Goal: Task Accomplishment & Management: Manage account settings

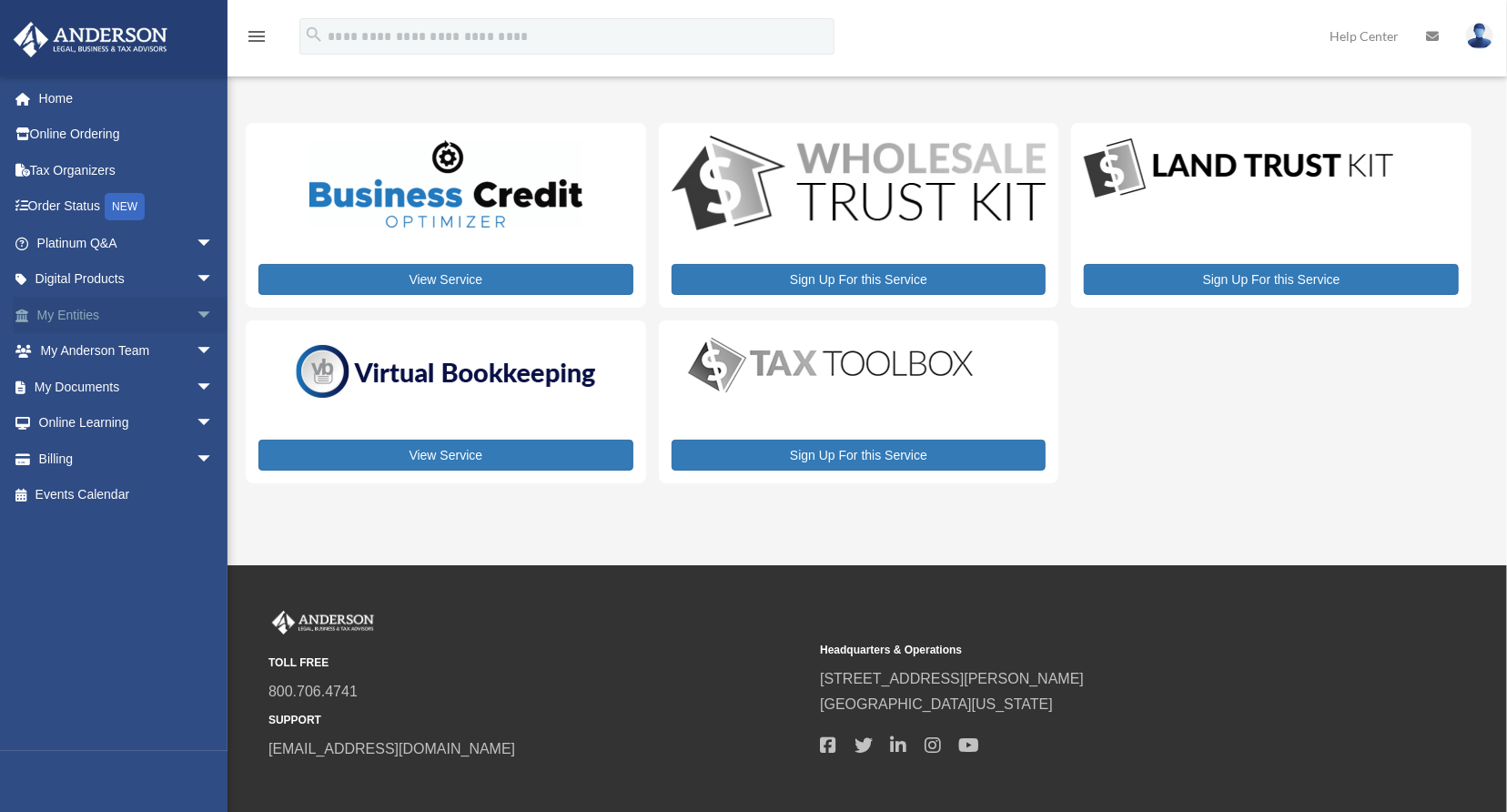
click at [196, 320] on span "arrow_drop_down" at bounding box center [214, 314] width 36 height 37
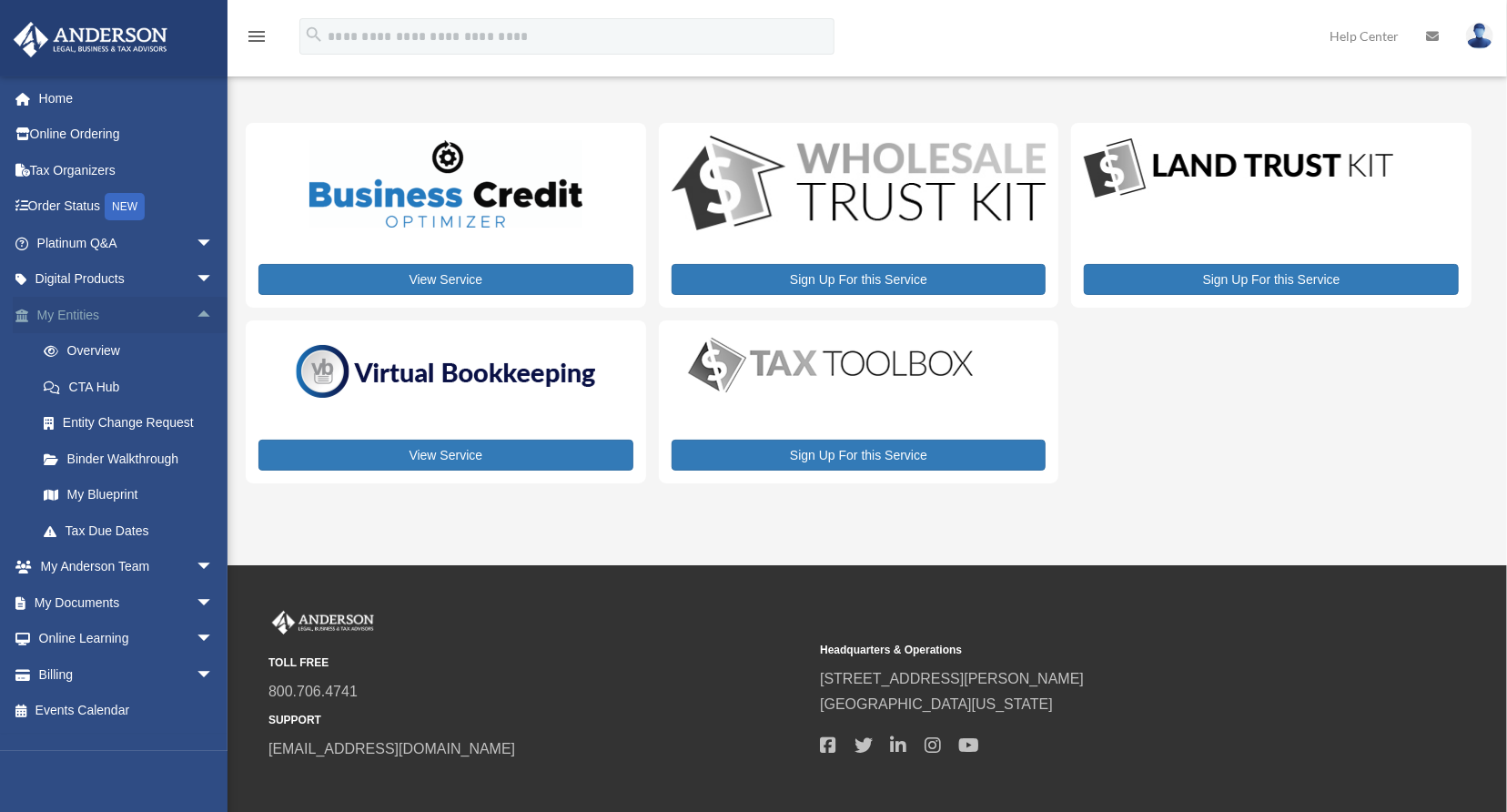
click at [196, 320] on span "arrow_drop_up" at bounding box center [214, 314] width 36 height 37
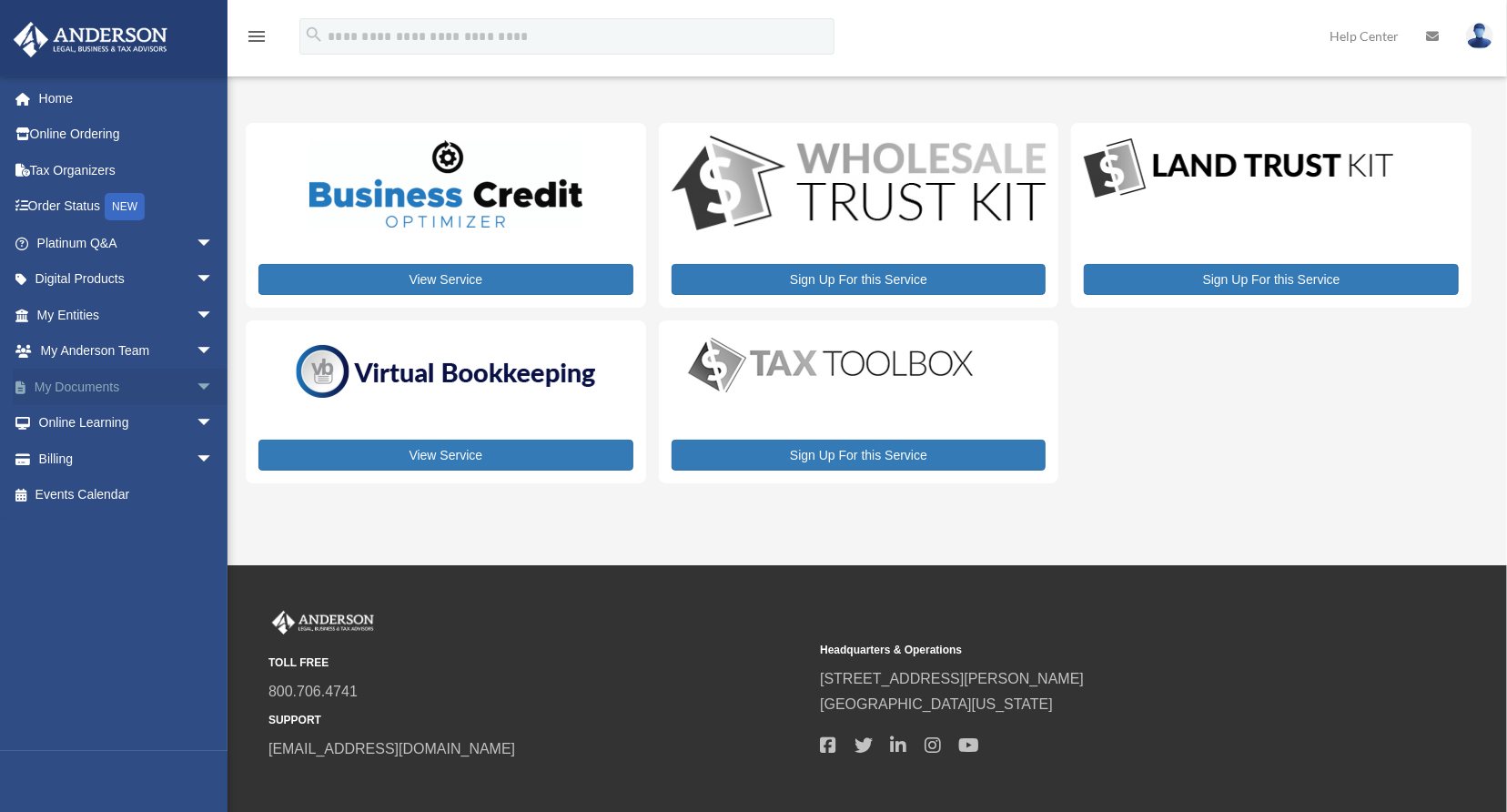
click at [196, 385] on span "arrow_drop_down" at bounding box center [214, 386] width 36 height 37
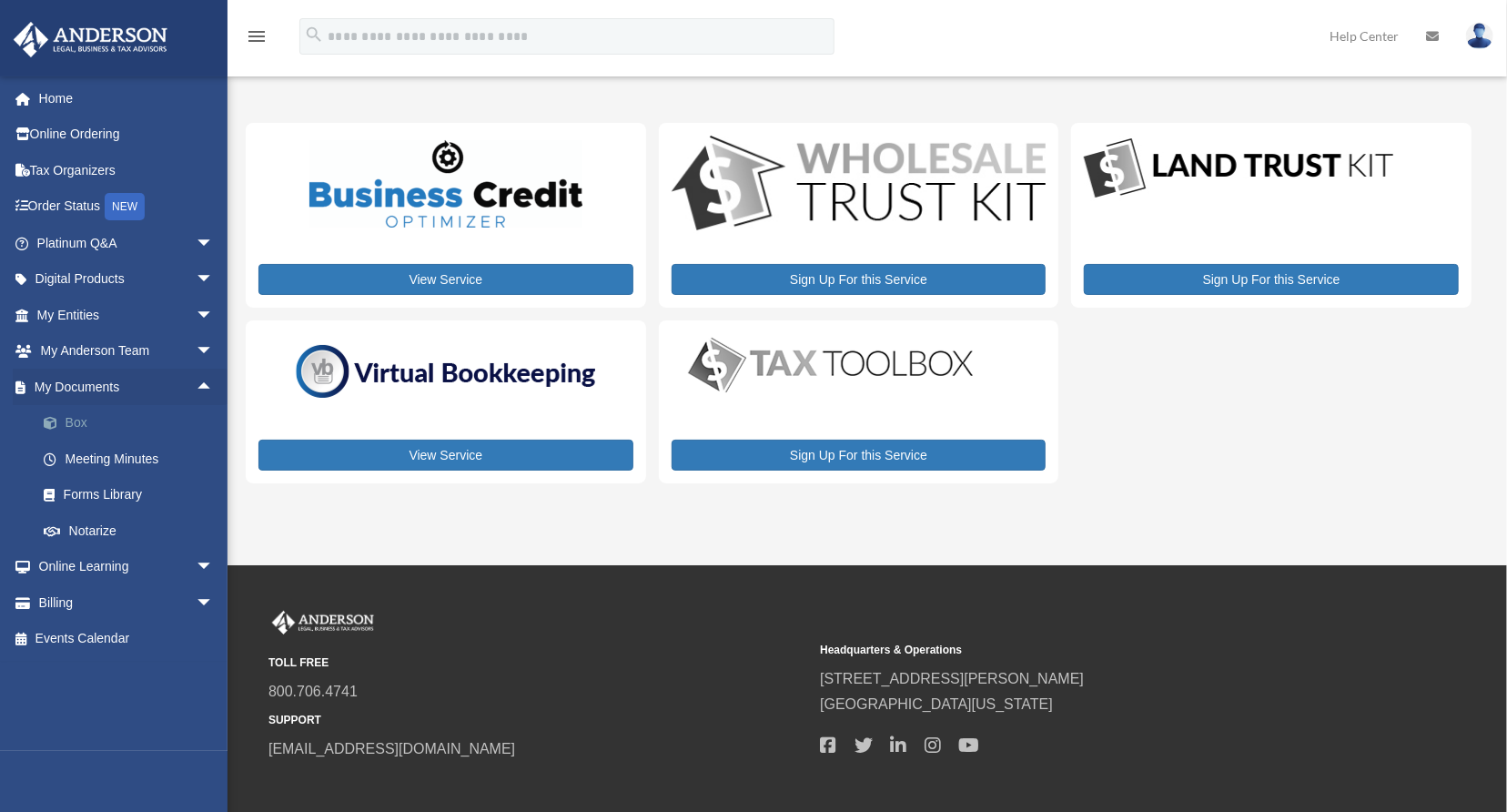
click at [77, 420] on link "Box" at bounding box center [133, 423] width 216 height 36
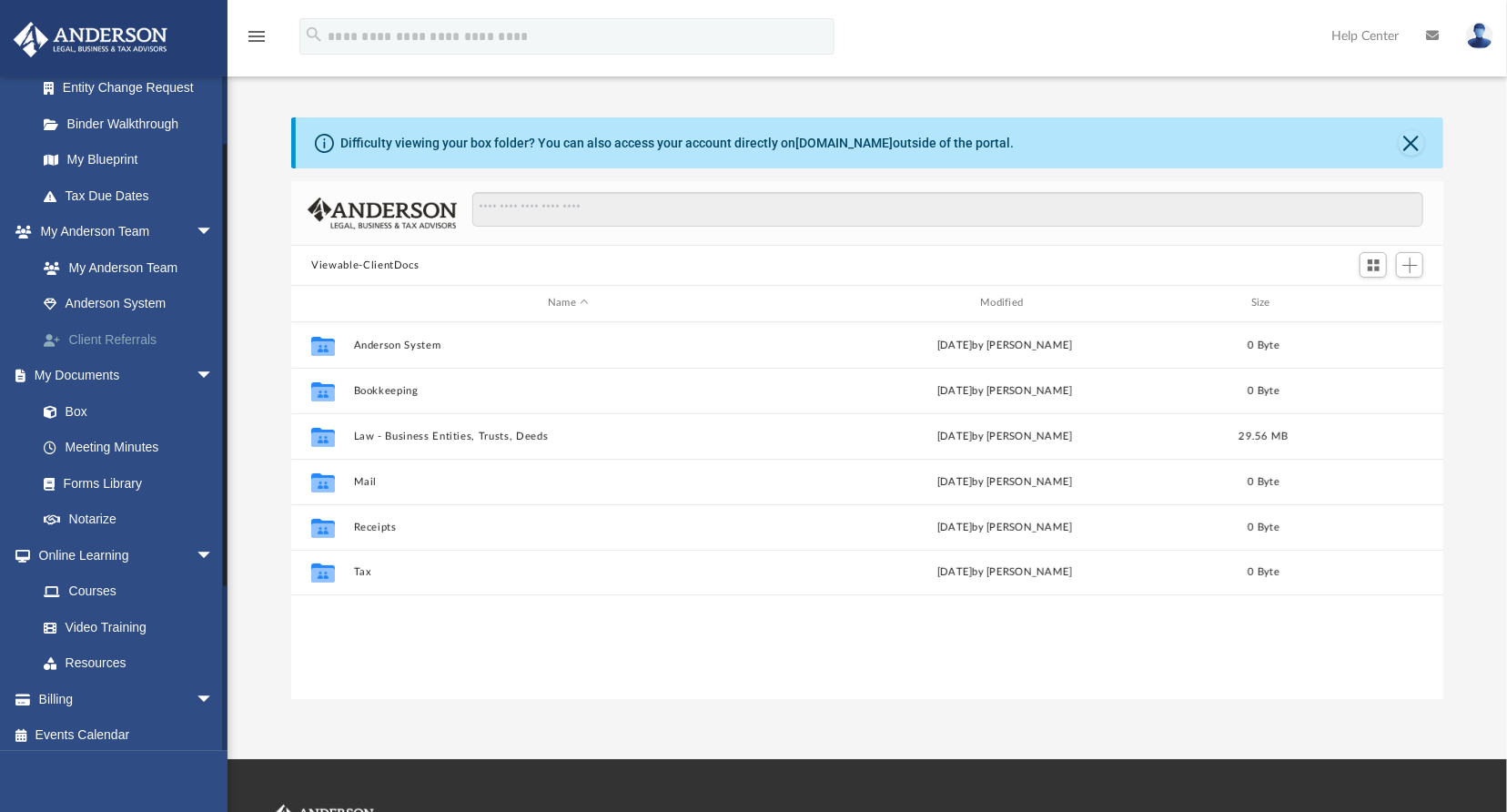
scroll to position [341, 0]
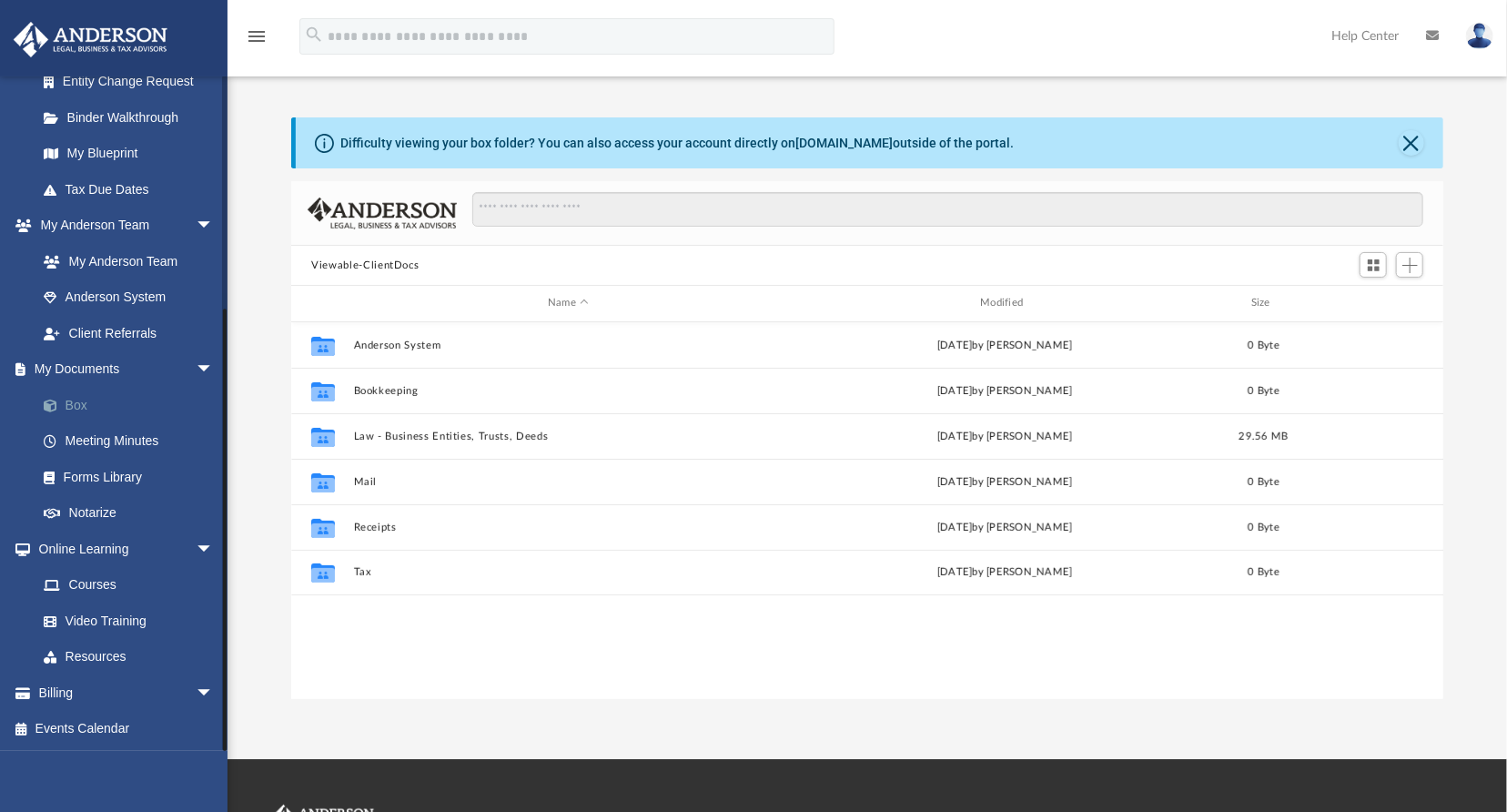
click at [81, 406] on link "Box" at bounding box center [133, 405] width 216 height 36
click at [100, 473] on link "Forms Library" at bounding box center [133, 476] width 216 height 36
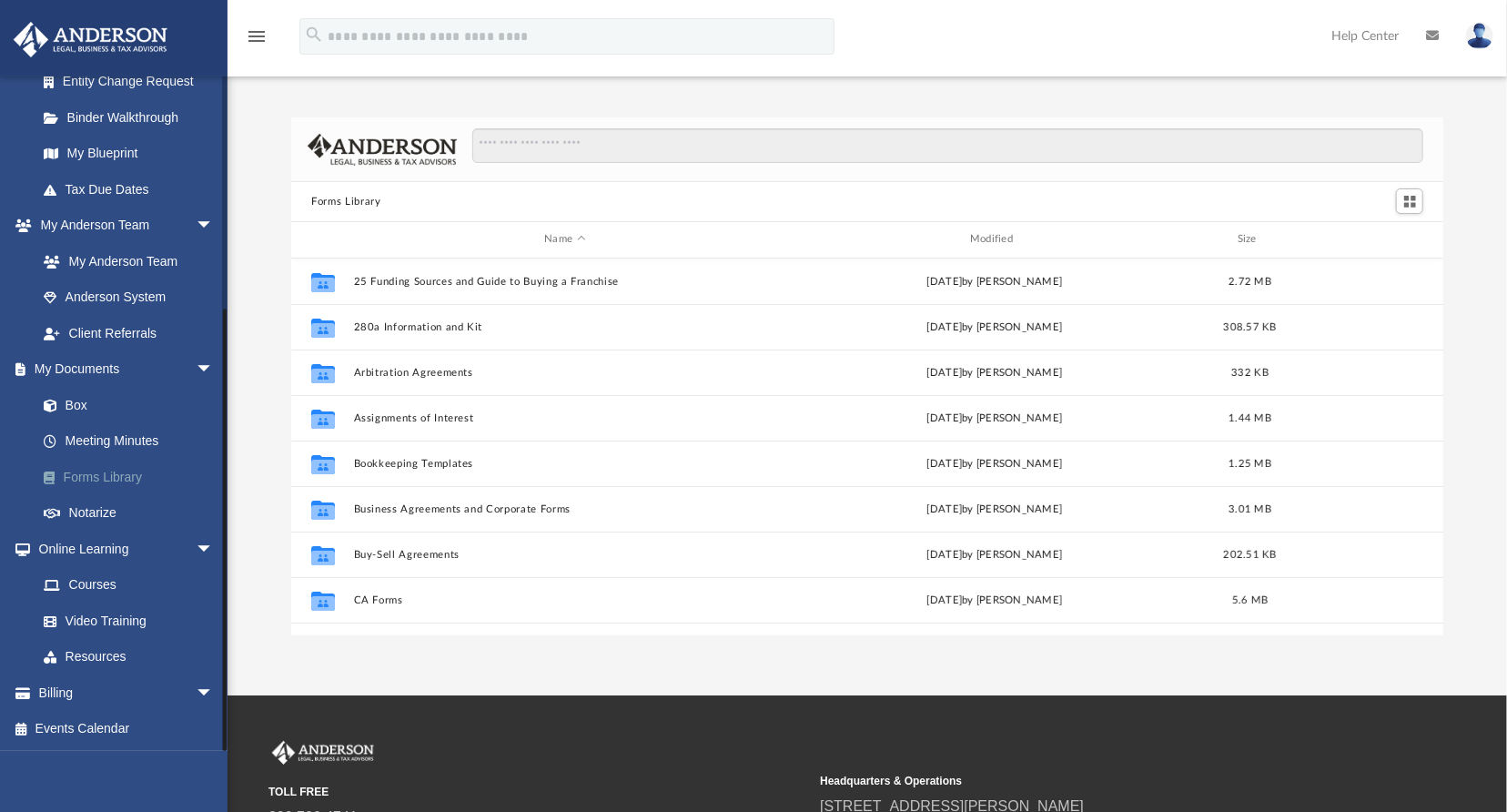
scroll to position [400, 1138]
click at [81, 404] on link "Box" at bounding box center [133, 405] width 216 height 36
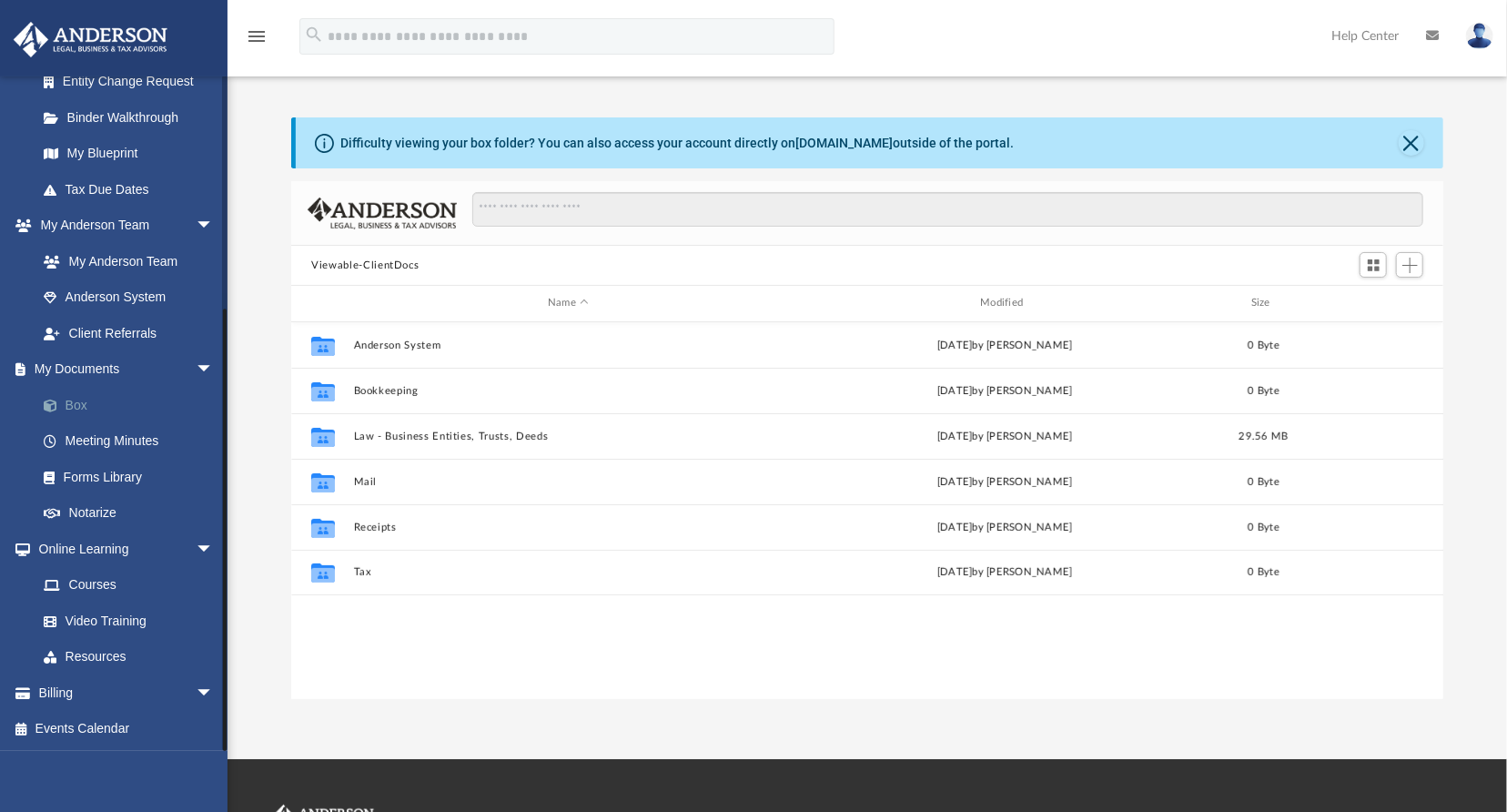
scroll to position [400, 1138]
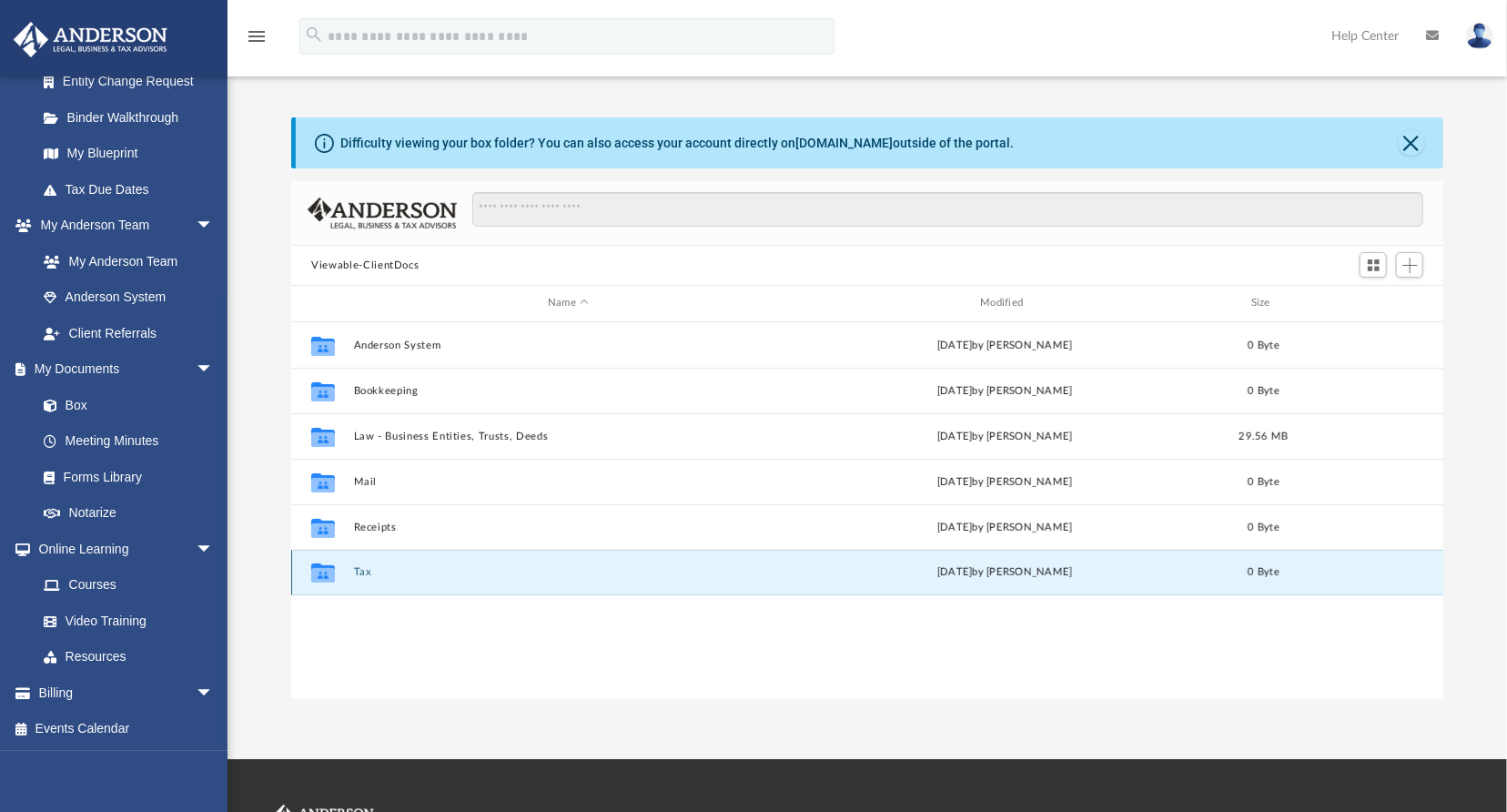
click at [364, 573] on button "Tax" at bounding box center [568, 571] width 429 height 12
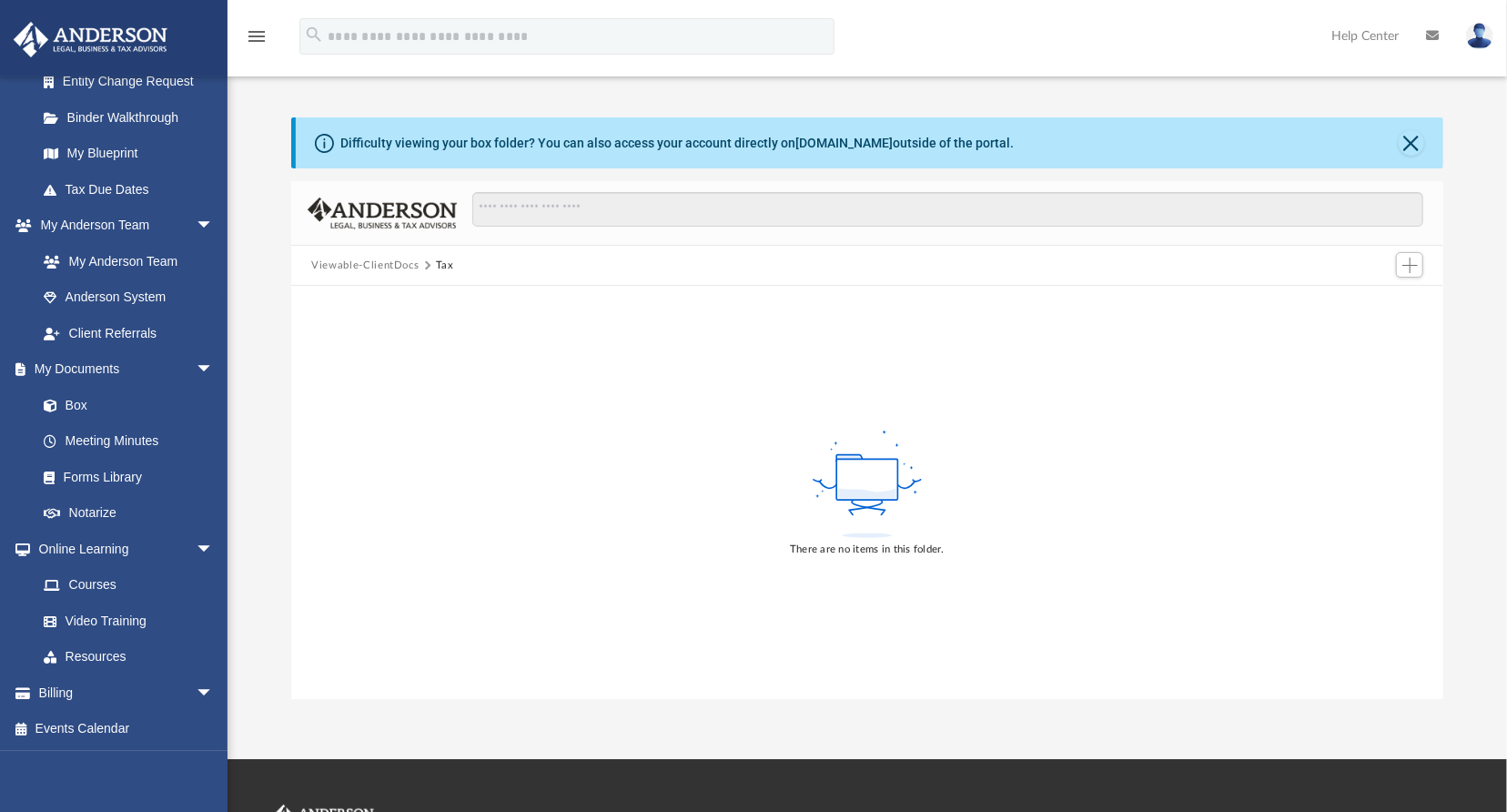
click at [351, 265] on button "Viewable-ClientDocs" at bounding box center [365, 266] width 107 height 16
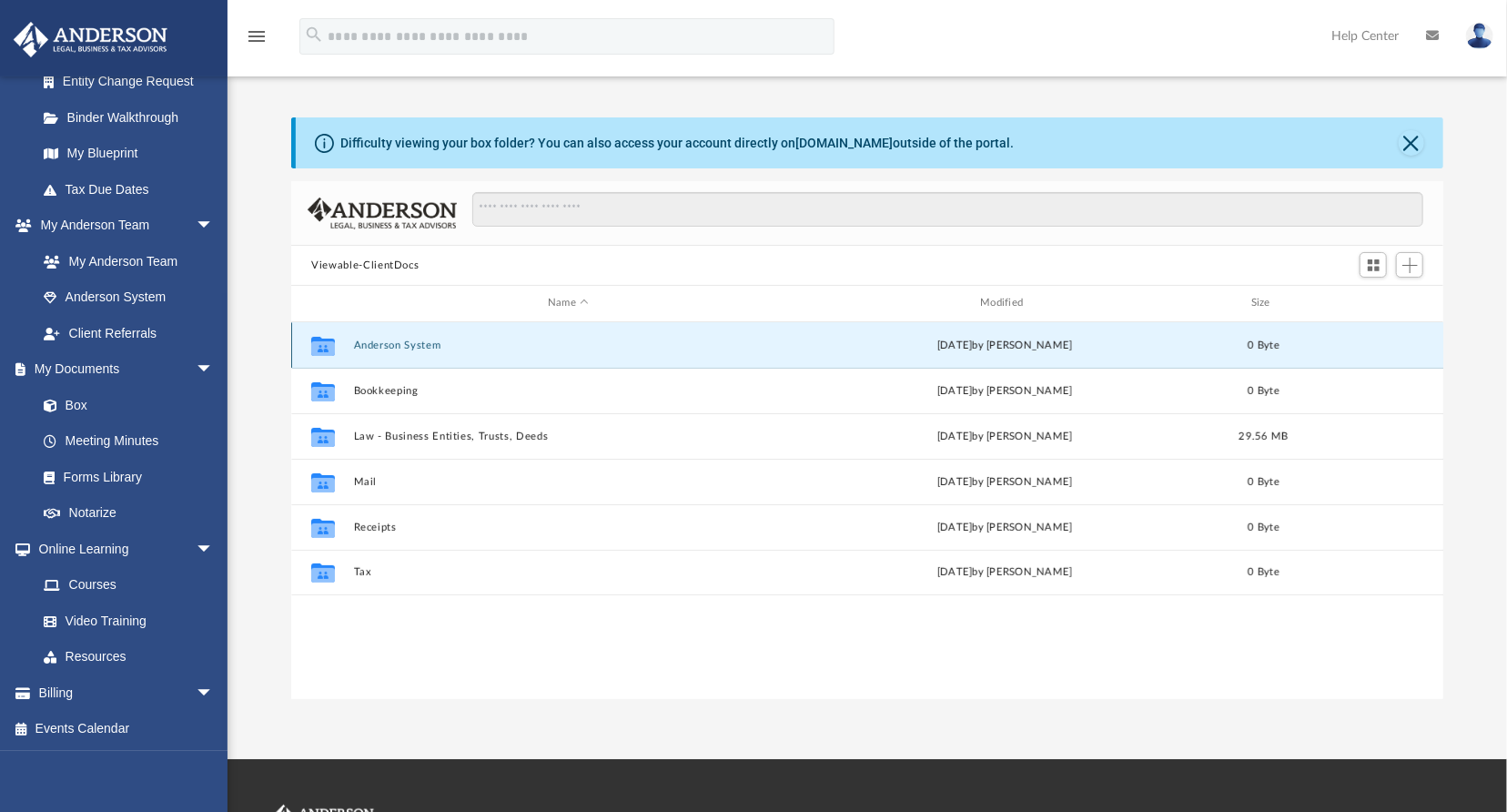
click at [385, 348] on button "Anderson System" at bounding box center [568, 345] width 429 height 12
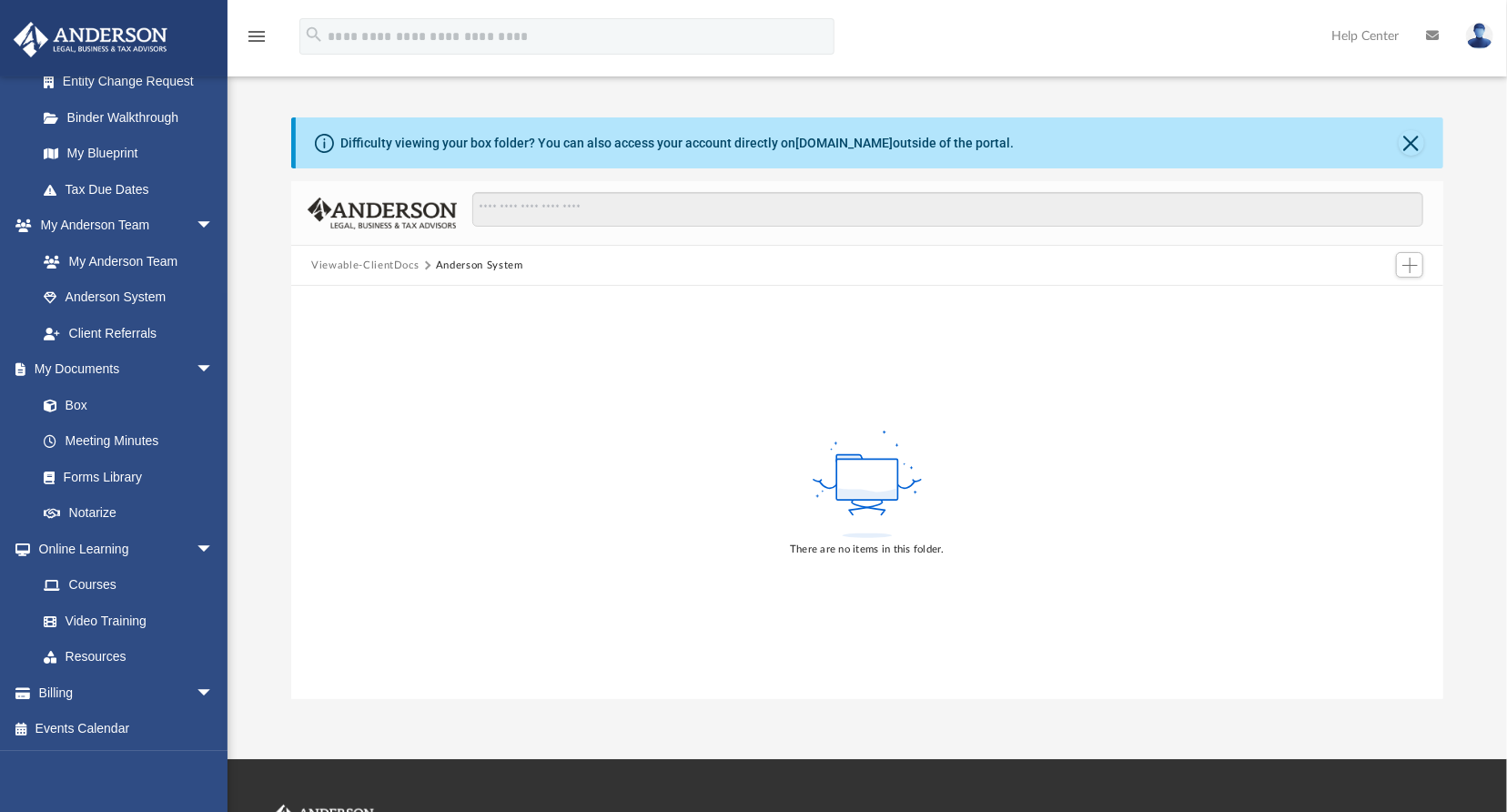
click at [354, 258] on button "Viewable-ClientDocs" at bounding box center [365, 266] width 107 height 16
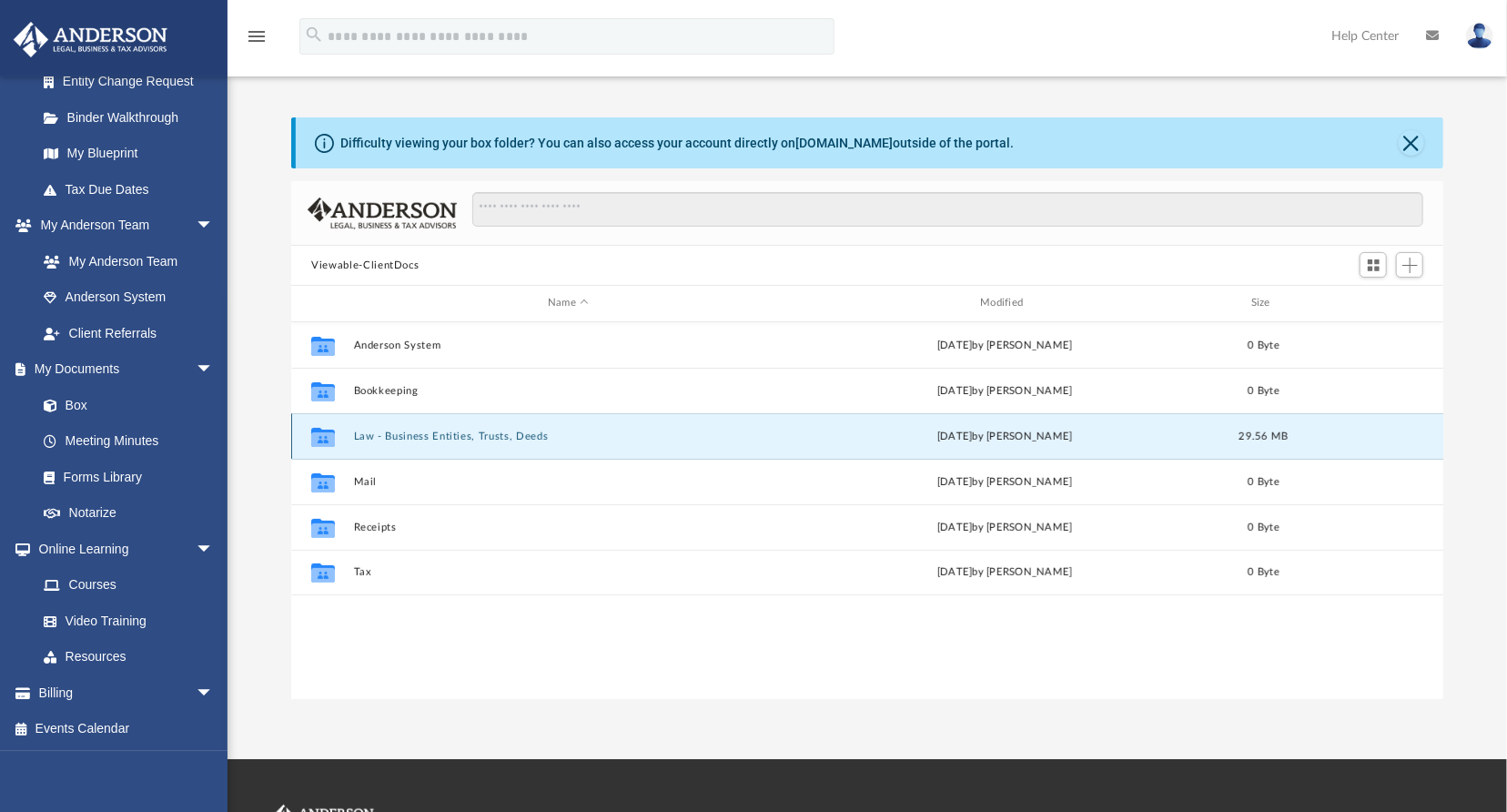
click at [386, 436] on button "Law - Business Entities, Trusts, Deeds" at bounding box center [568, 436] width 429 height 12
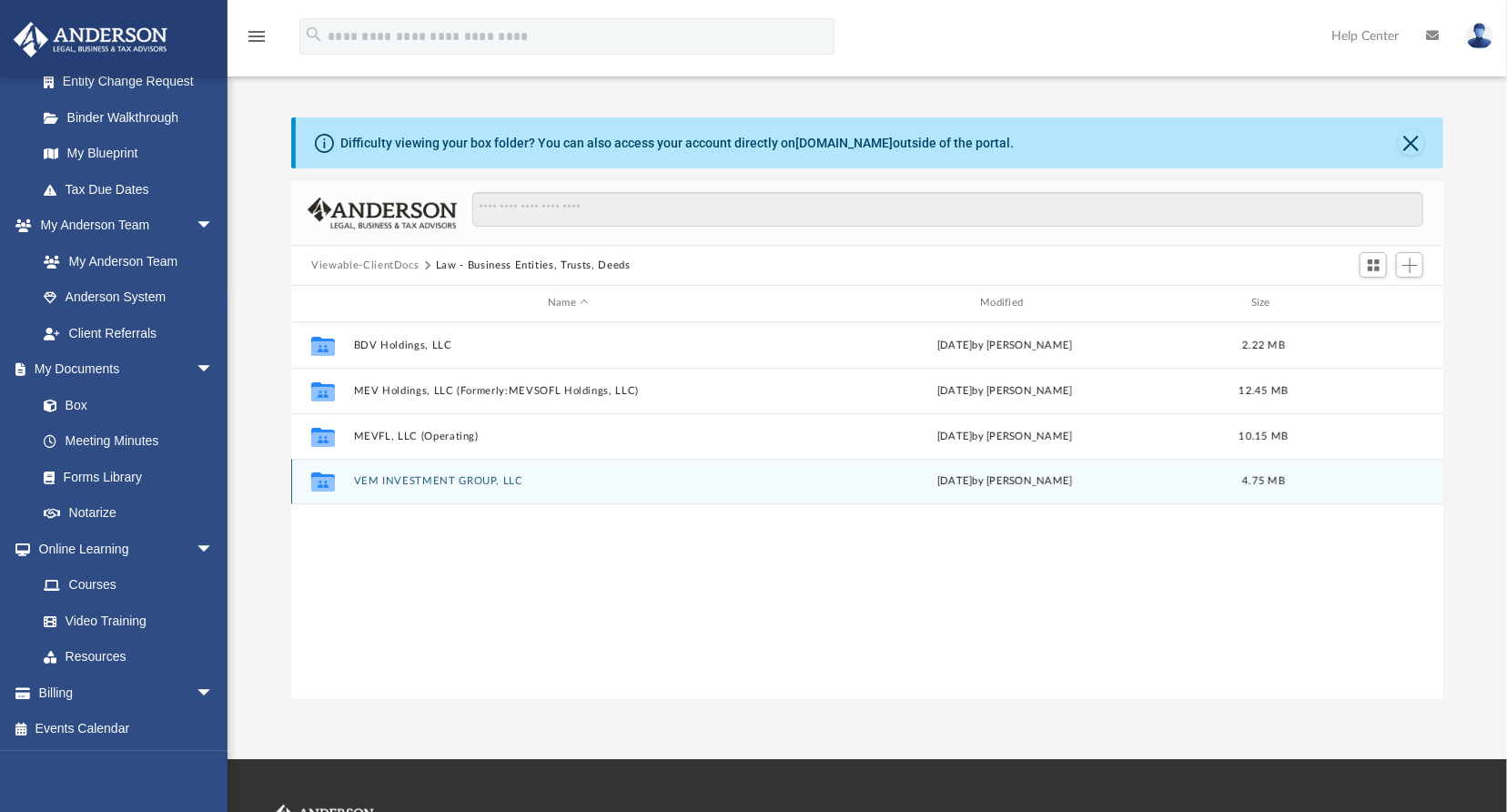
click at [416, 477] on button "VEM INVESTMENT GROUP, LLC" at bounding box center [568, 480] width 429 height 12
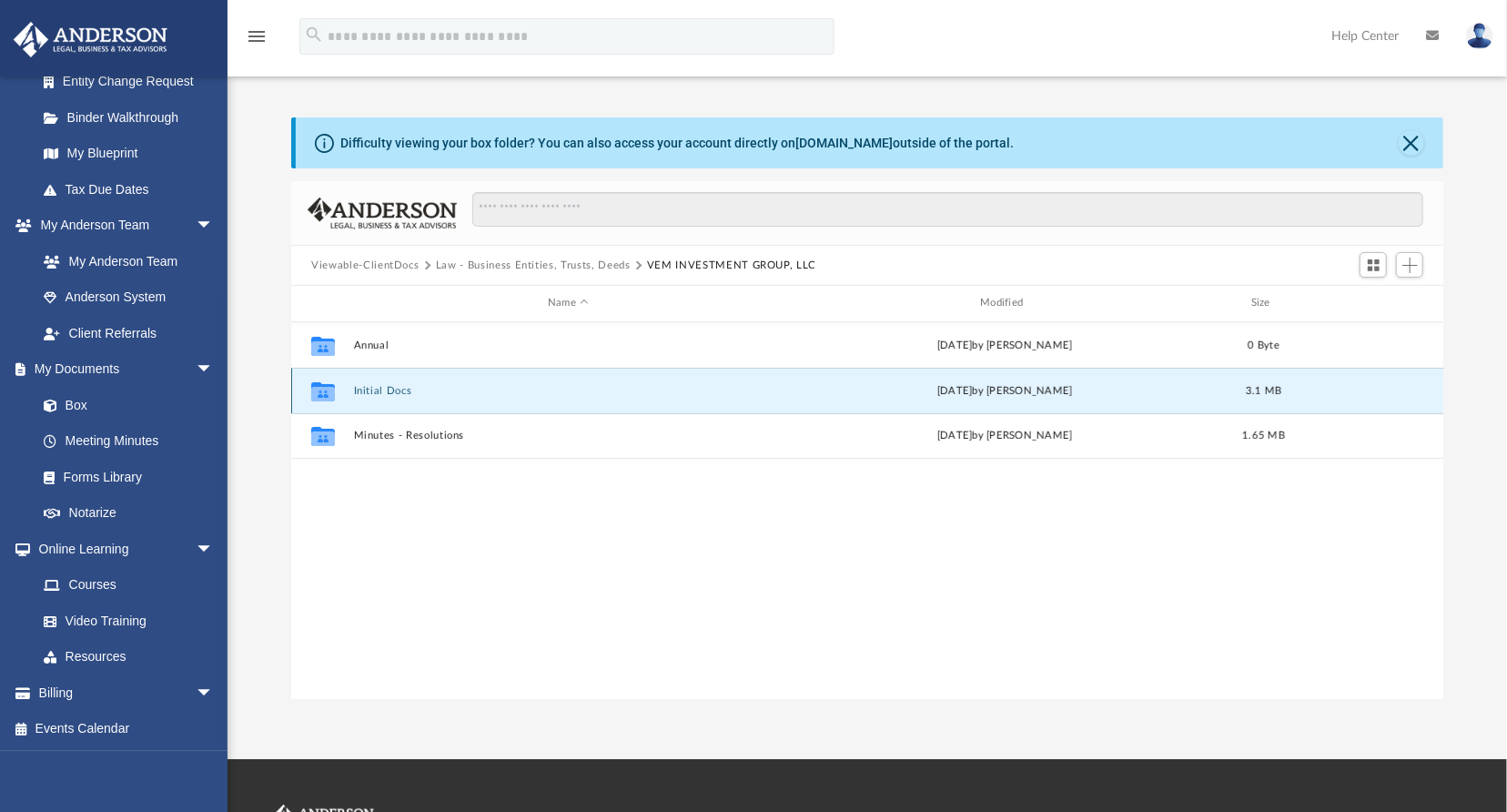
click at [386, 390] on button "Initial Docs" at bounding box center [568, 391] width 429 height 12
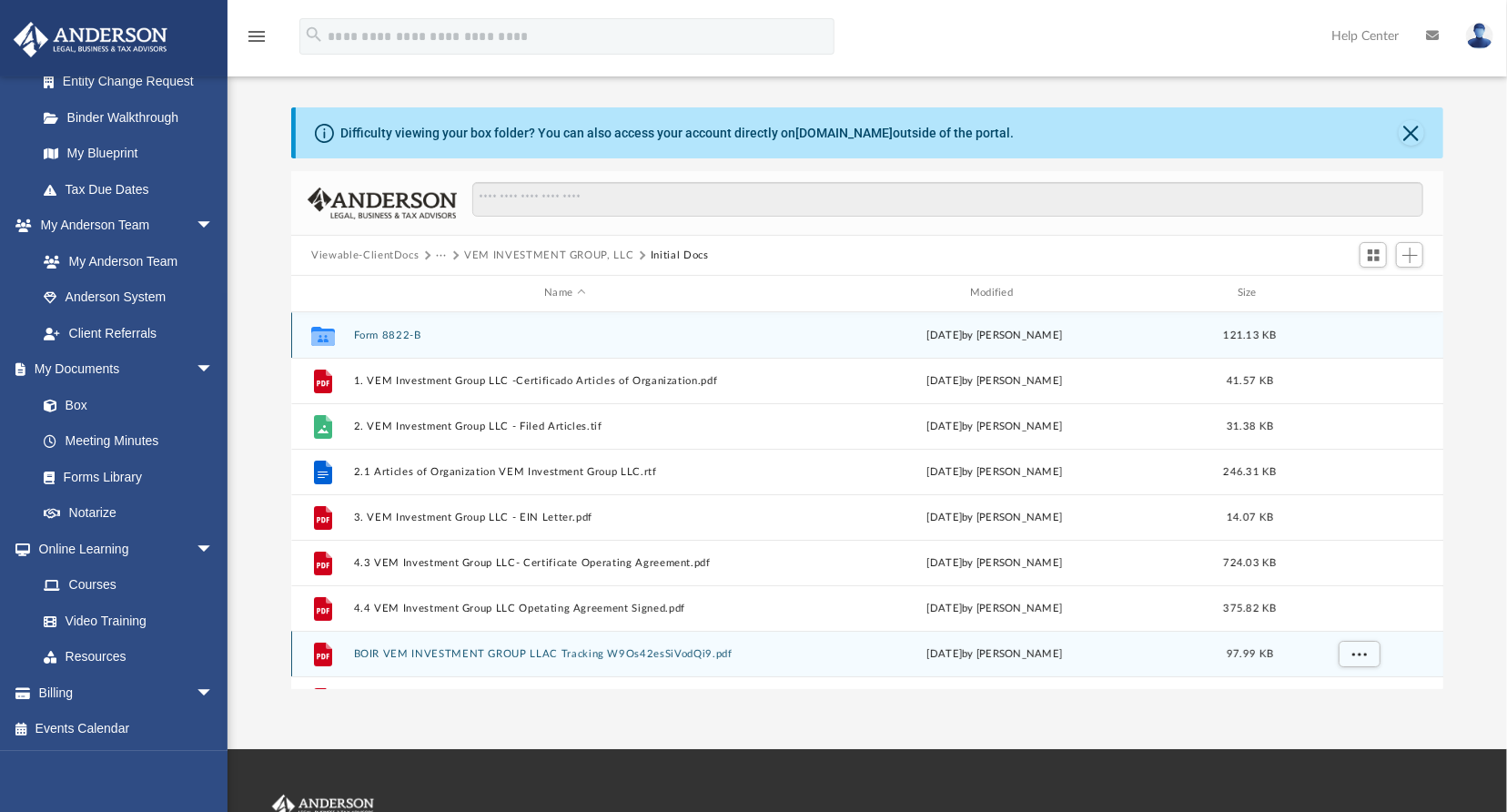
scroll to position [0, 0]
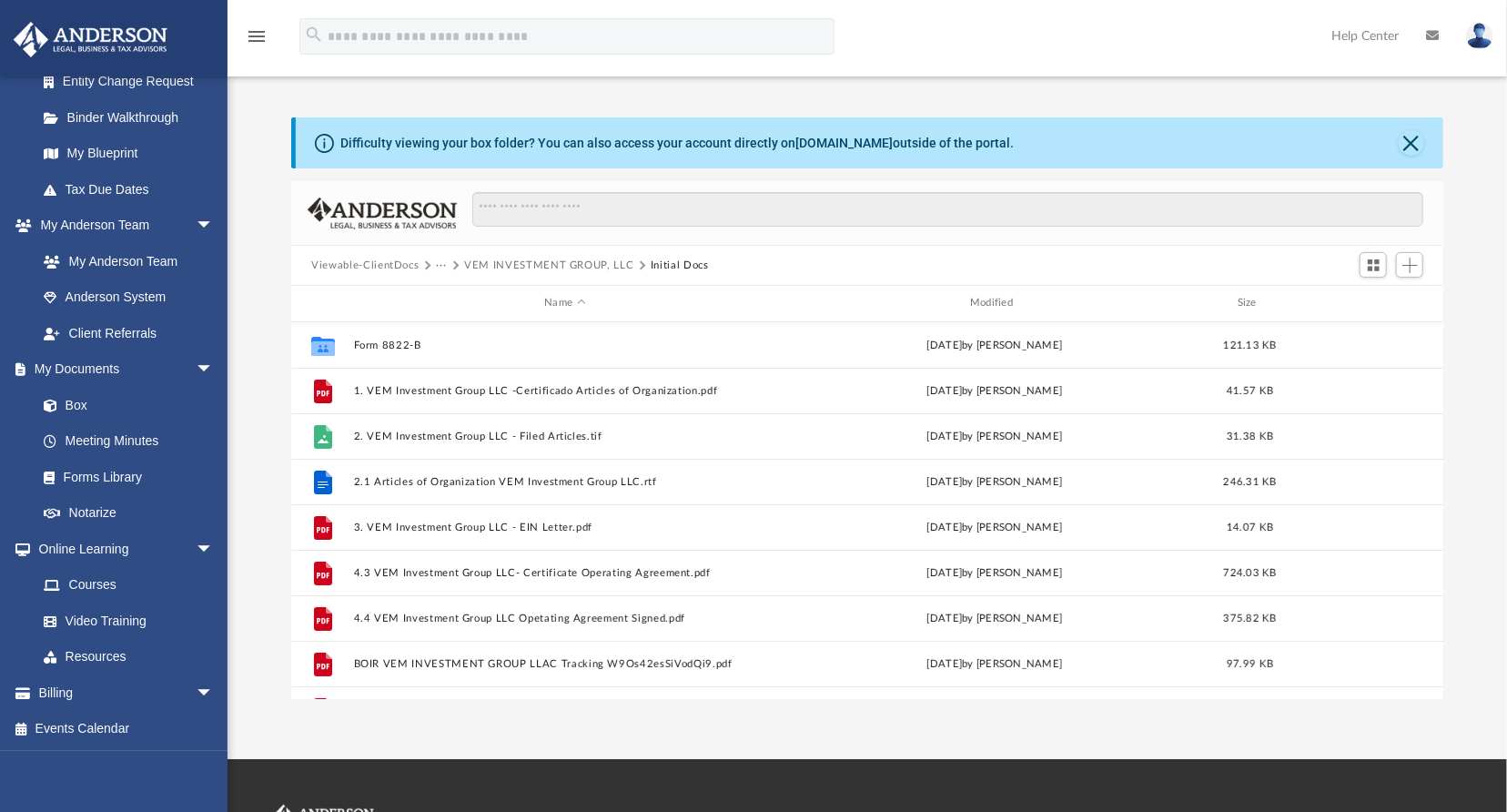
click at [541, 263] on button "VEM INVESTMENT GROUP, LLC" at bounding box center [548, 266] width 170 height 16
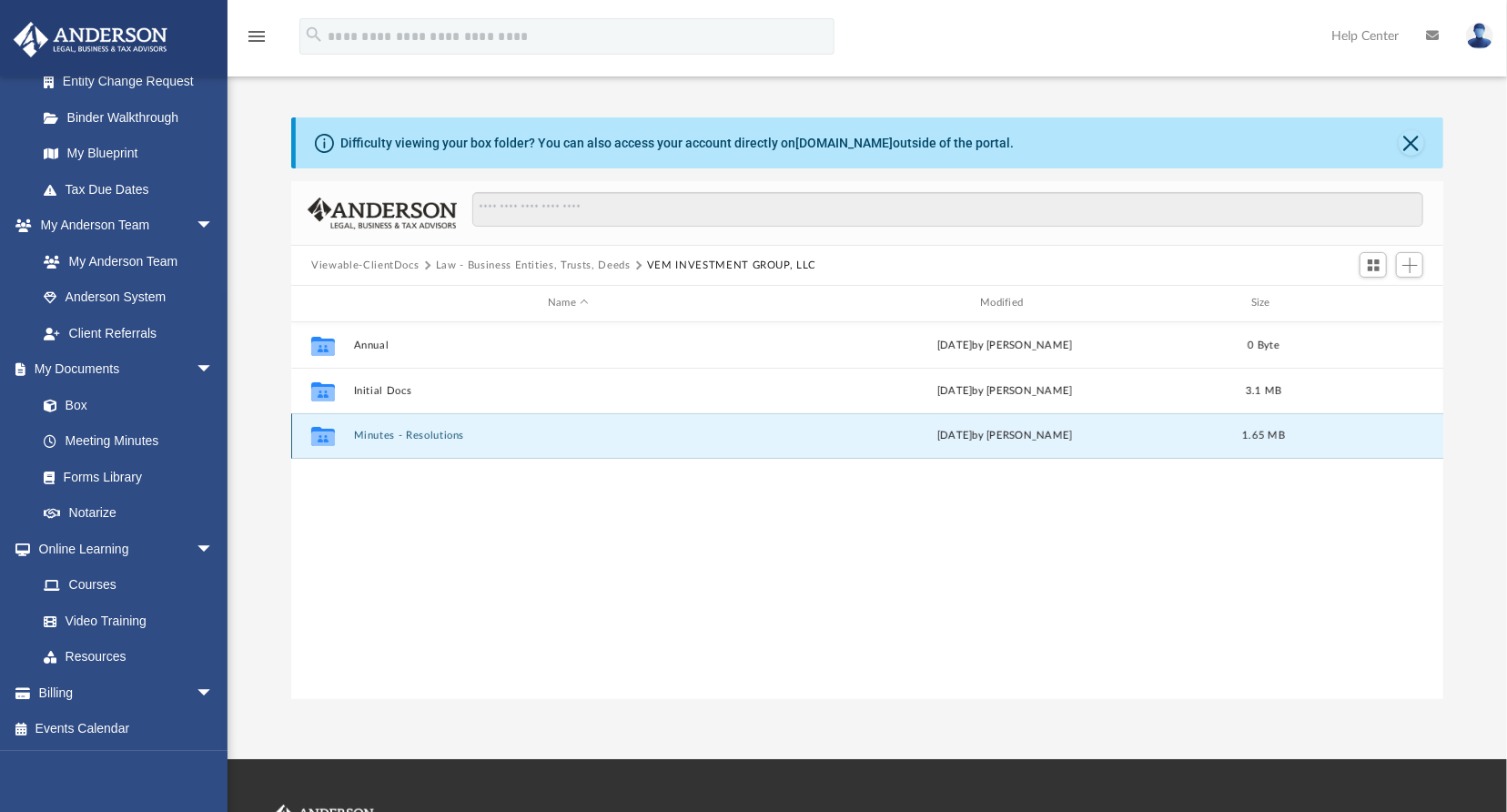
click at [385, 437] on button "Minutes - Resolutions" at bounding box center [568, 435] width 429 height 12
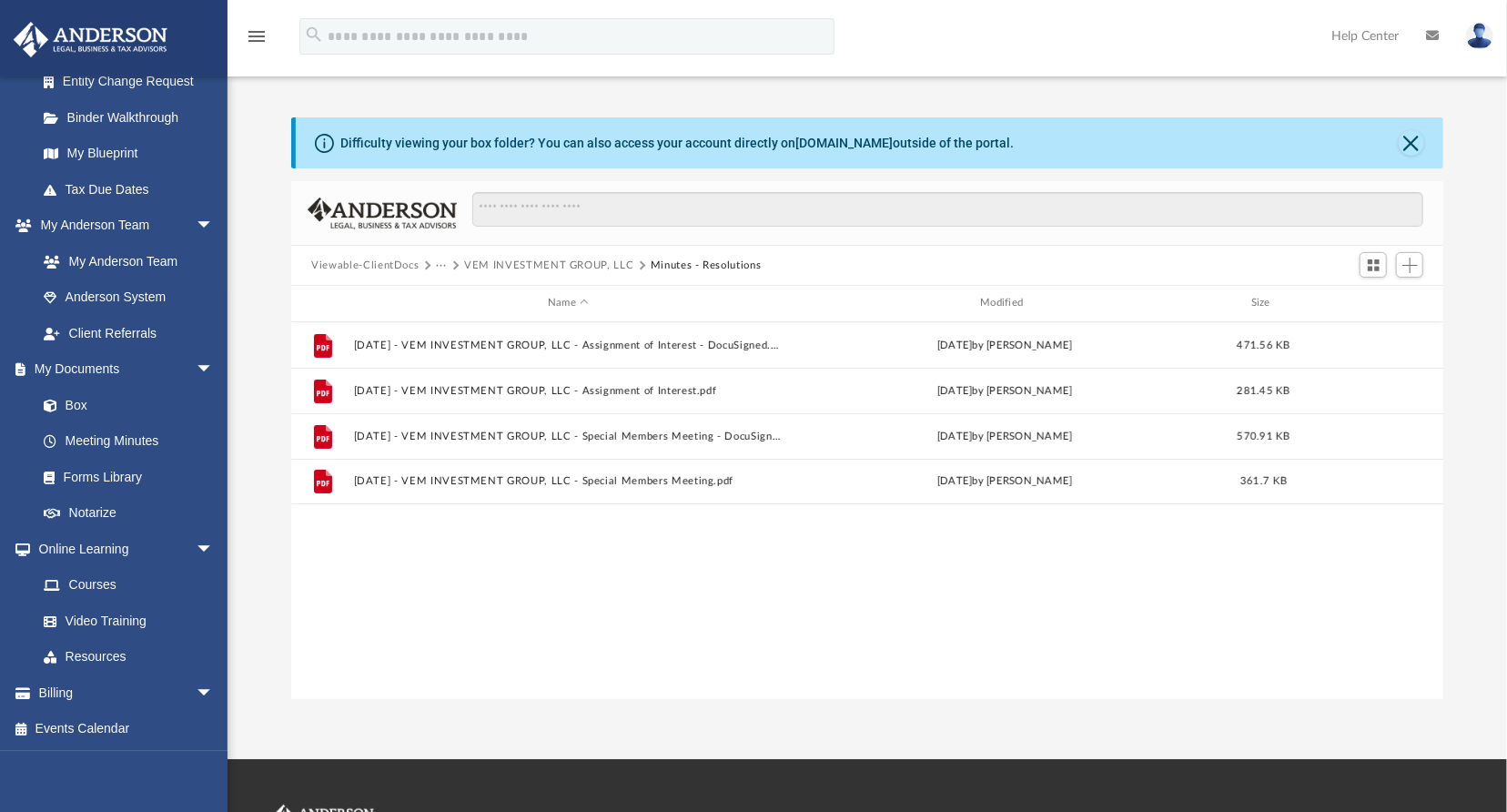
click at [544, 267] on button "VEM INVESTMENT GROUP, LLC" at bounding box center [548, 266] width 170 height 16
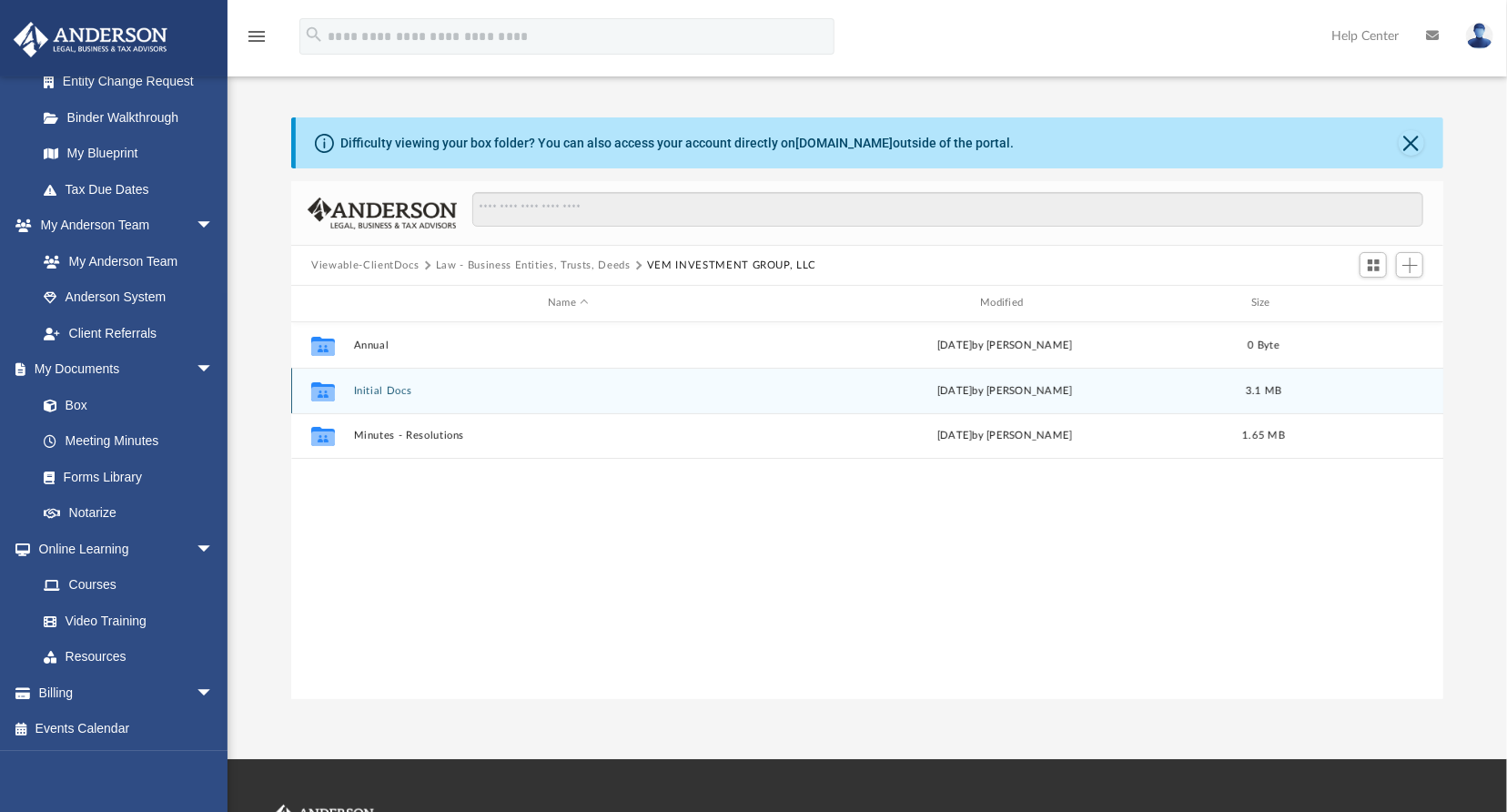
click at [385, 385] on button "Initial Docs" at bounding box center [568, 391] width 429 height 12
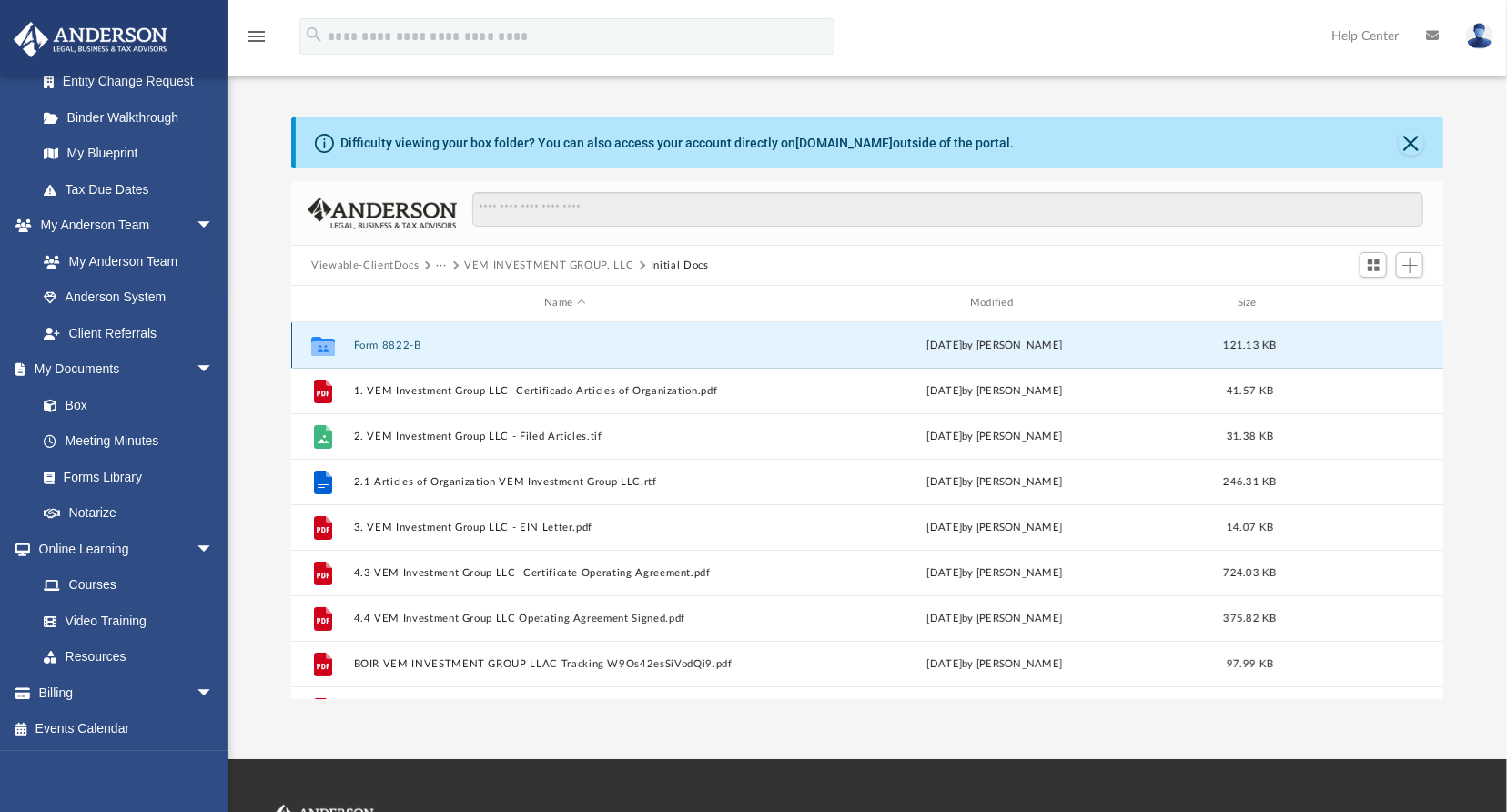
click at [400, 344] on button "Form 8822-B" at bounding box center [565, 345] width 422 height 12
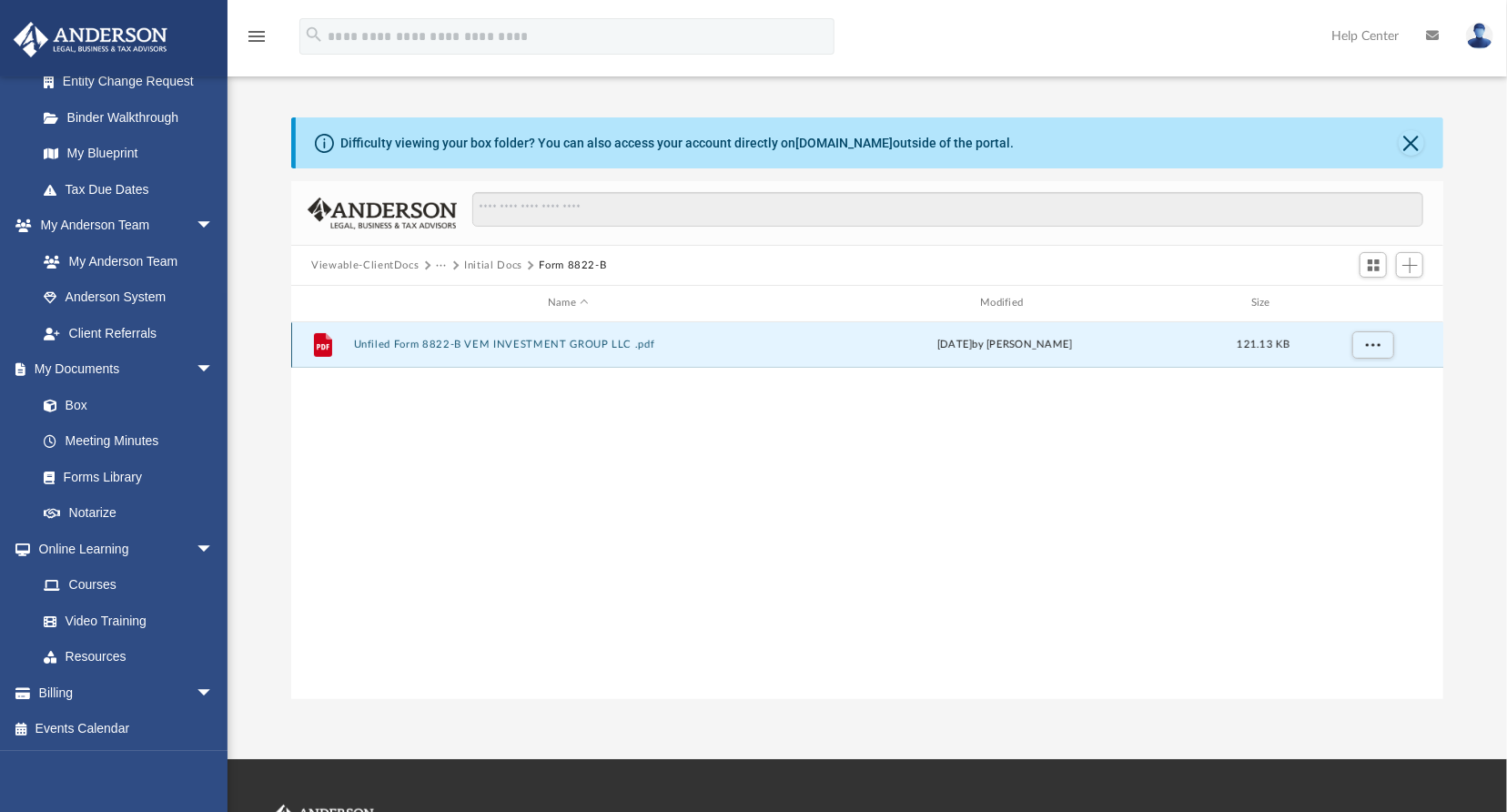
click at [456, 349] on button "Unfiled Form 8822-B VEM INVESTMENT GROUP LLC .pdf" at bounding box center [568, 344] width 429 height 12
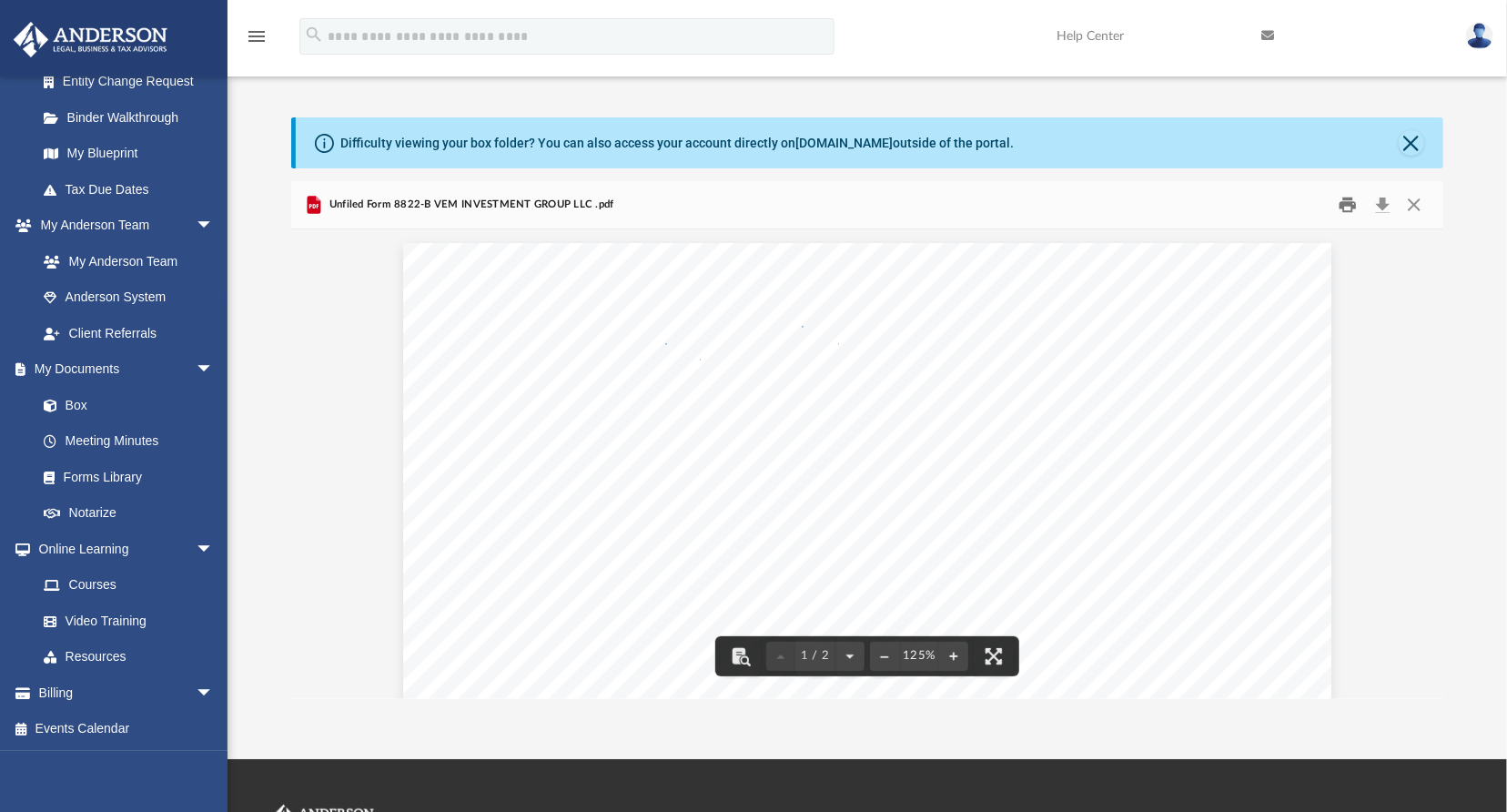
click at [1350, 200] on button "Print" at bounding box center [1348, 204] width 36 height 28
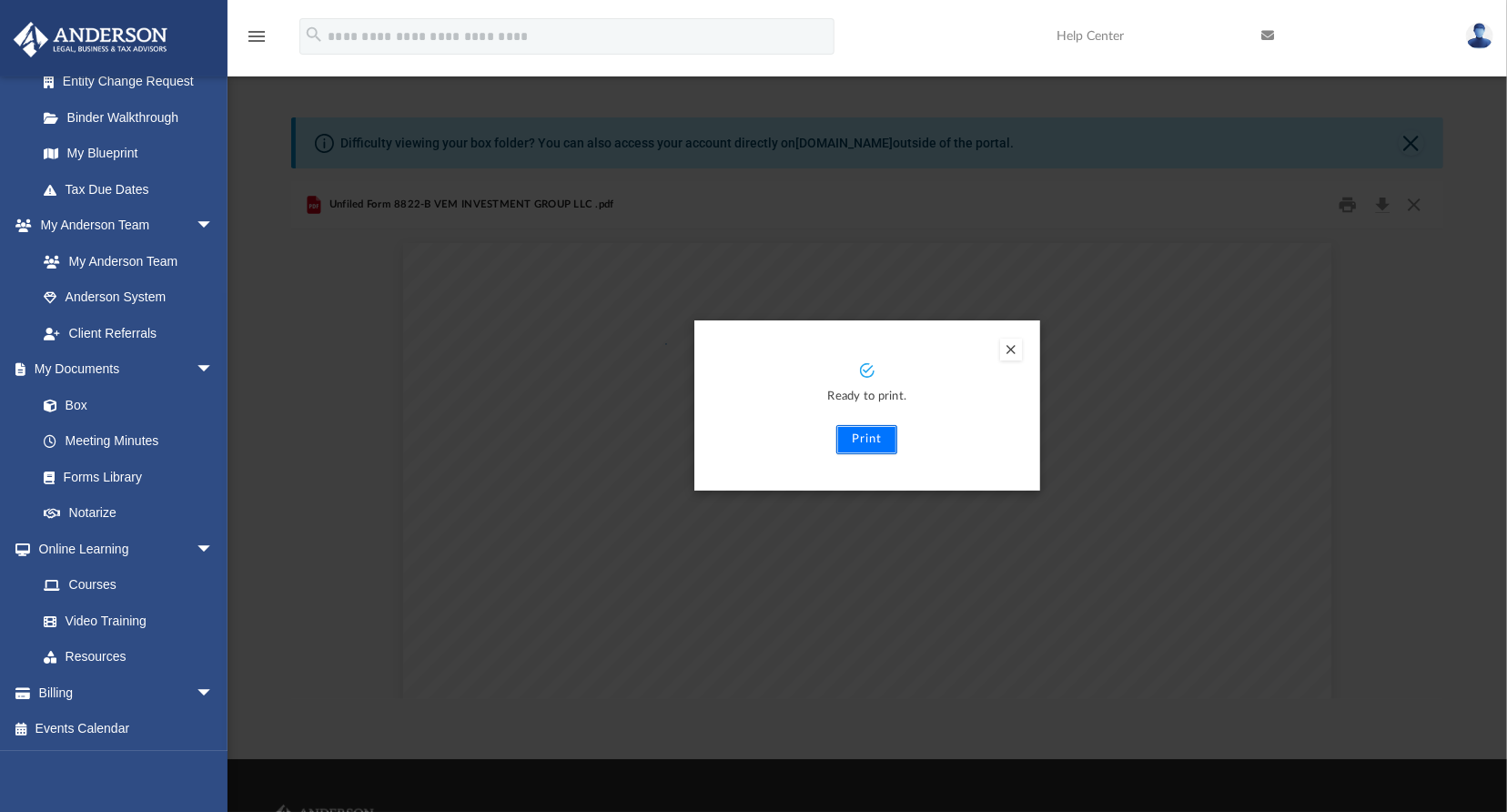
click at [858, 442] on button "Print" at bounding box center [867, 439] width 61 height 29
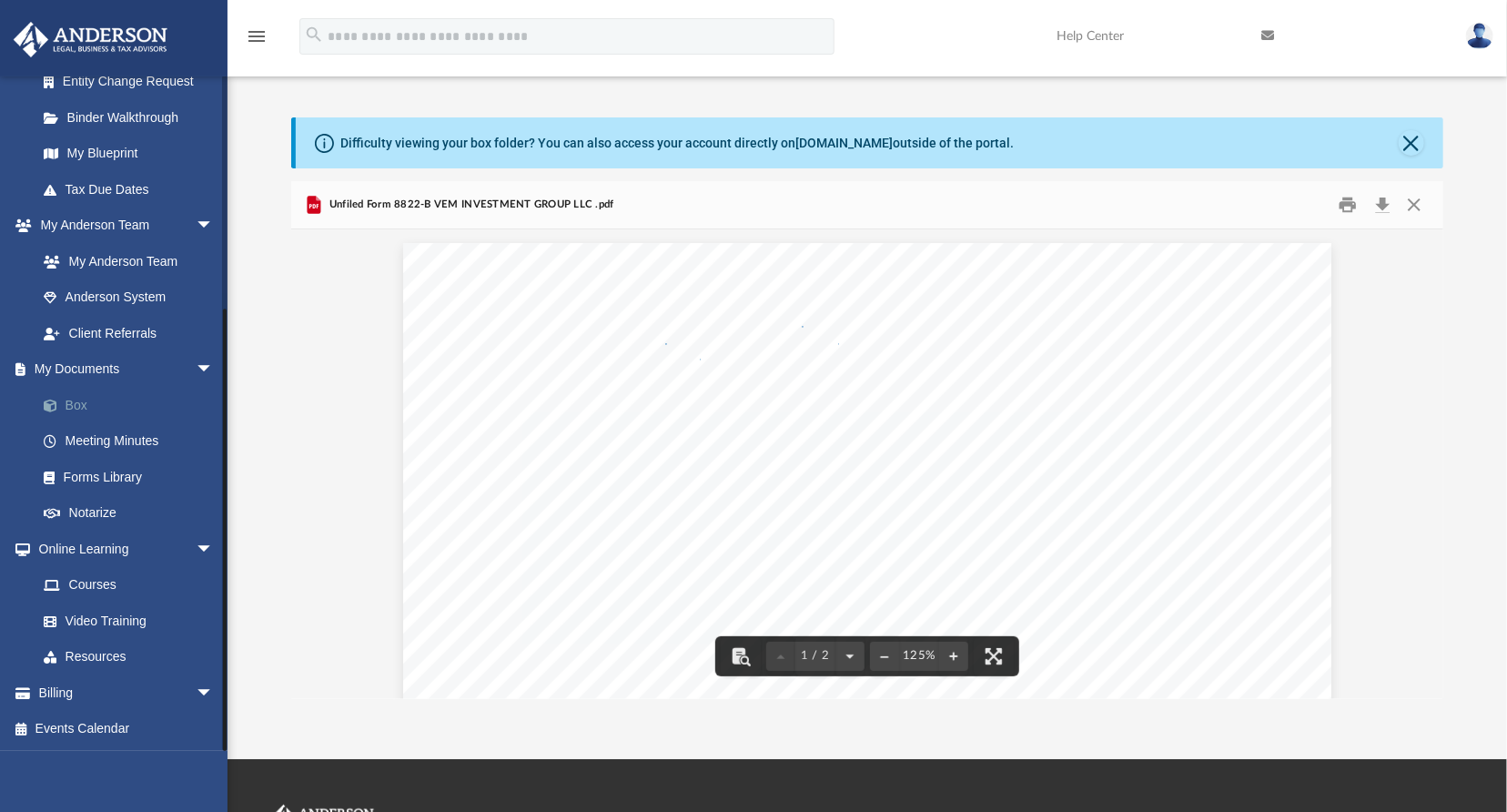
click at [85, 404] on link "Box" at bounding box center [133, 405] width 216 height 36
click at [1409, 147] on button "Close" at bounding box center [1411, 143] width 26 height 26
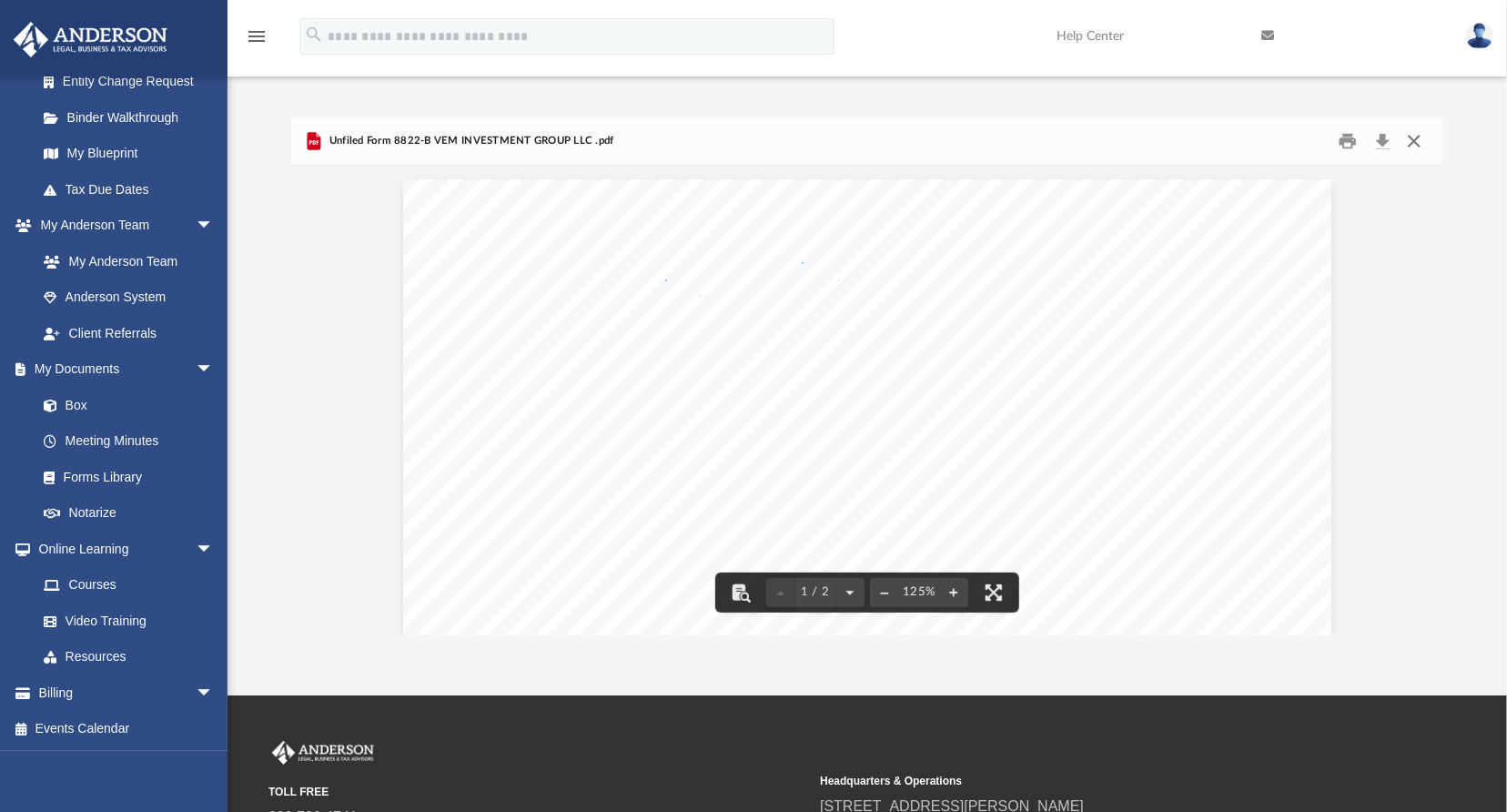
click at [1411, 143] on button "Close" at bounding box center [1414, 141] width 33 height 28
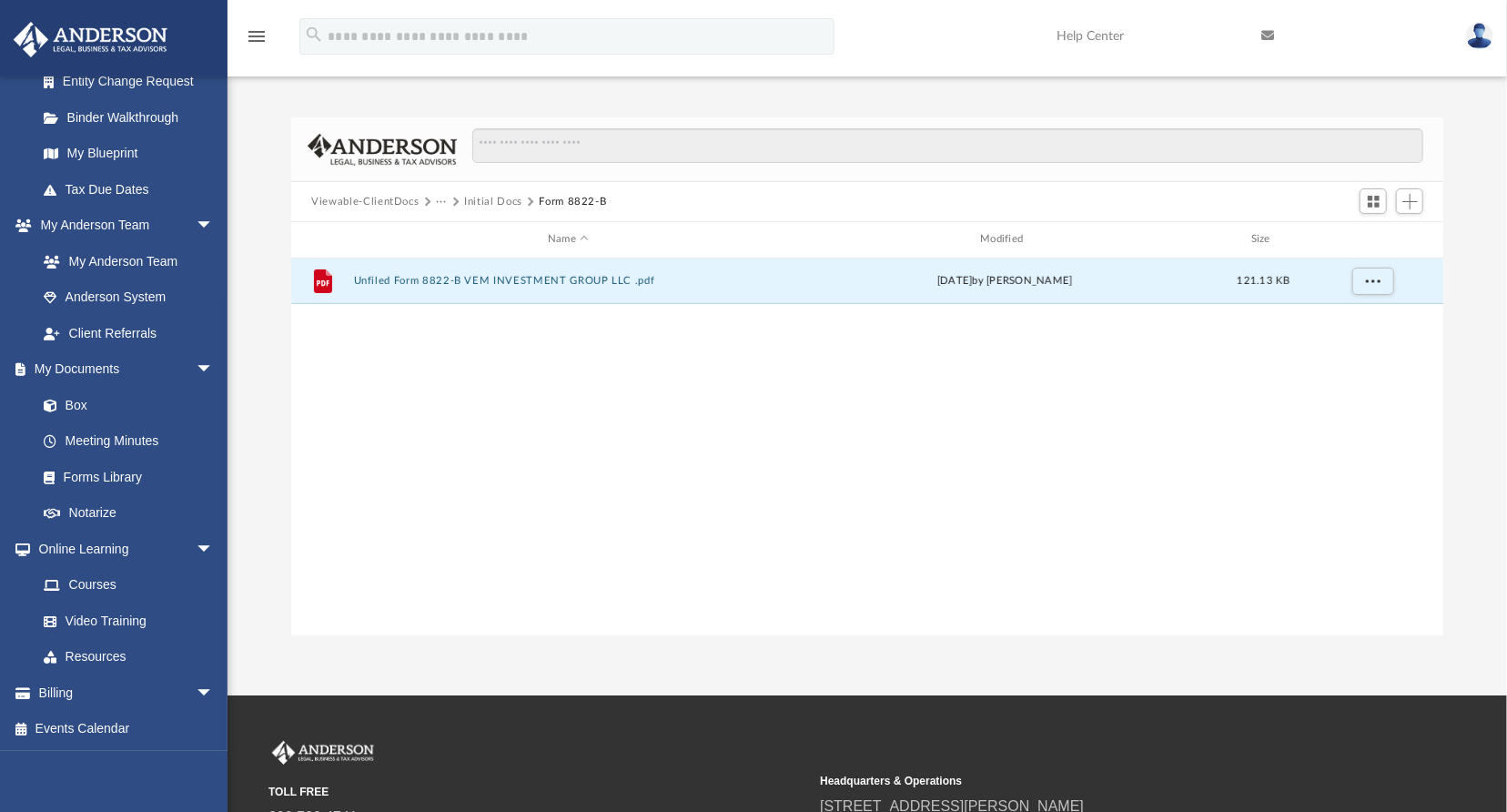
click at [350, 204] on button "Viewable-ClientDocs" at bounding box center [365, 201] width 107 height 16
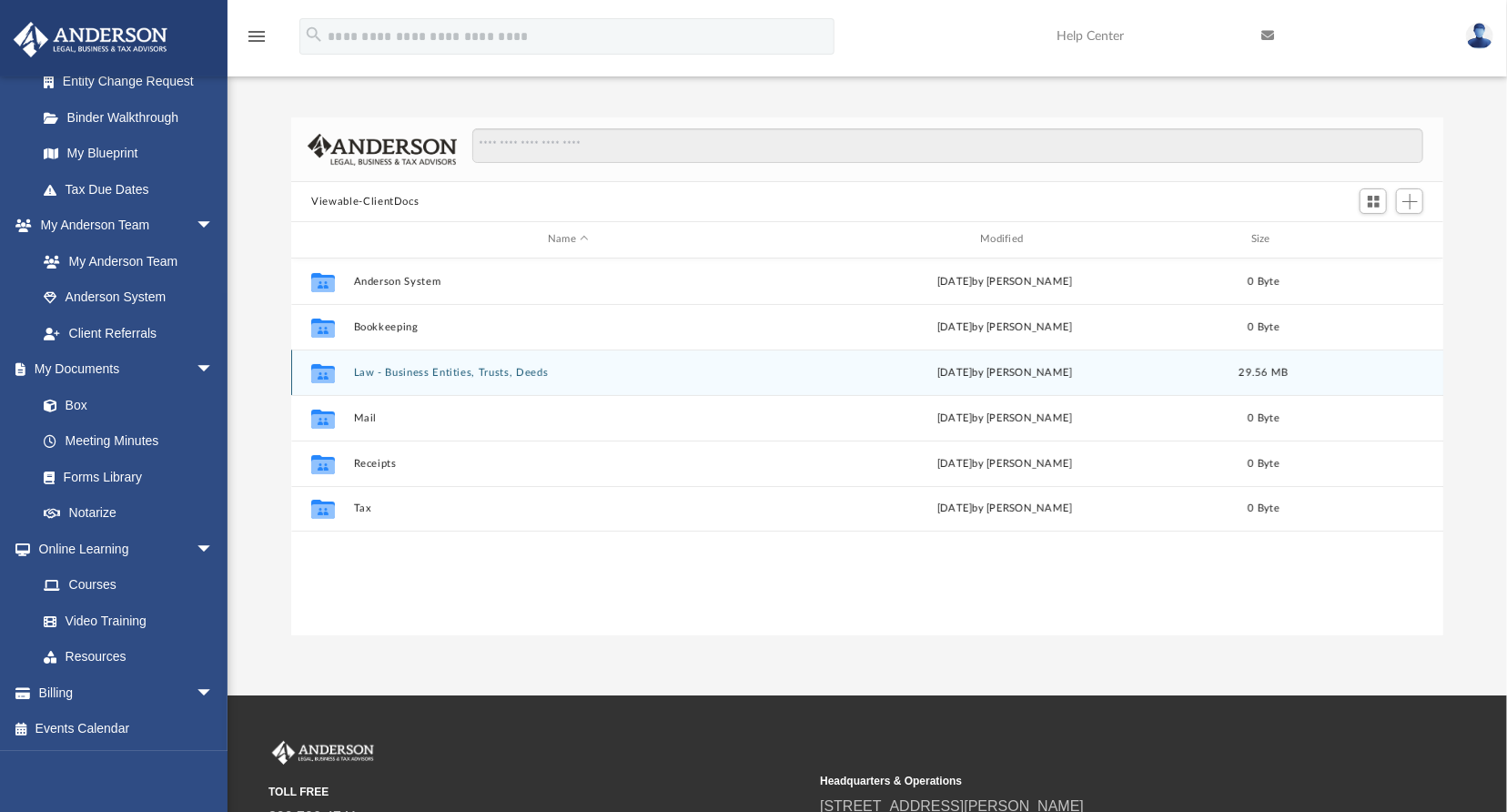
click at [398, 376] on button "Law - Business Entities, Trusts, Deeds" at bounding box center [568, 373] width 429 height 12
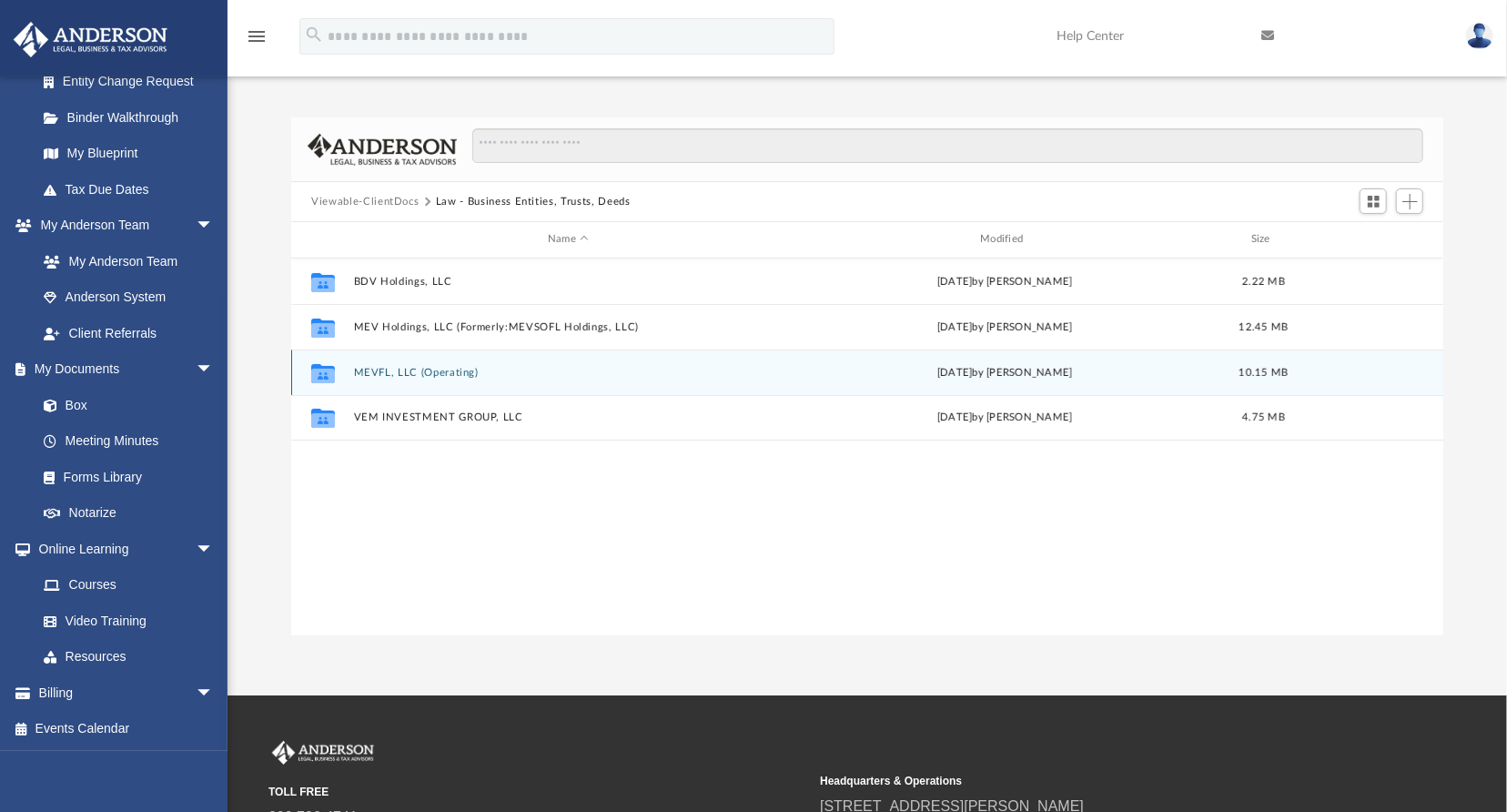
click at [400, 375] on button "MEVFL, LLC (Operating)" at bounding box center [568, 373] width 429 height 12
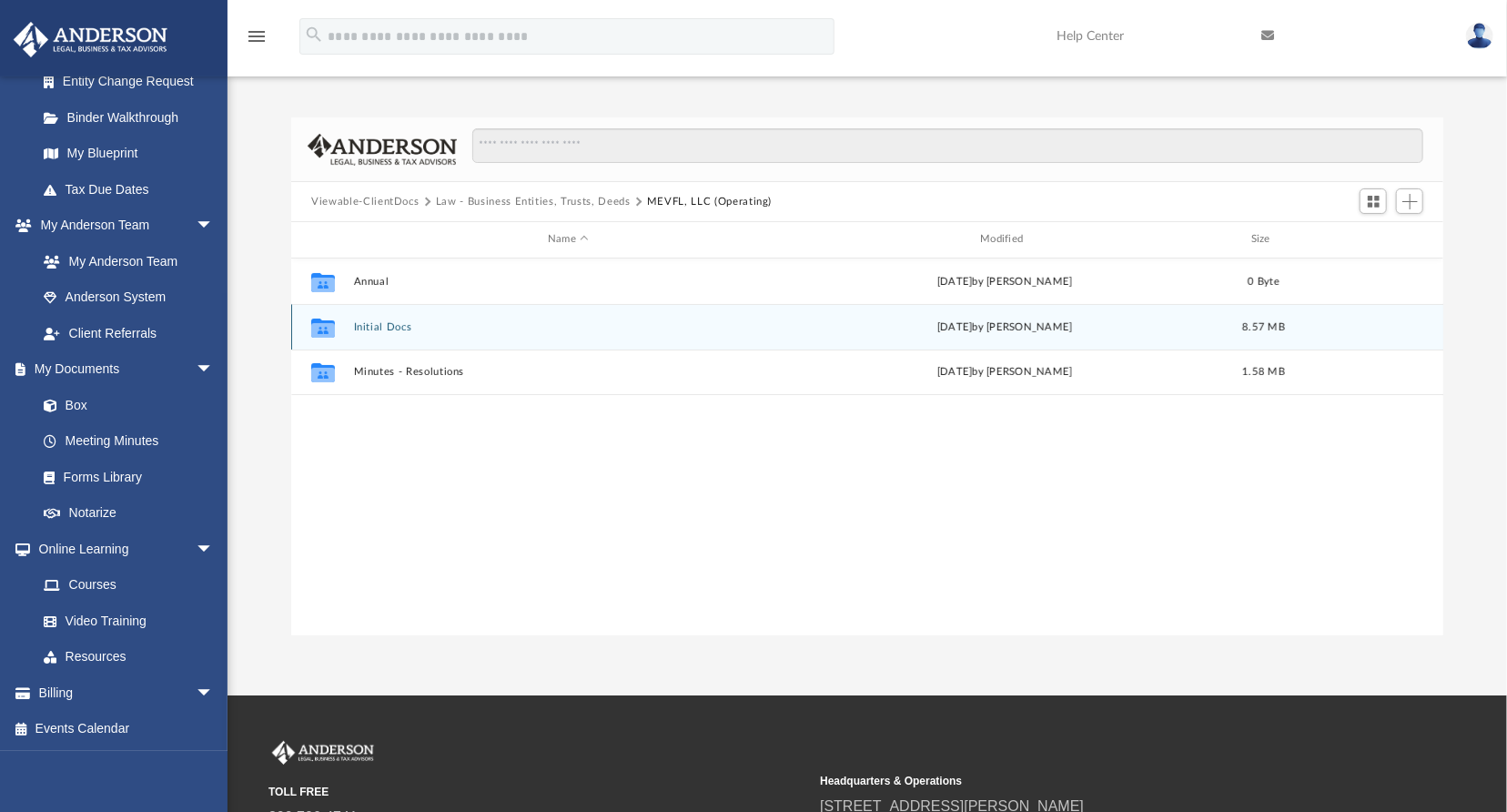
click at [383, 321] on button "Initial Docs" at bounding box center [568, 327] width 429 height 12
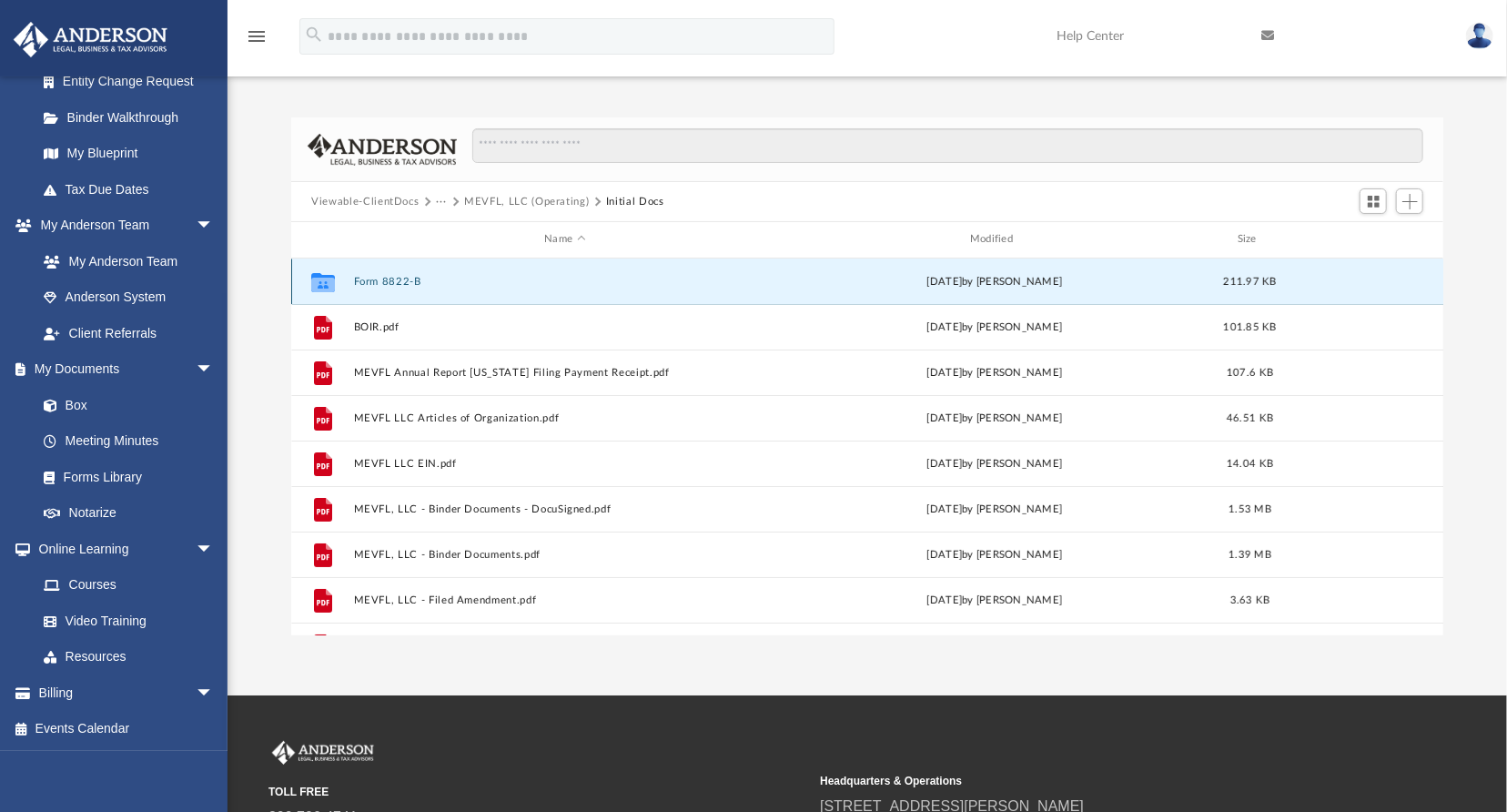
click at [391, 280] on button "Form 8822-B" at bounding box center [565, 282] width 422 height 12
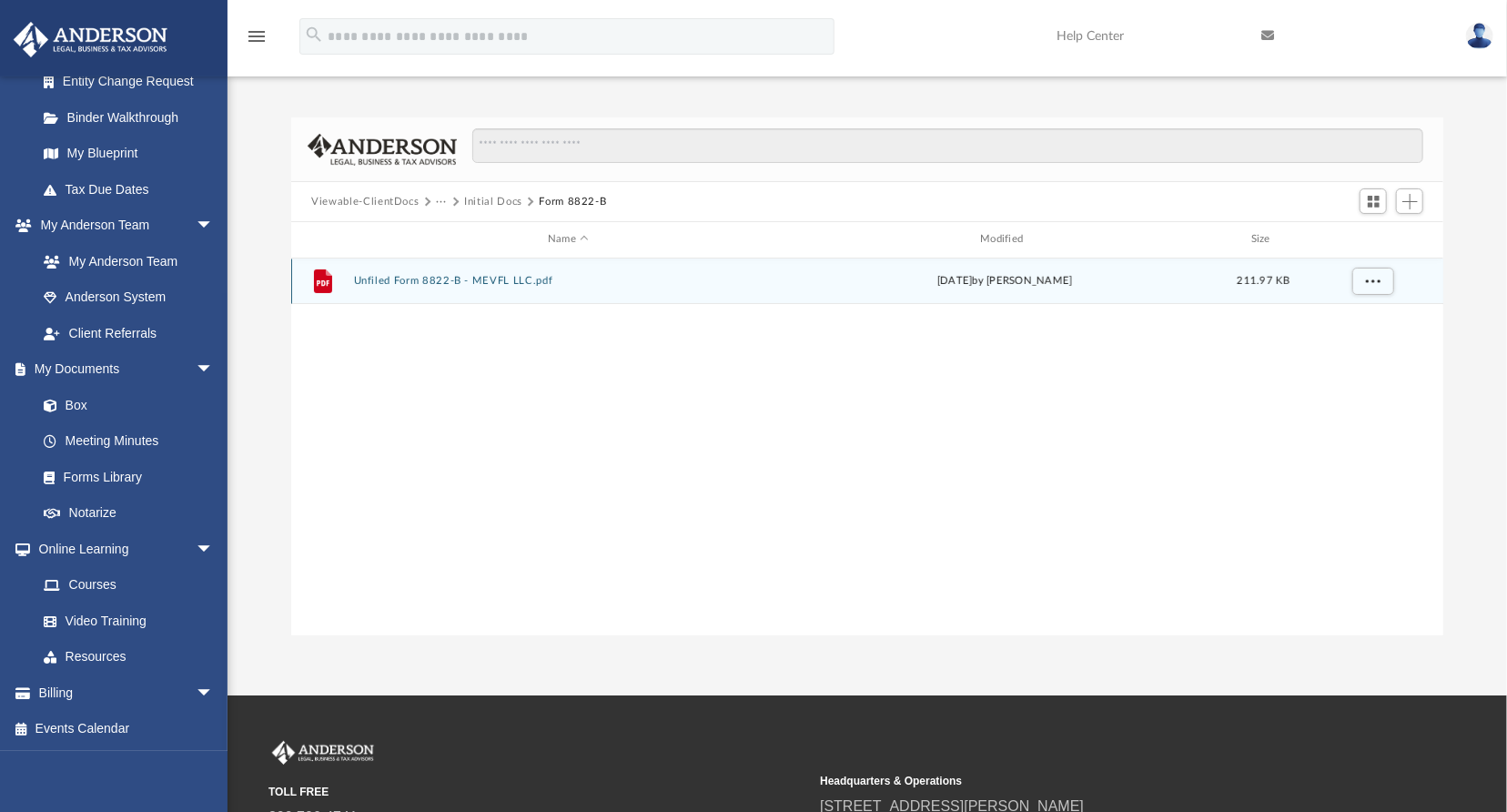
click at [449, 284] on button "Unfiled Form 8822-B - MEVFL LLC.pdf" at bounding box center [568, 281] width 429 height 12
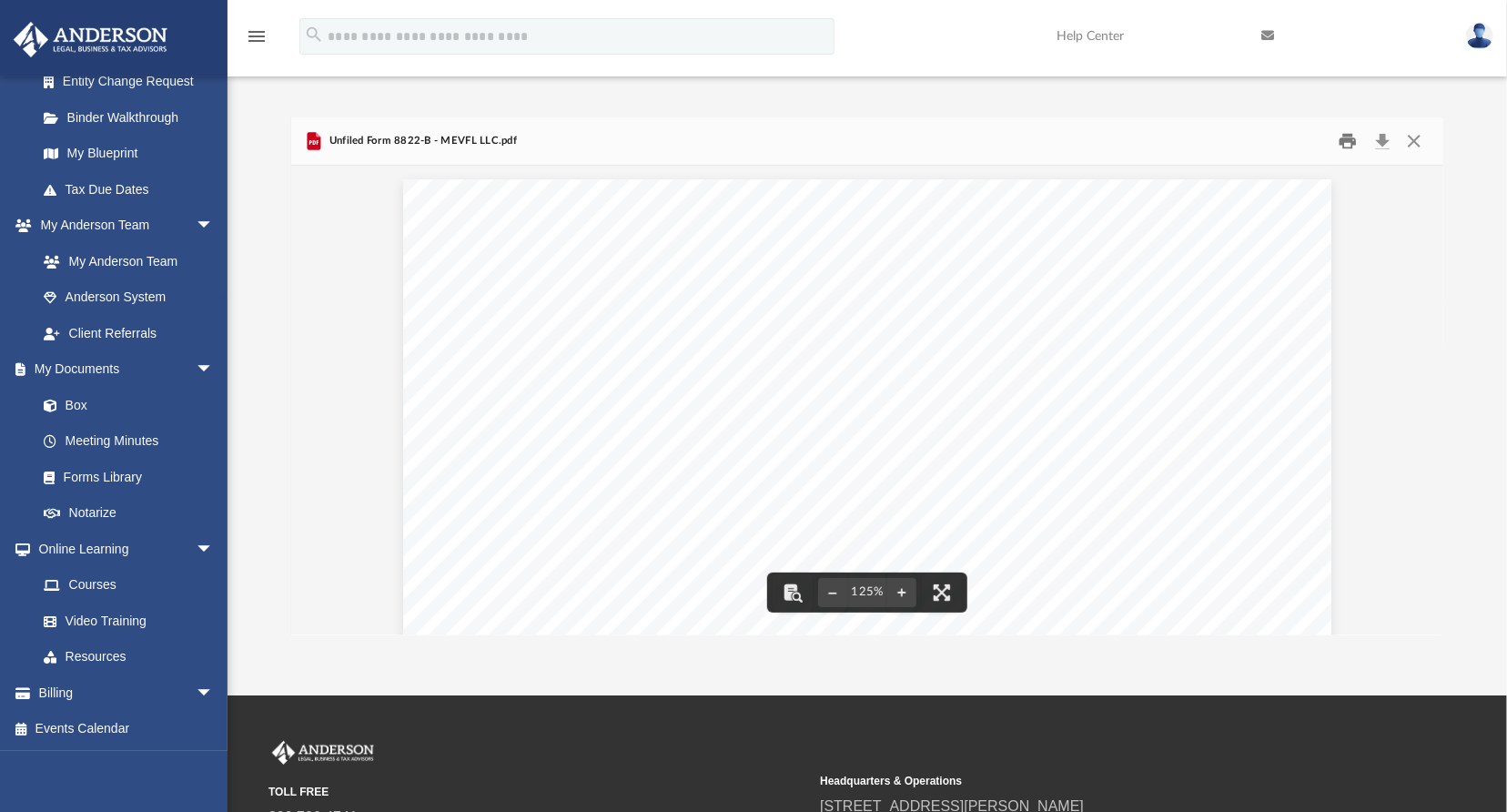
click at [1346, 143] on button "Print" at bounding box center [1348, 141] width 36 height 28
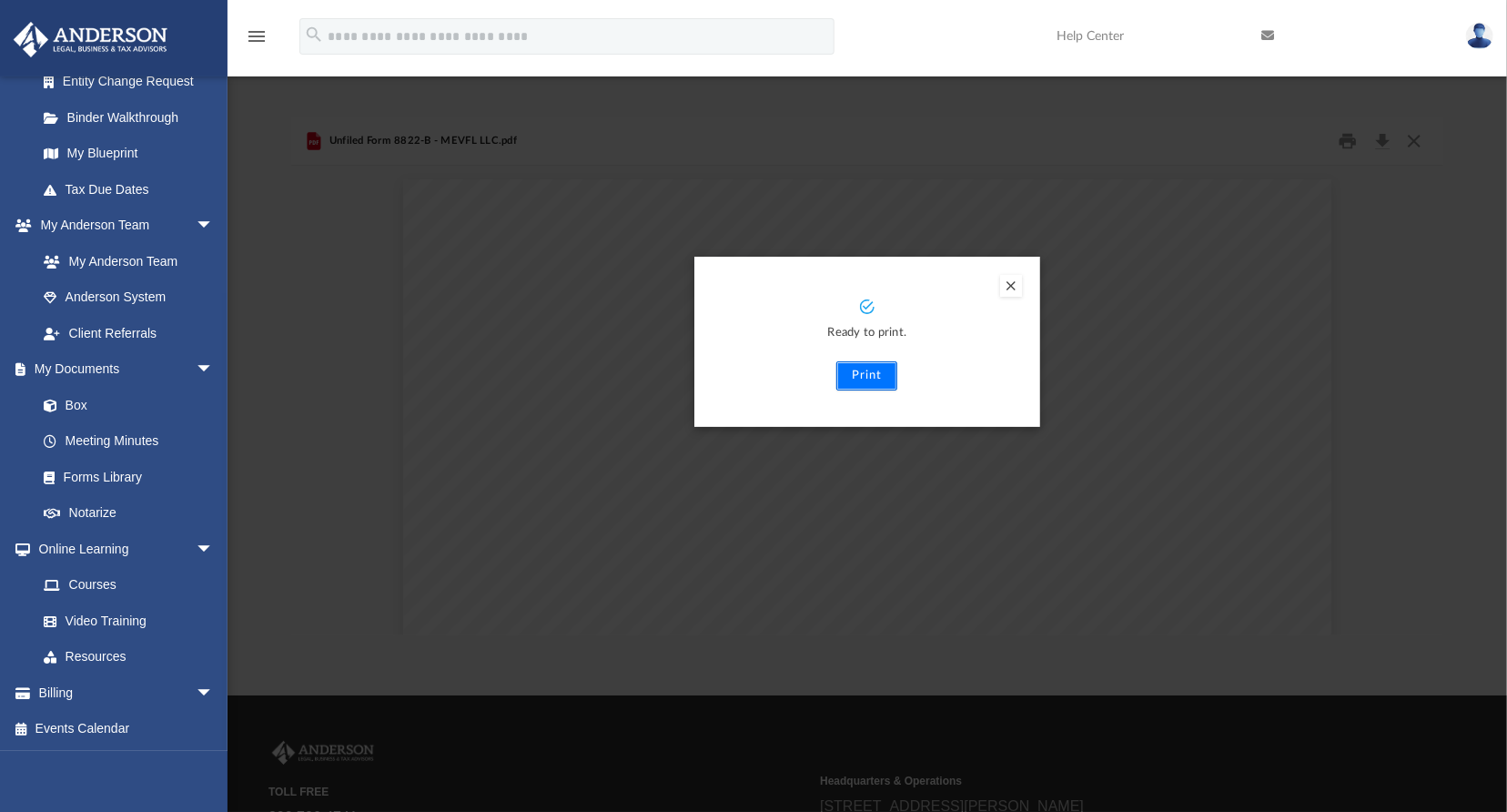
click at [865, 371] on button "Print" at bounding box center [867, 376] width 61 height 29
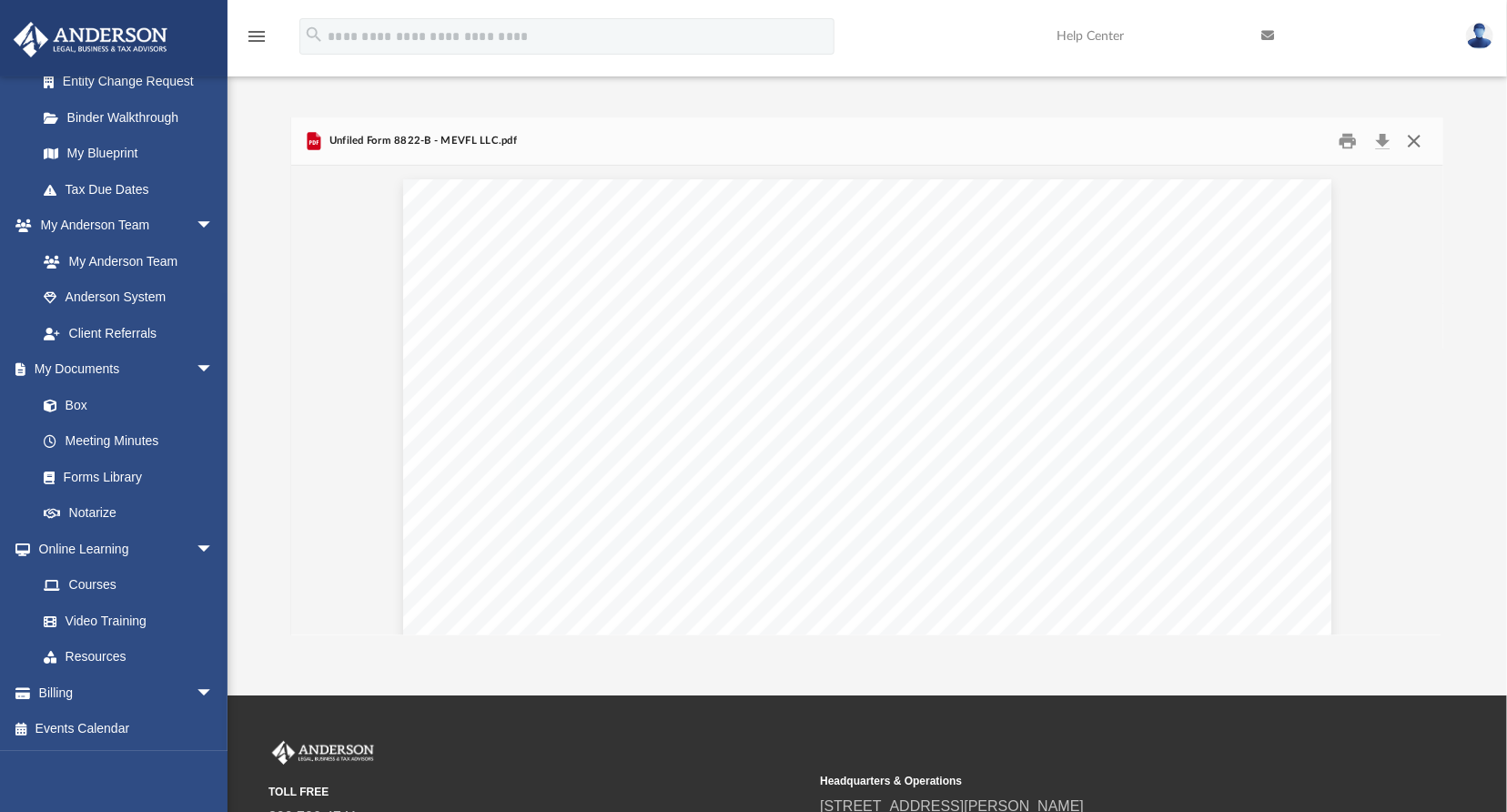
click at [1409, 139] on button "Close" at bounding box center [1414, 141] width 33 height 28
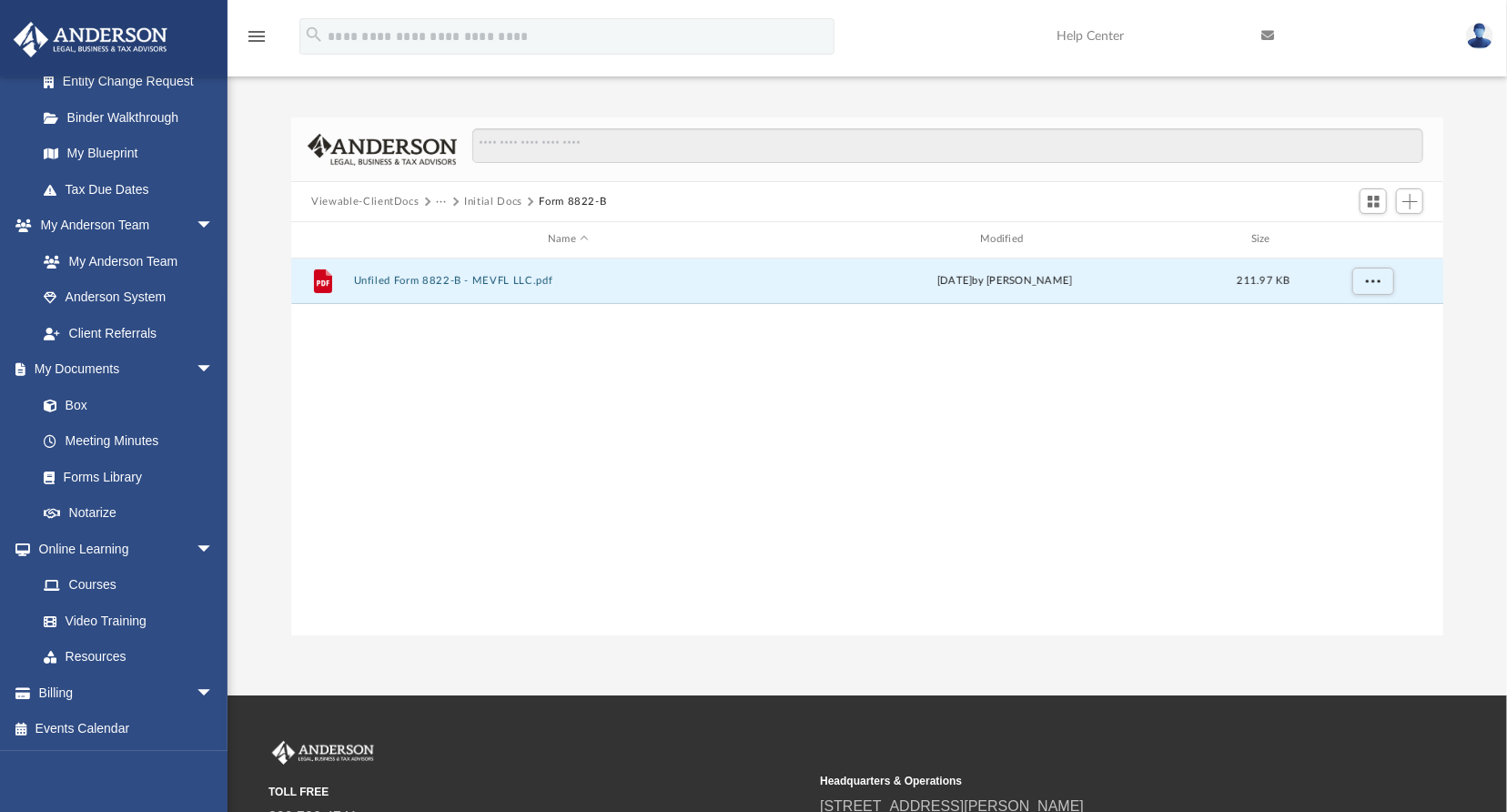
click at [342, 205] on button "Viewable-ClientDocs" at bounding box center [365, 201] width 107 height 16
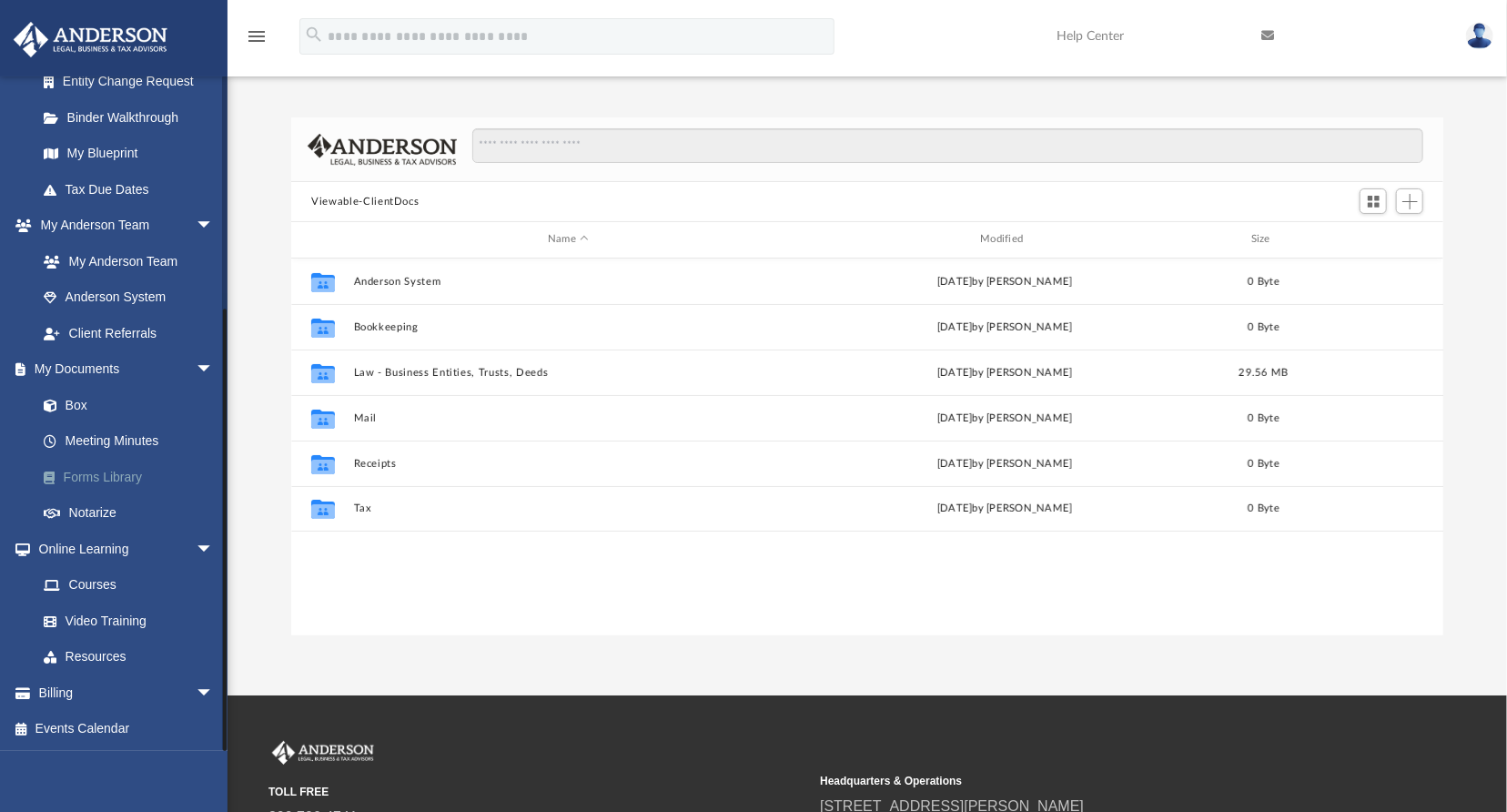
click at [114, 474] on link "Forms Library" at bounding box center [133, 476] width 216 height 36
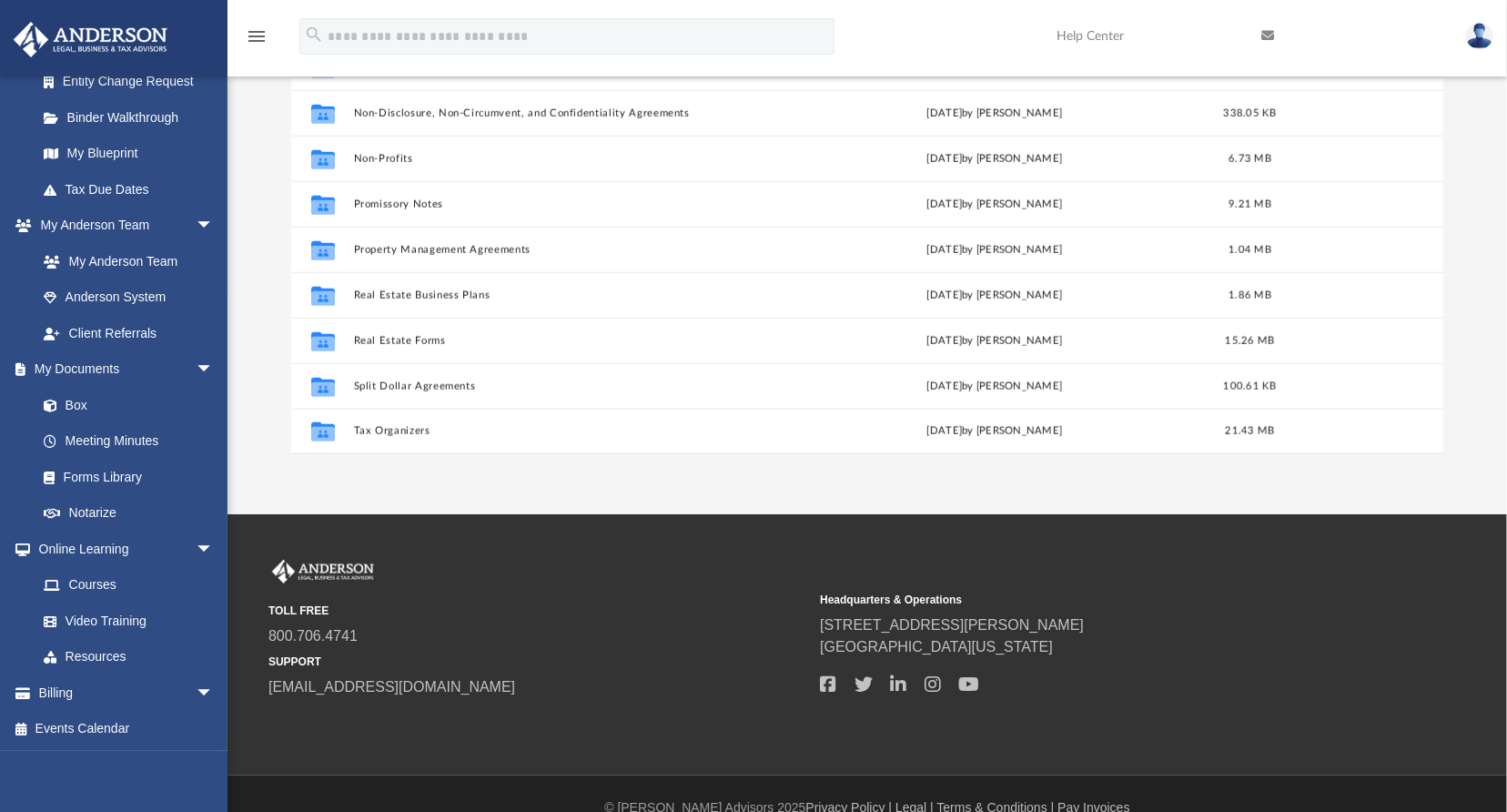
scroll to position [182, 0]
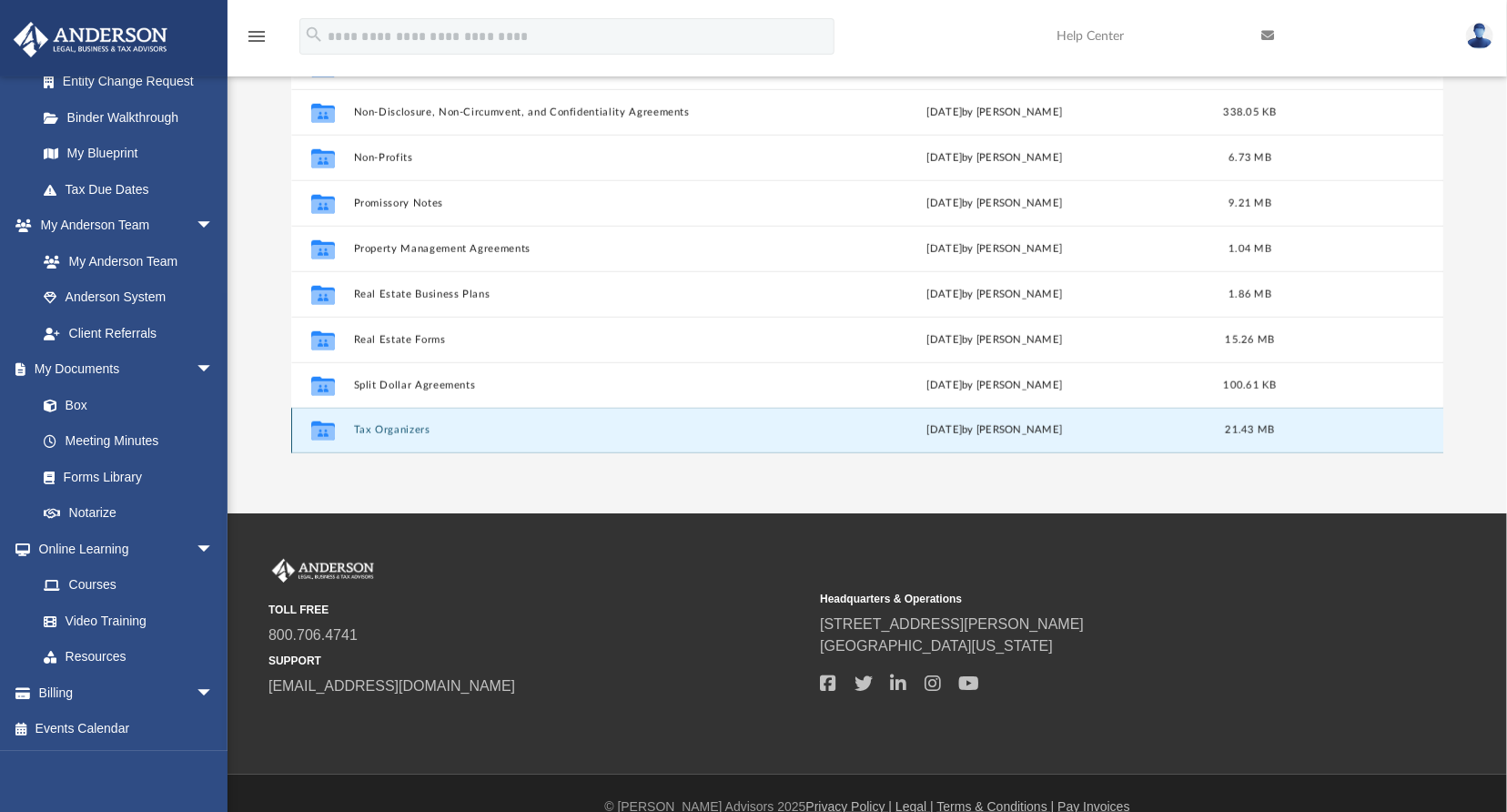
click at [393, 430] on button "Tax Organizers" at bounding box center [565, 429] width 422 height 12
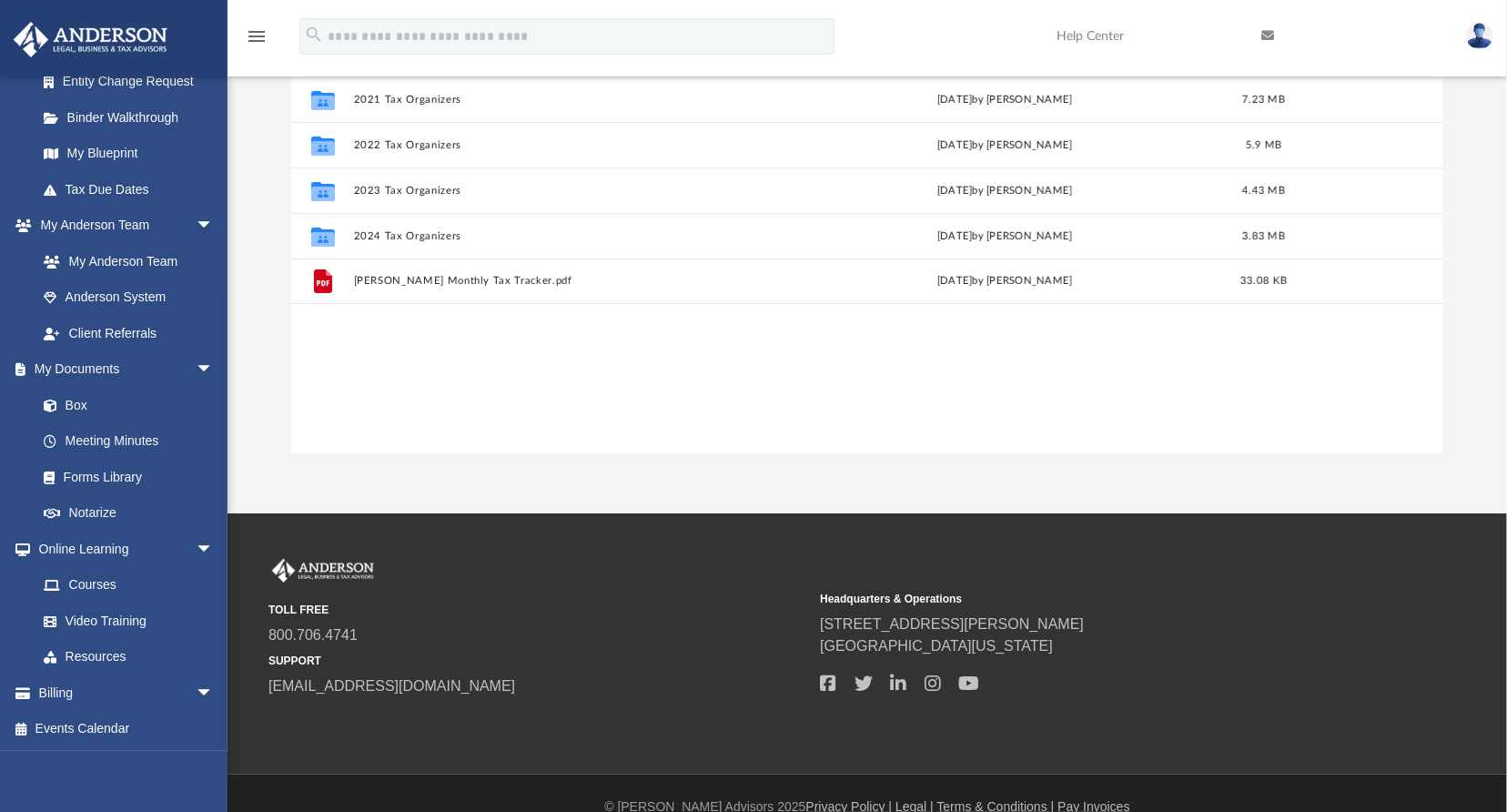
scroll to position [91, 0]
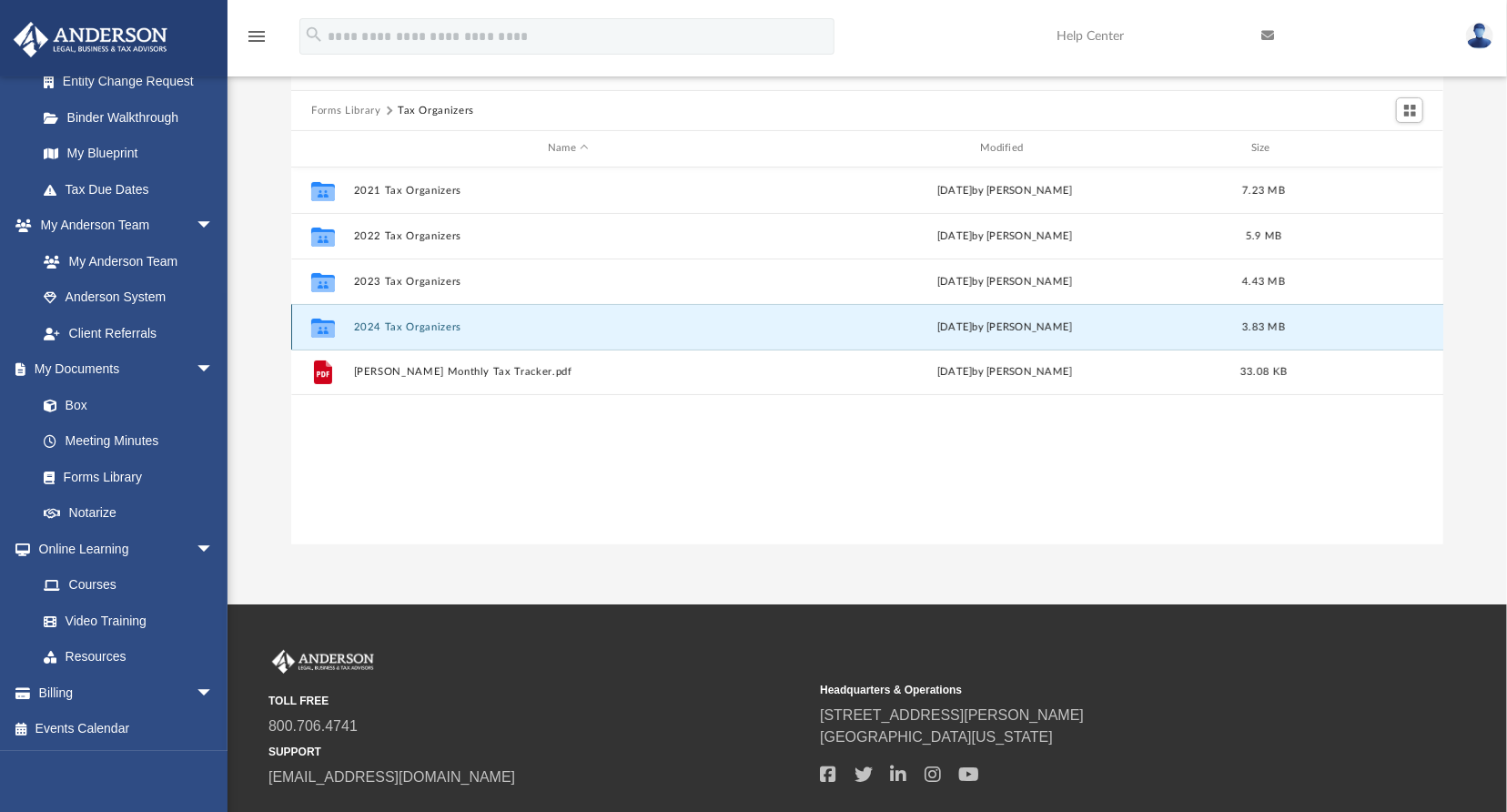
click at [418, 326] on button "2024 Tax Organizers" at bounding box center [568, 327] width 429 height 12
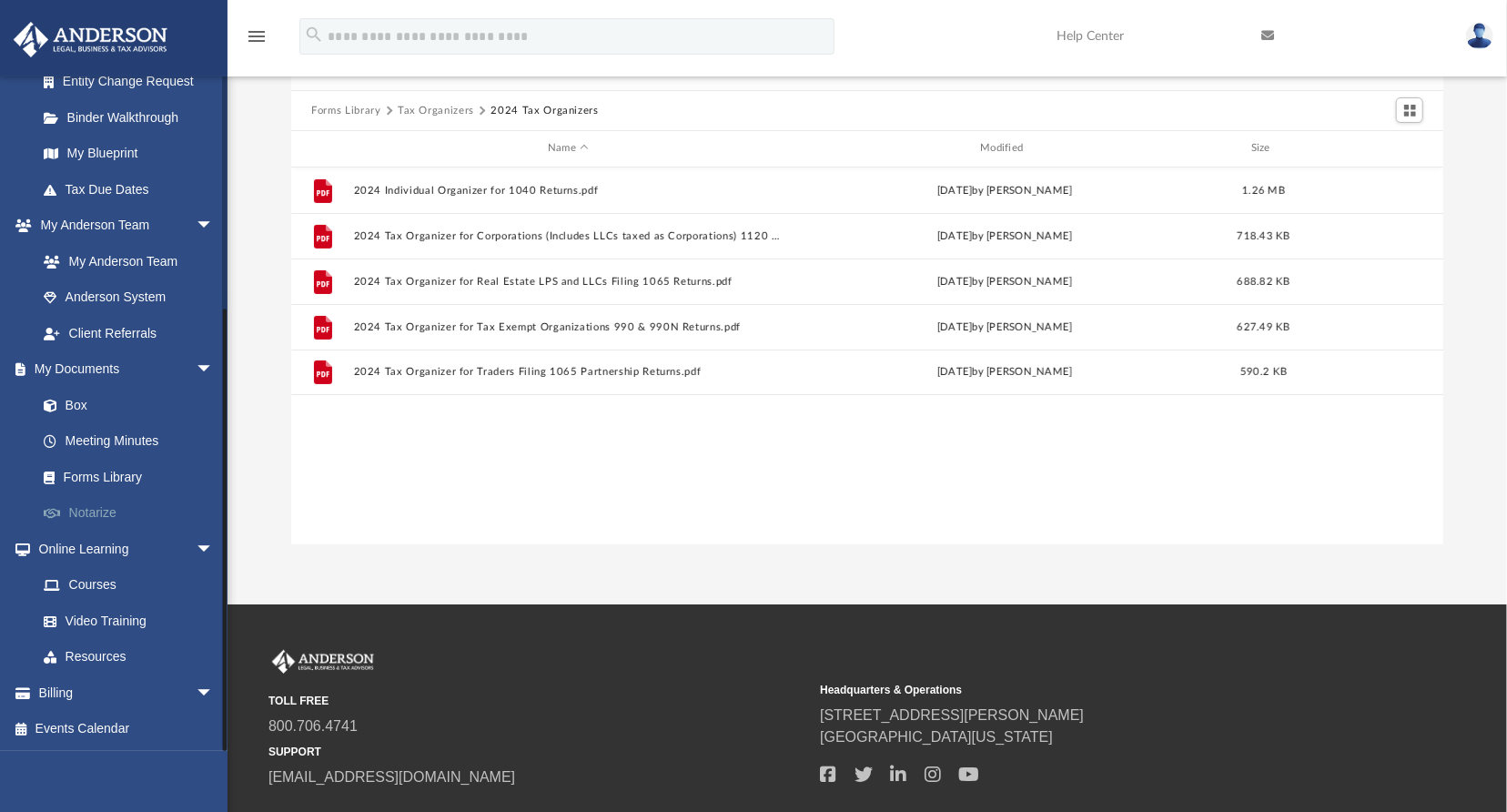
click at [107, 518] on link "Notarize" at bounding box center [133, 513] width 216 height 36
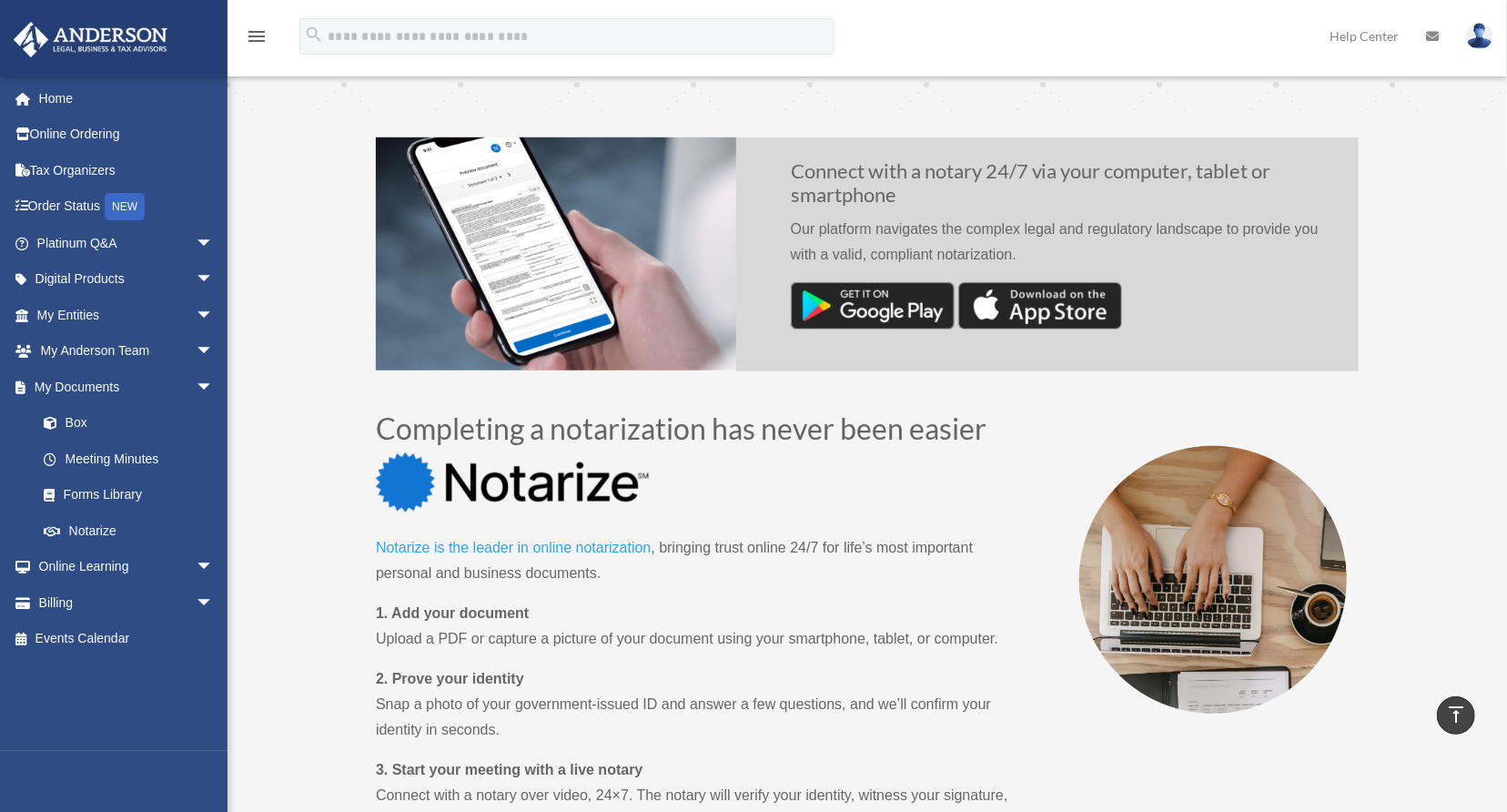
scroll to position [637, 0]
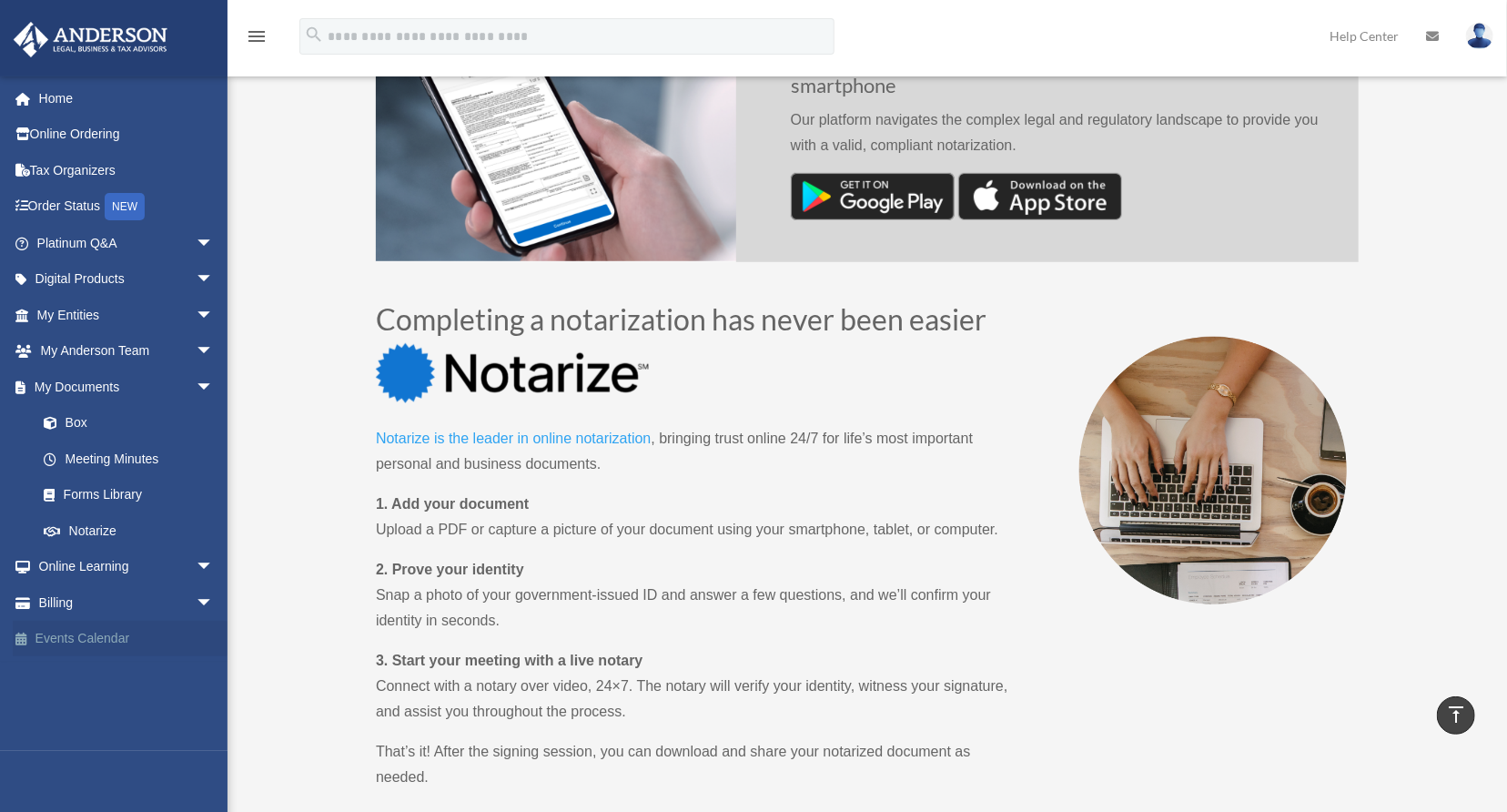
click at [99, 638] on link "Events Calendar" at bounding box center [127, 638] width 228 height 36
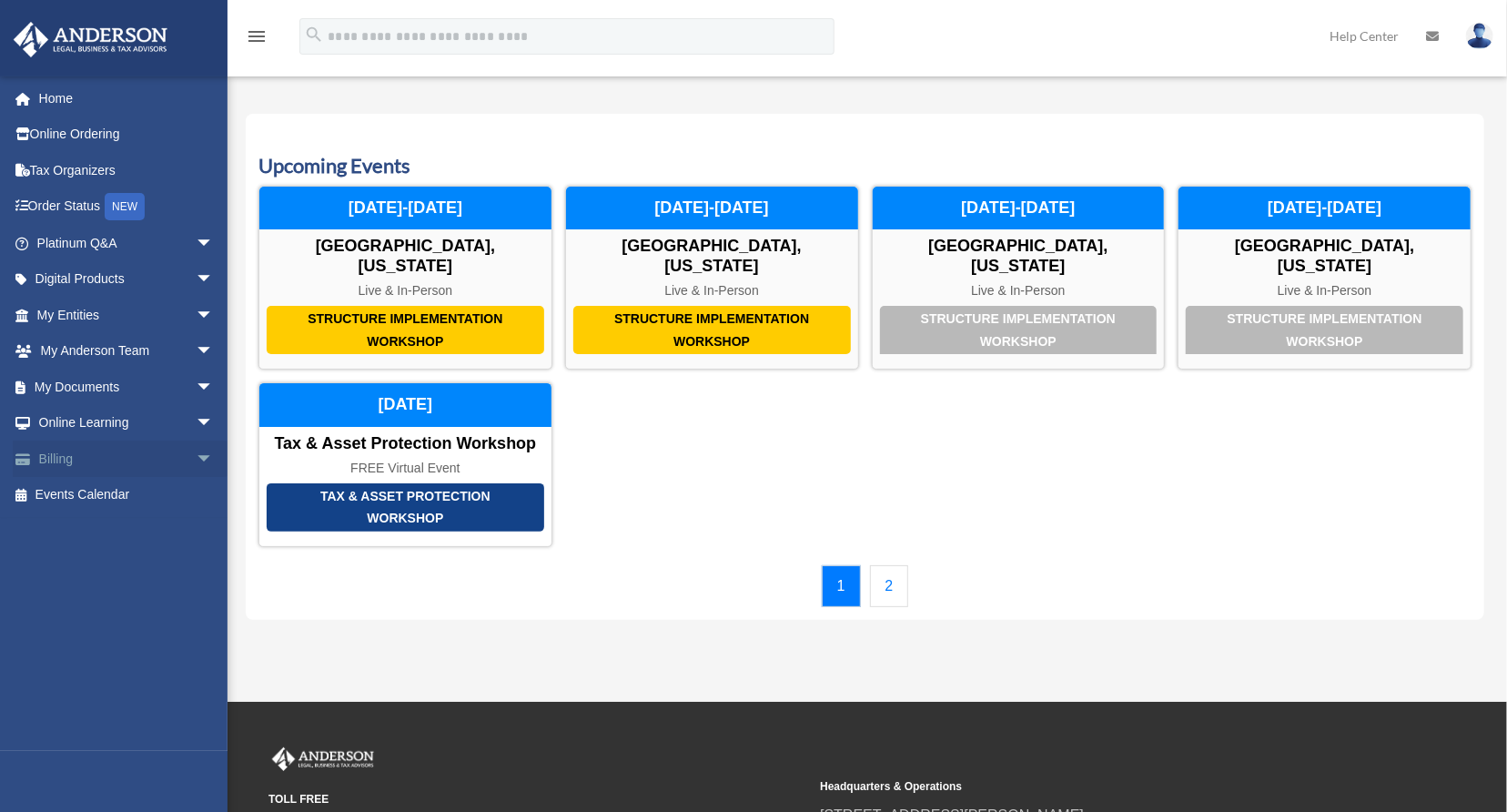
click at [196, 454] on span "arrow_drop_down" at bounding box center [214, 458] width 36 height 37
click at [112, 489] on link "$ Open Invoices" at bounding box center [133, 495] width 216 height 37
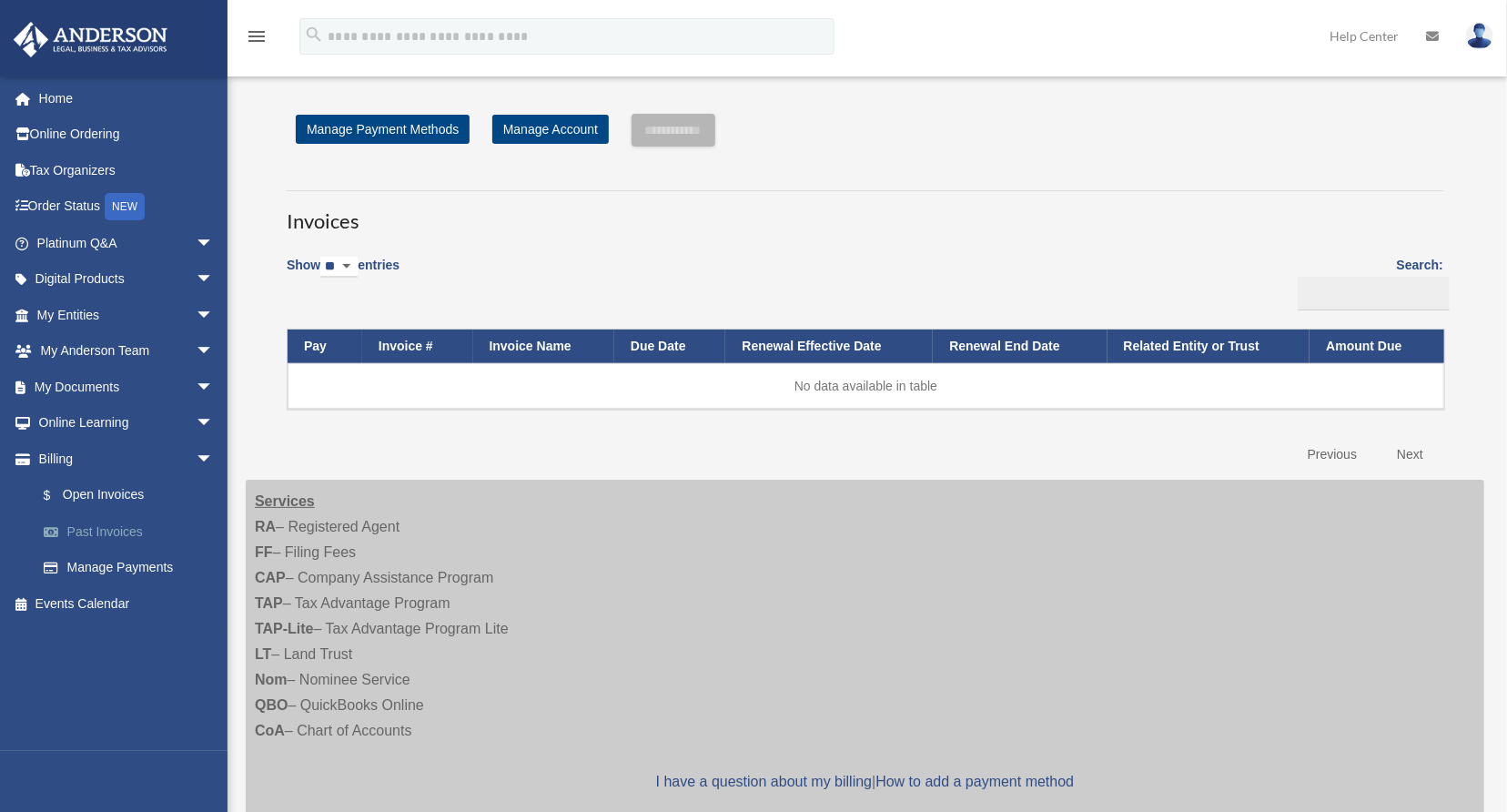
click at [108, 529] on link "Past Invoices" at bounding box center [133, 531] width 216 height 36
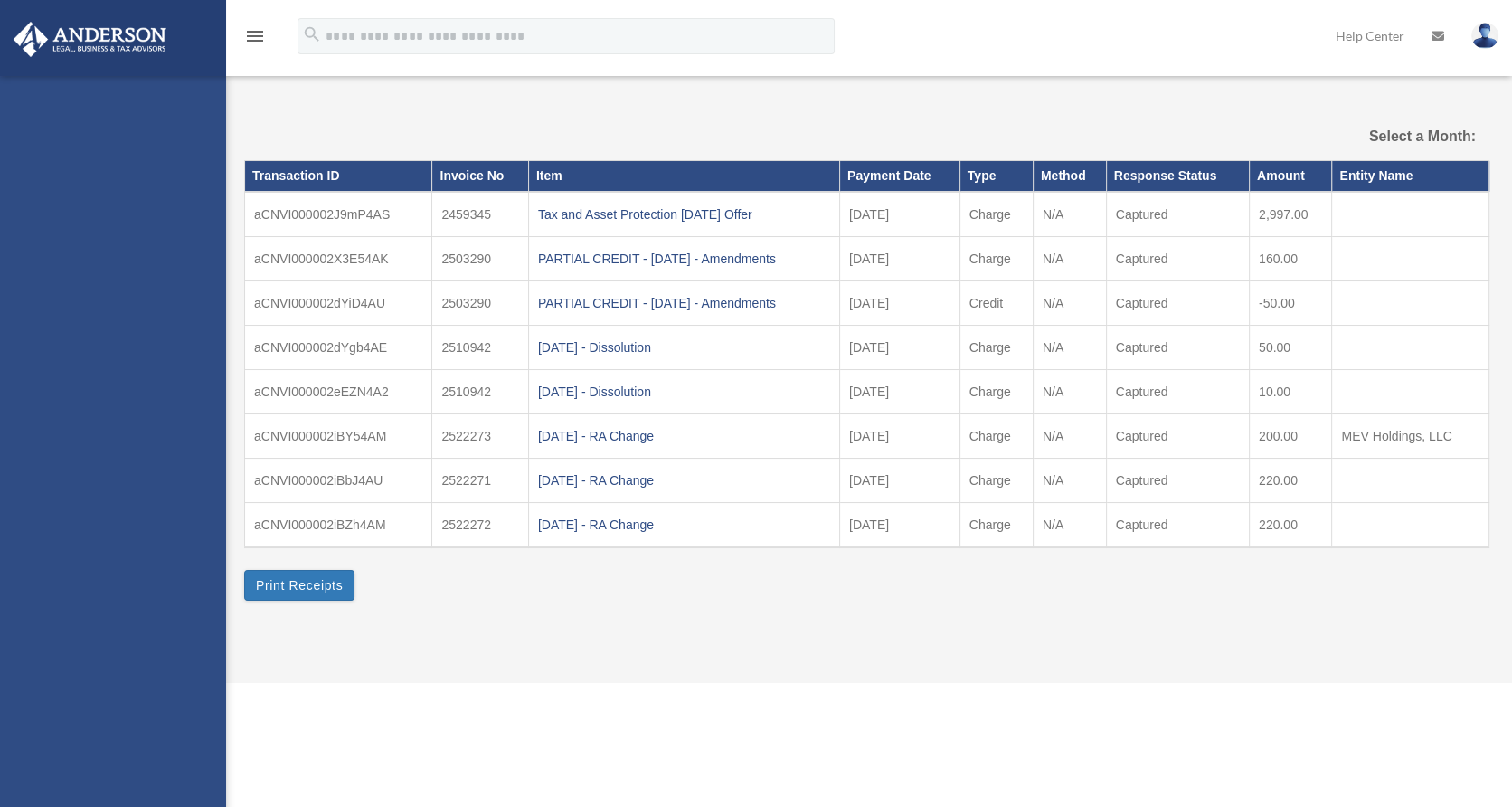
select select
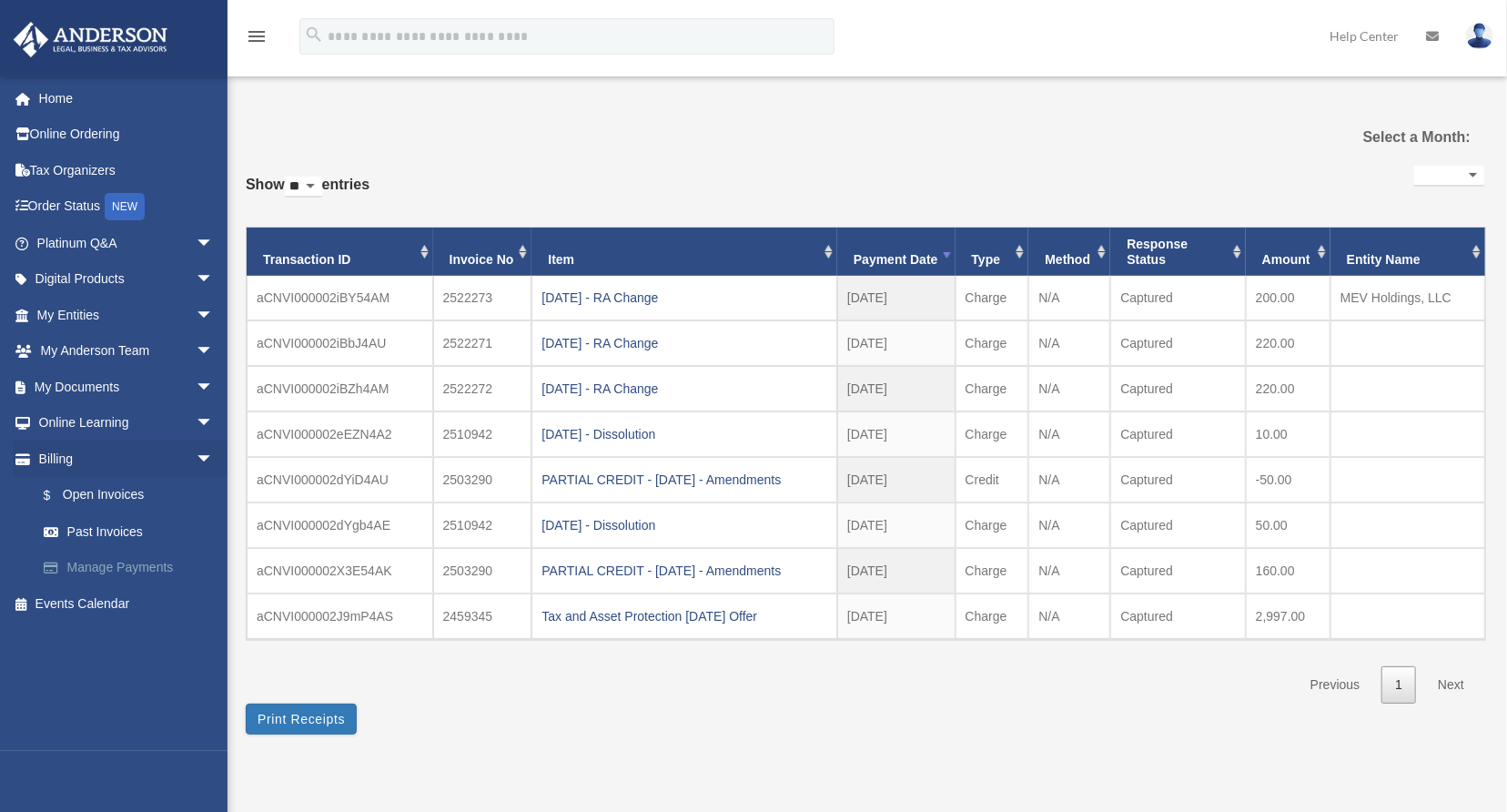
click at [129, 568] on link "Manage Payments" at bounding box center [133, 568] width 216 height 36
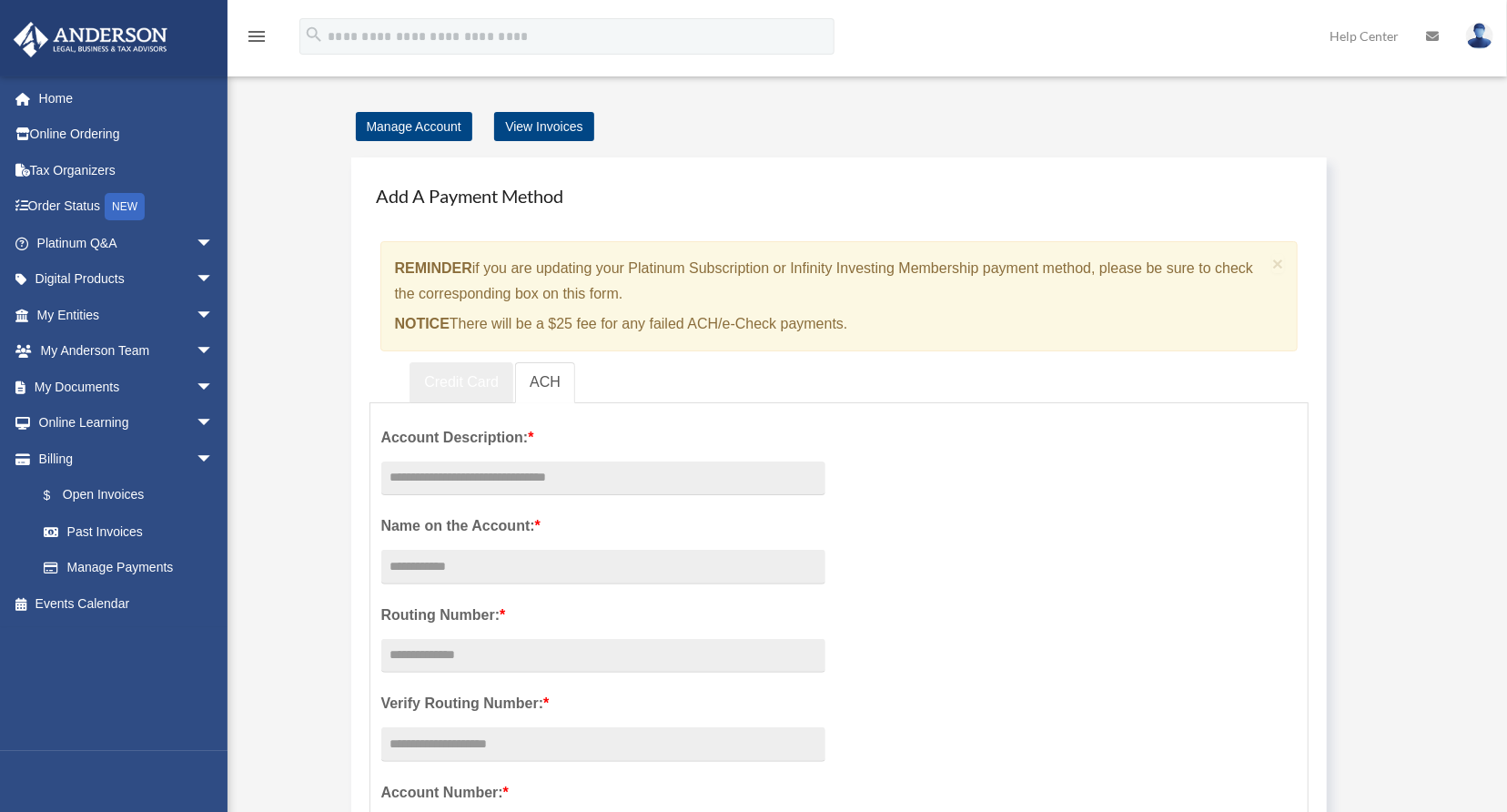
click at [440, 380] on link "Credit Card" at bounding box center [461, 383] width 104 height 41
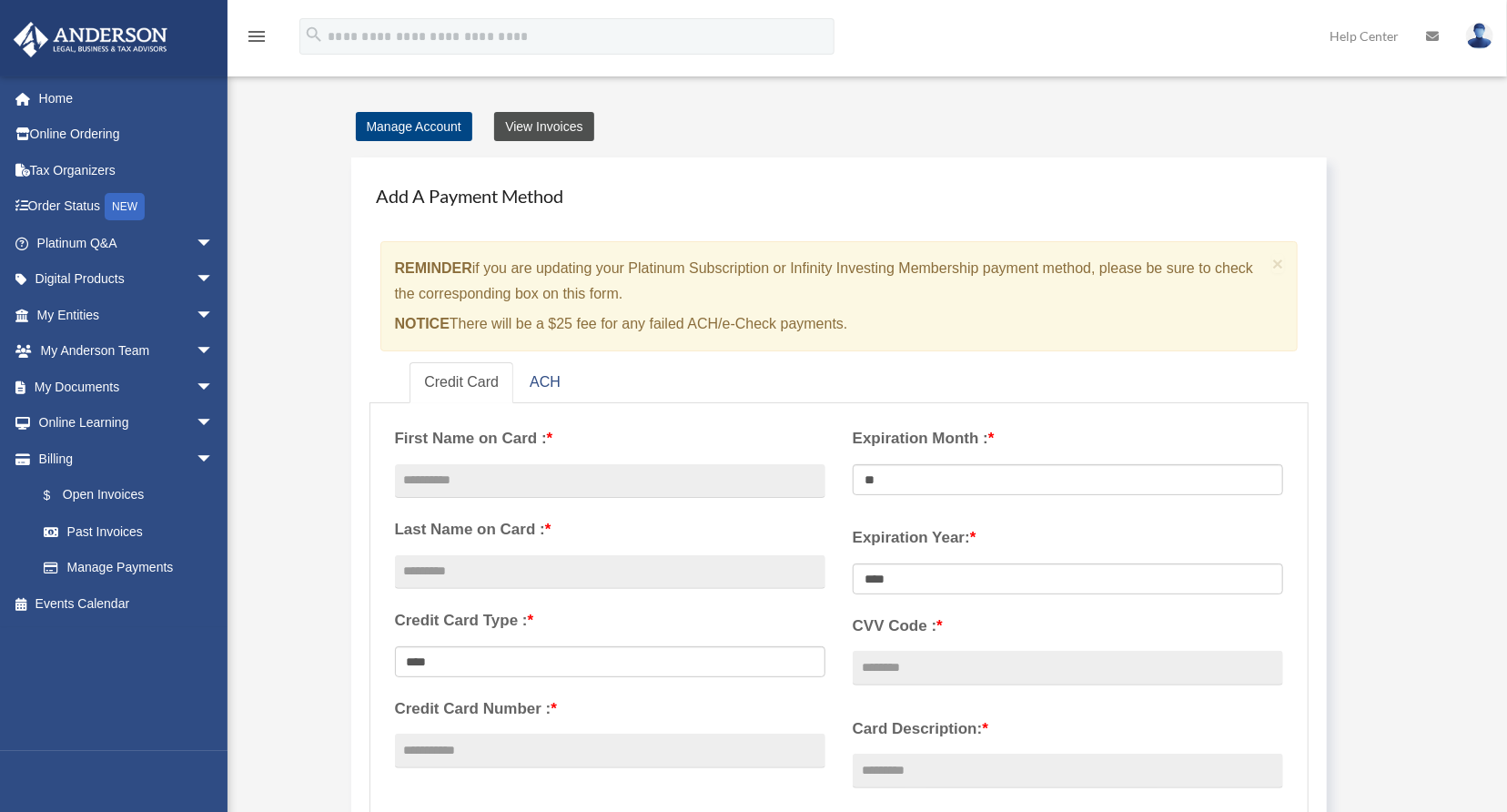
click at [546, 121] on link "View Invoices" at bounding box center [543, 127] width 99 height 29
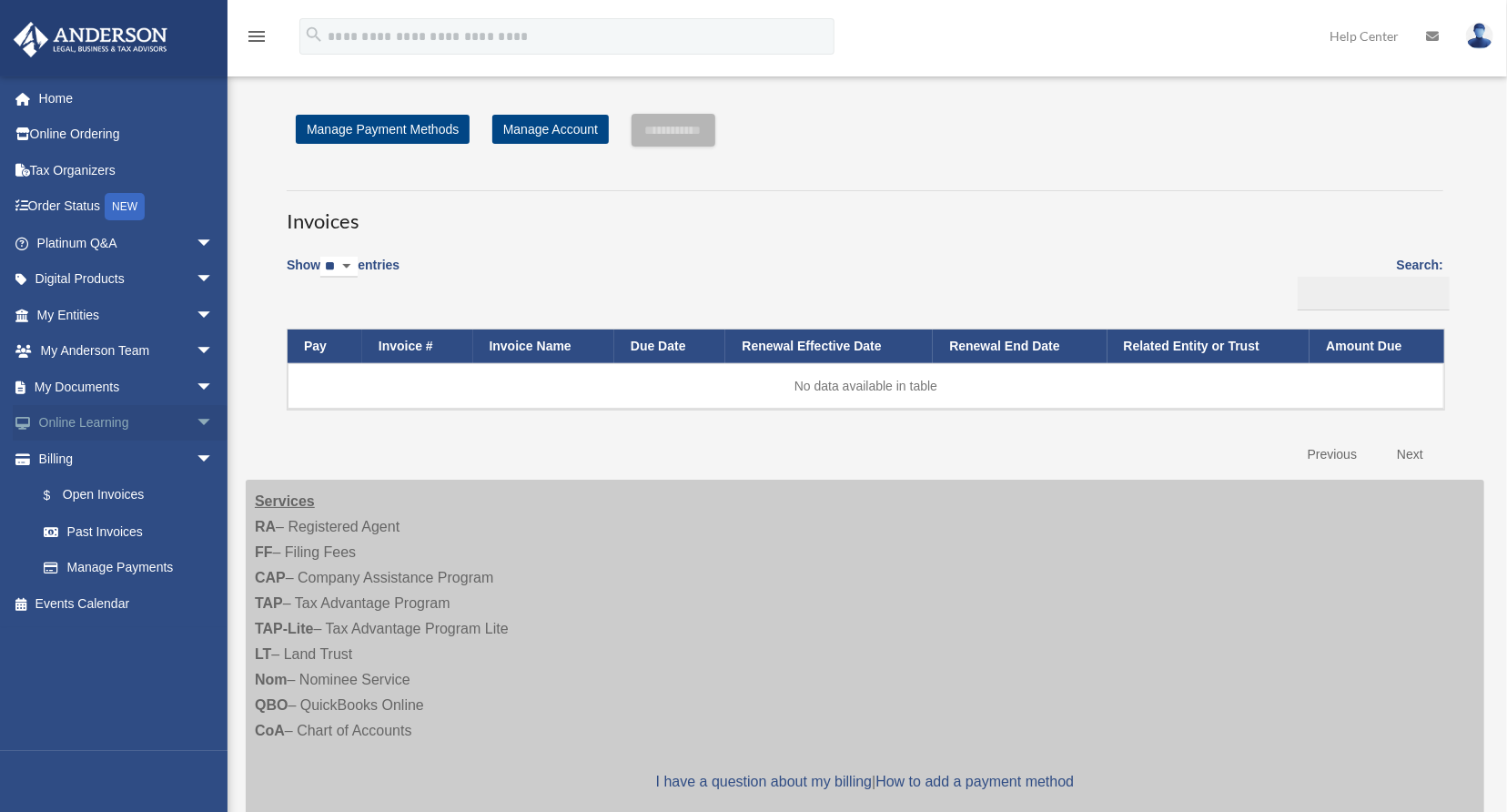
click at [196, 423] on span "arrow_drop_down" at bounding box center [214, 423] width 36 height 37
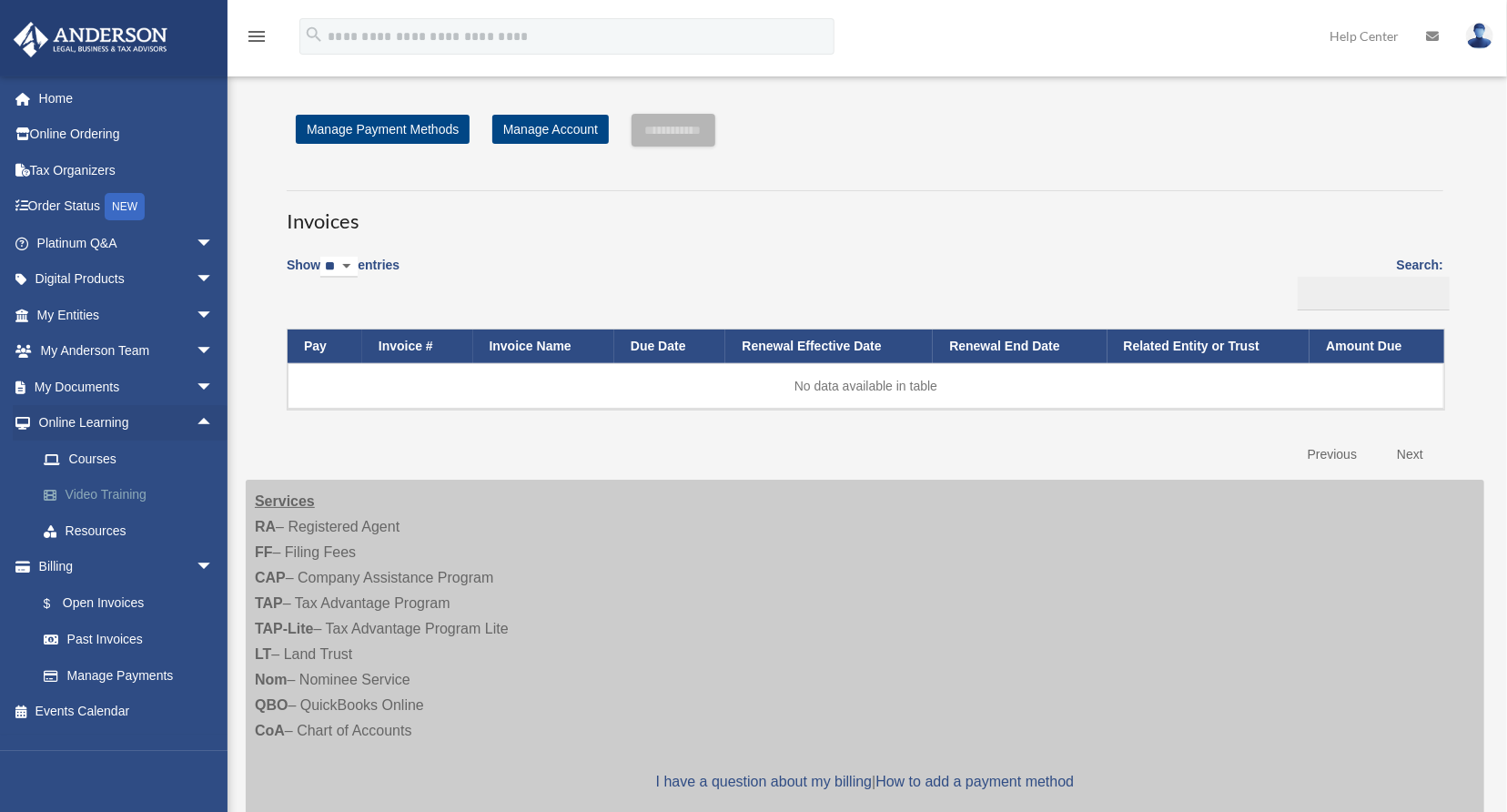
click at [109, 490] on link "Video Training" at bounding box center [133, 495] width 216 height 36
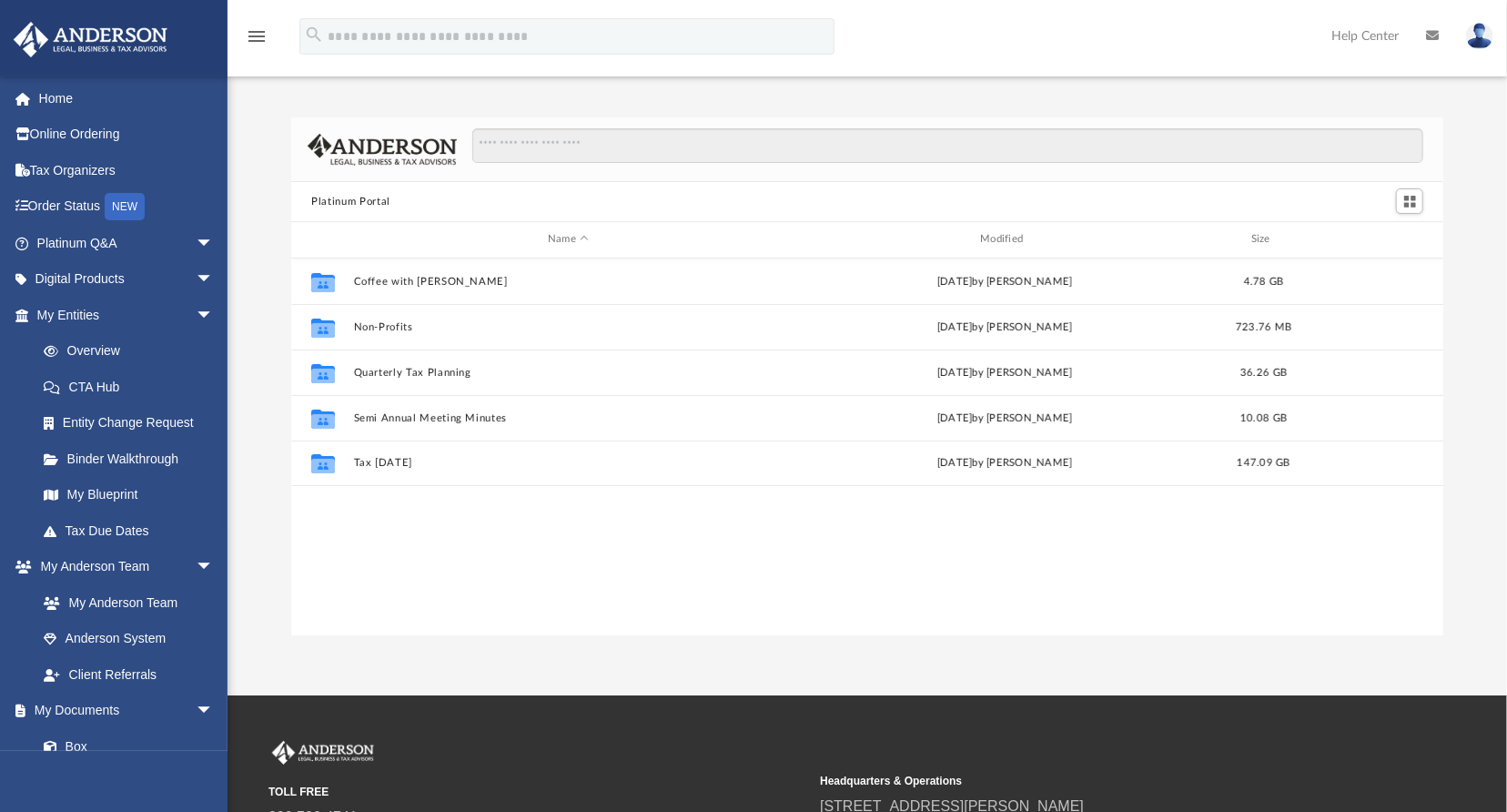
scroll to position [400, 1138]
click at [101, 346] on link "Overview" at bounding box center [133, 351] width 216 height 36
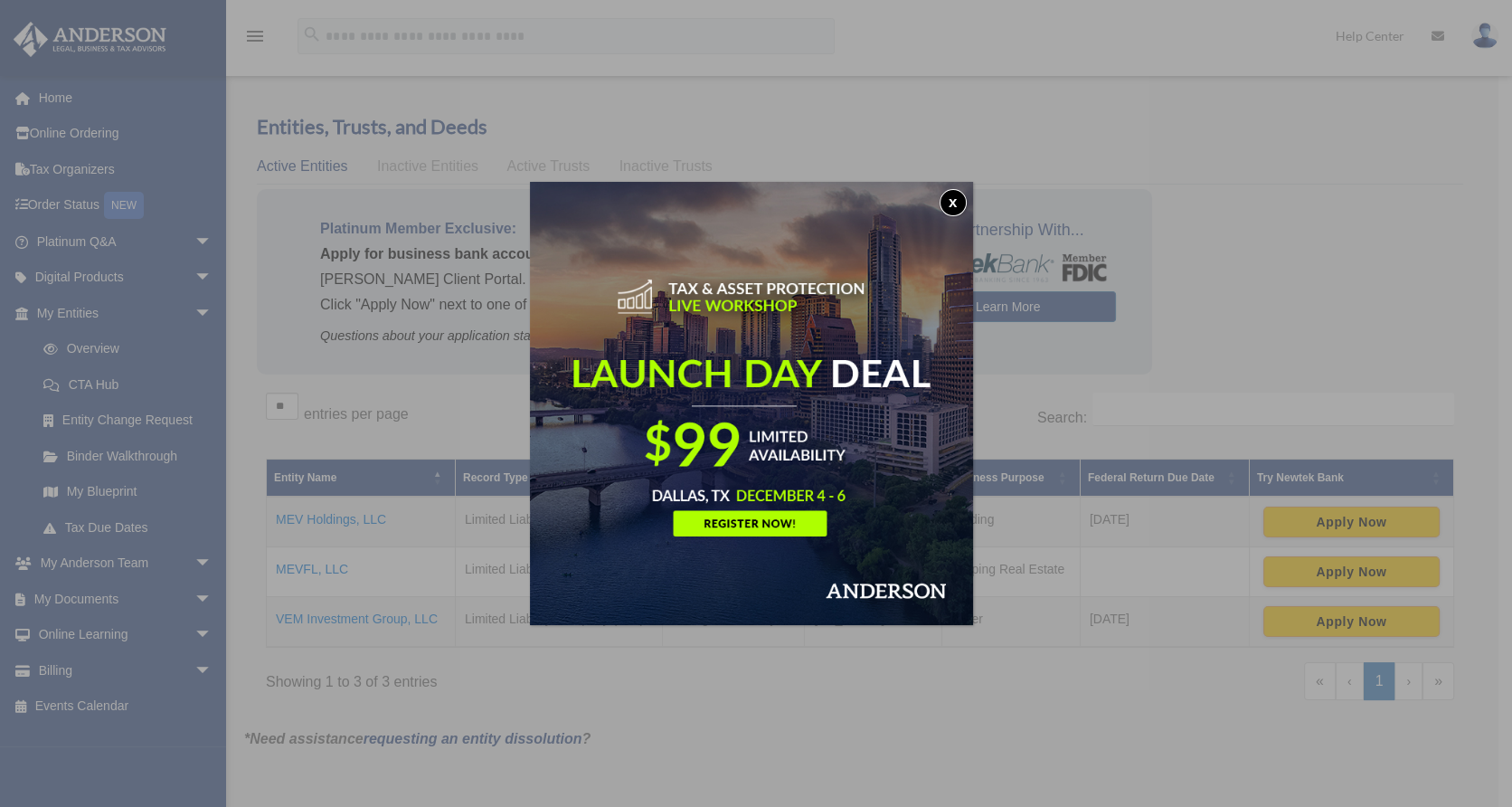
click at [958, 202] on button "x" at bounding box center [953, 202] width 27 height 27
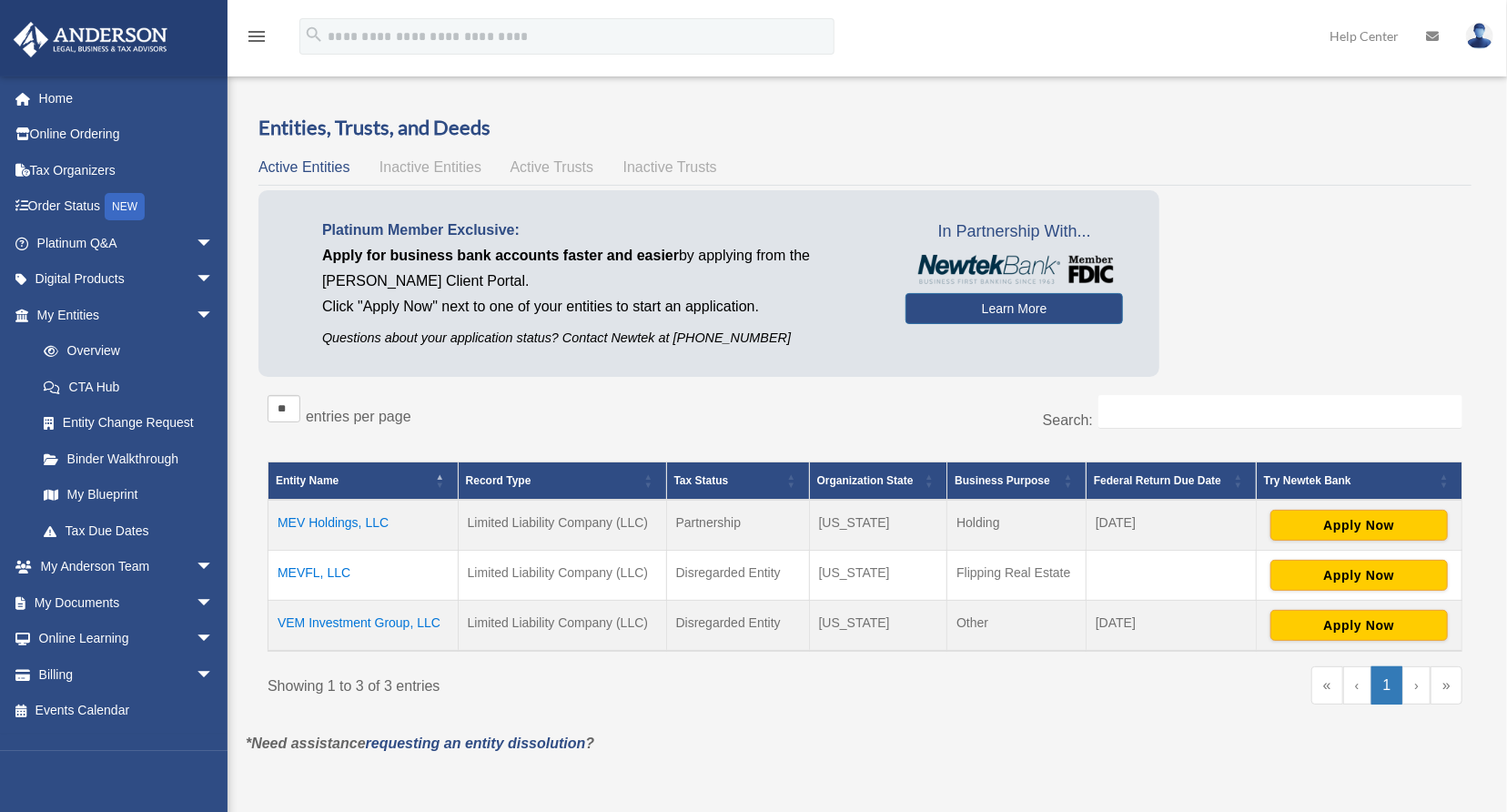
click at [422, 167] on span "Inactive Entities" at bounding box center [430, 167] width 102 height 15
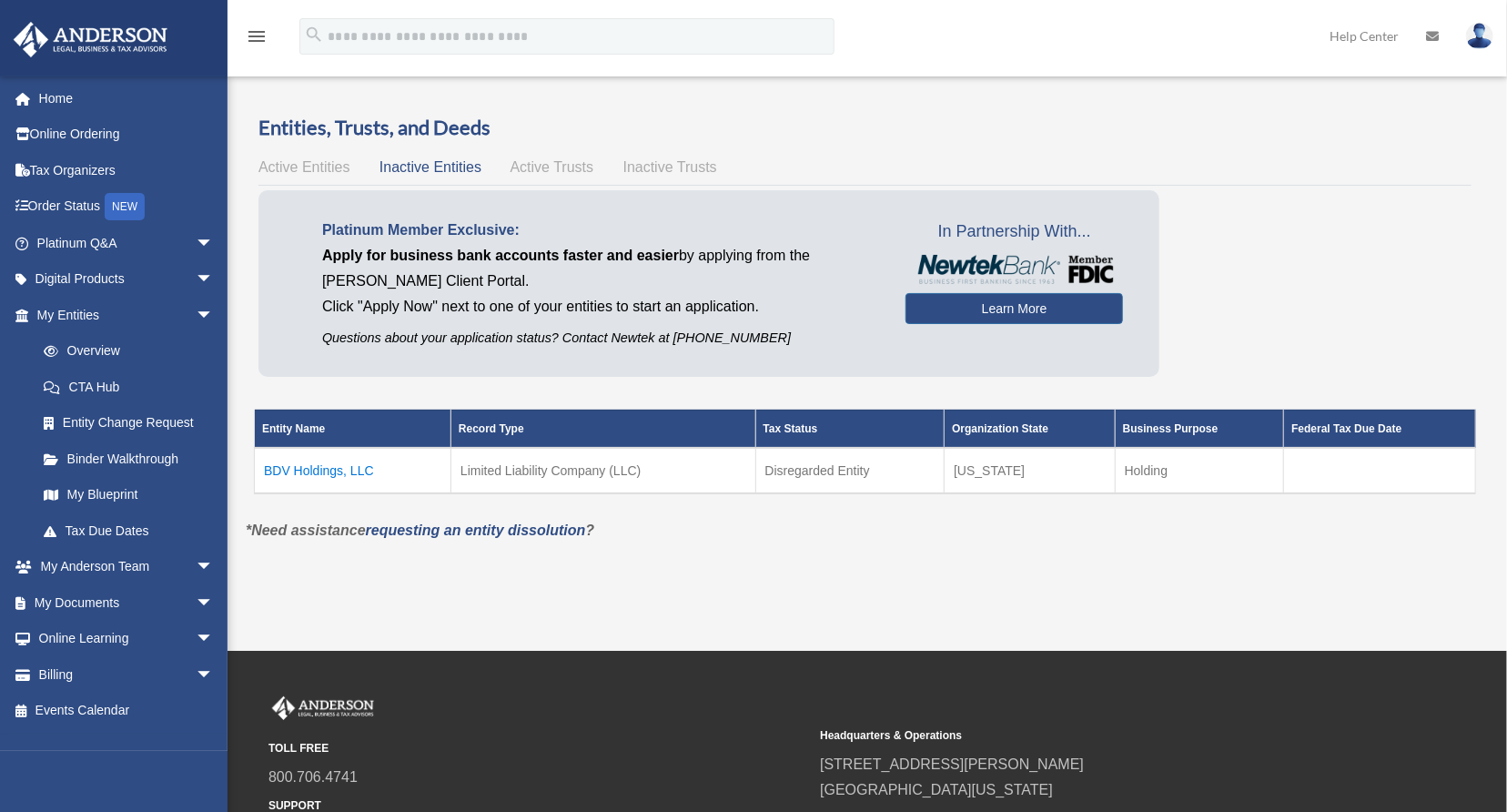
click at [558, 167] on span "Active Trusts" at bounding box center [552, 167] width 83 height 15
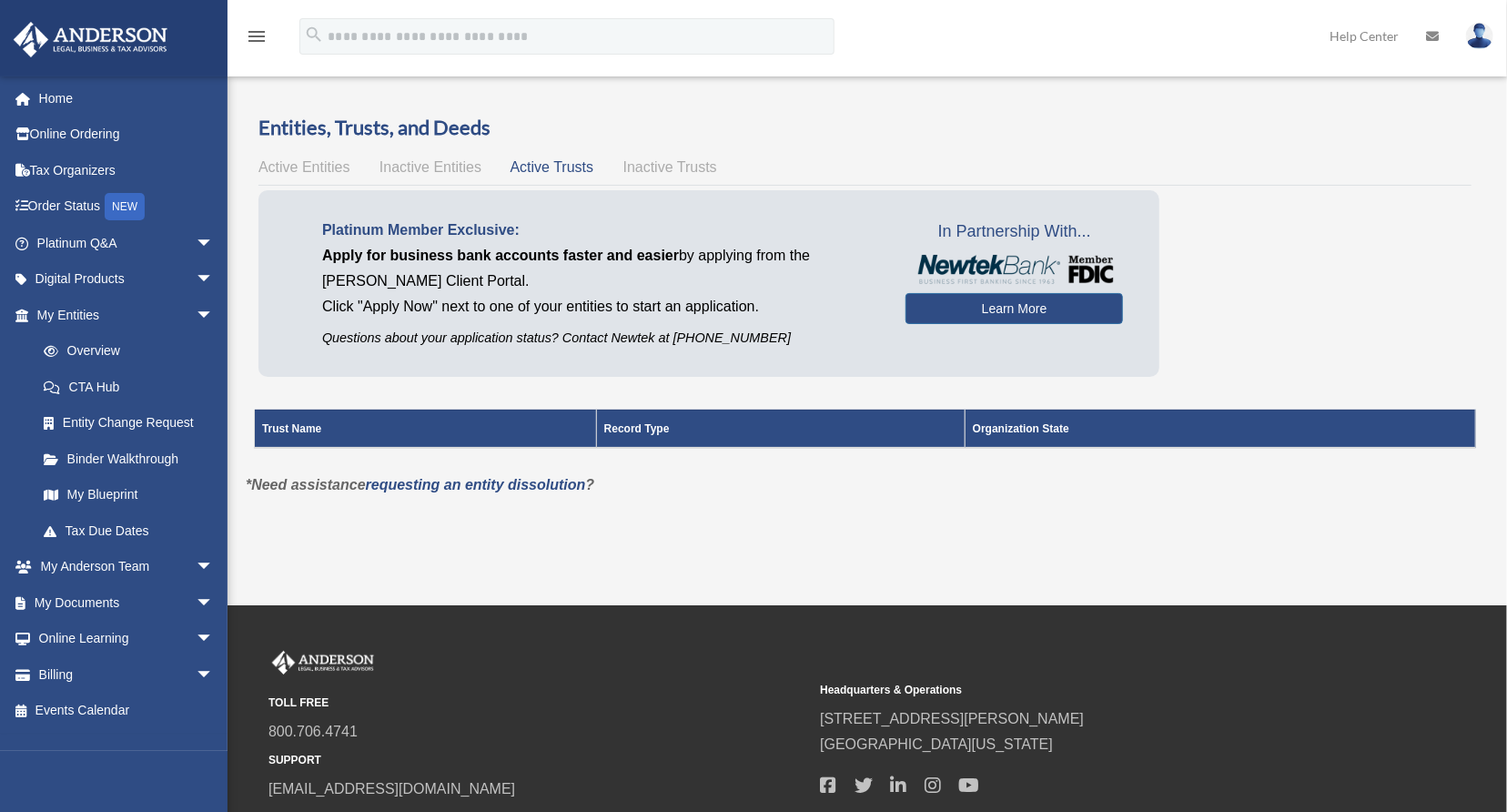
click at [666, 171] on span "Inactive Trusts" at bounding box center [670, 167] width 94 height 15
click at [296, 165] on span "Active Entities" at bounding box center [304, 167] width 91 height 15
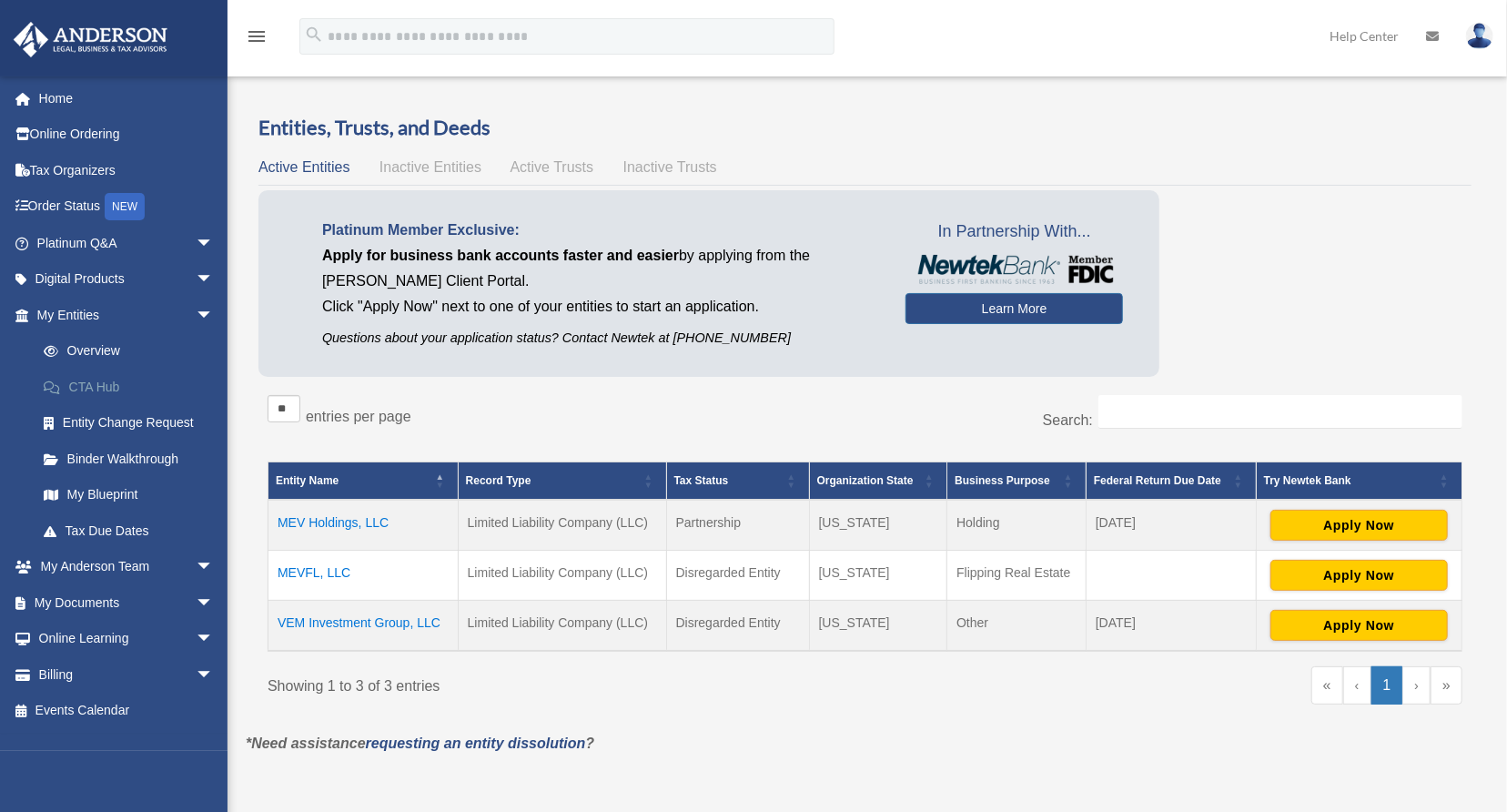
click at [114, 384] on link "CTA Hub" at bounding box center [133, 386] width 216 height 36
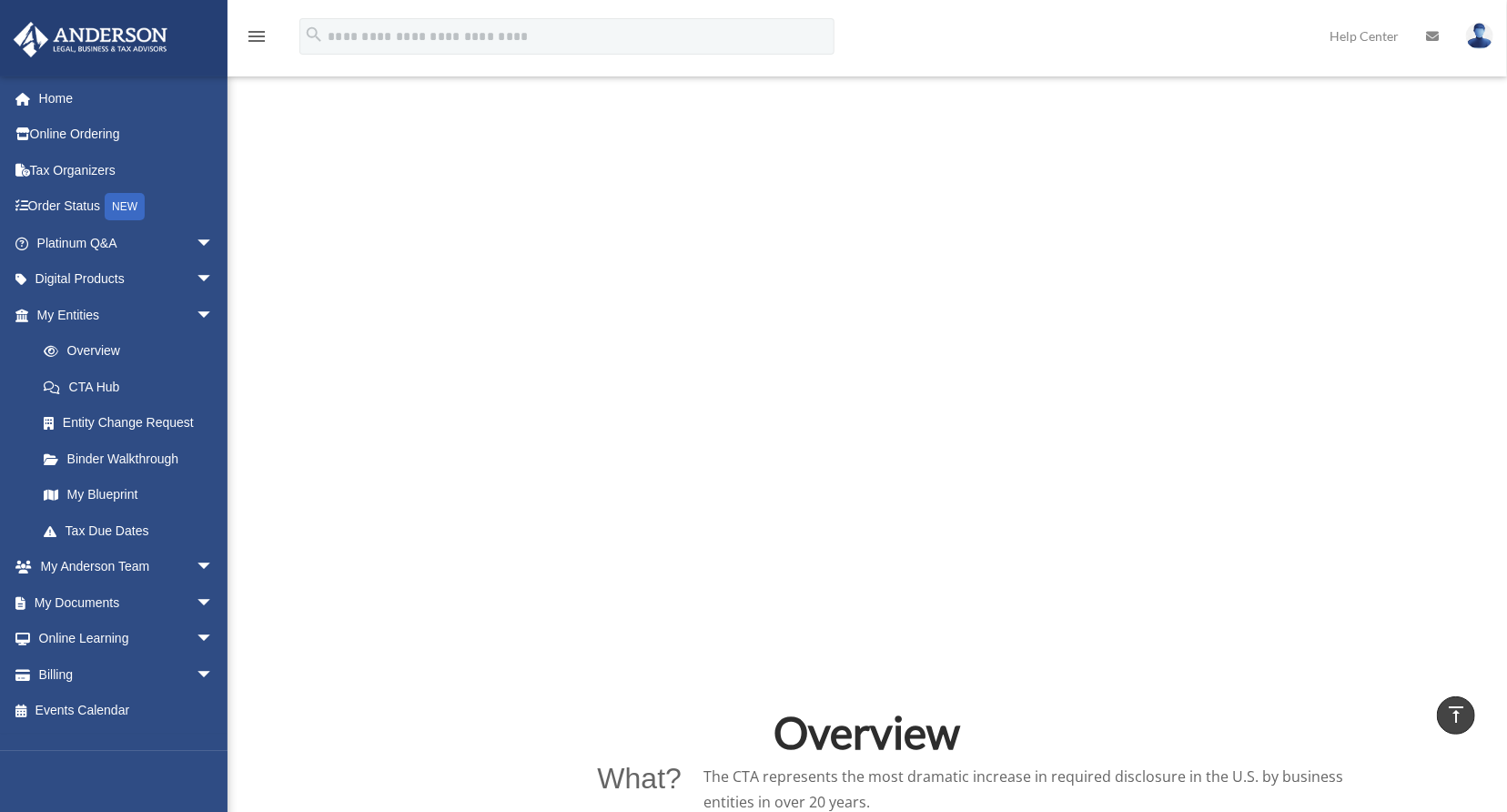
scroll to position [546, 0]
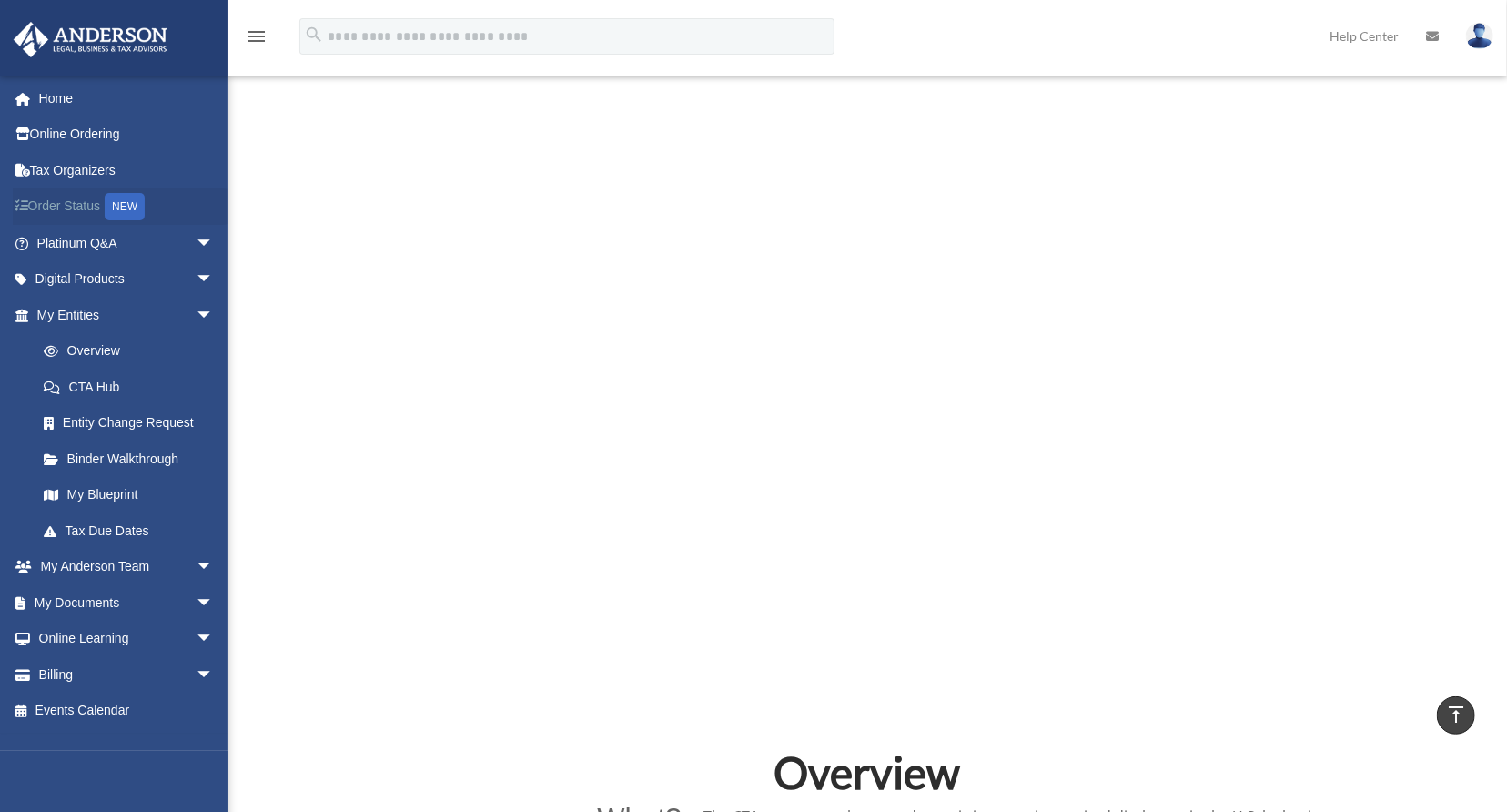
click at [63, 204] on link "Order Status NEW" at bounding box center [127, 206] width 228 height 37
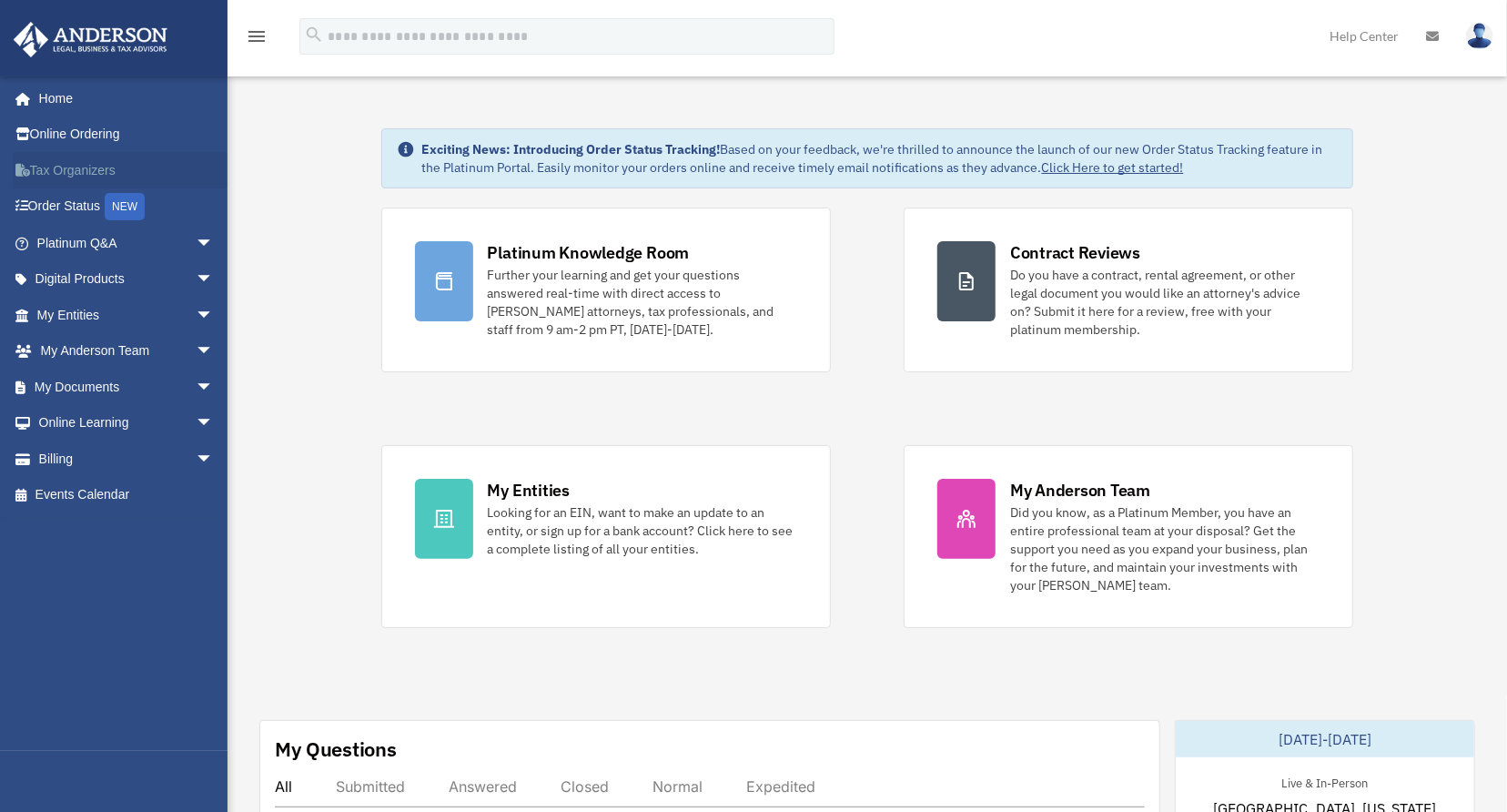
click at [67, 166] on link "Tax Organizers" at bounding box center [127, 171] width 228 height 36
click at [196, 277] on span "arrow_drop_down" at bounding box center [214, 279] width 36 height 37
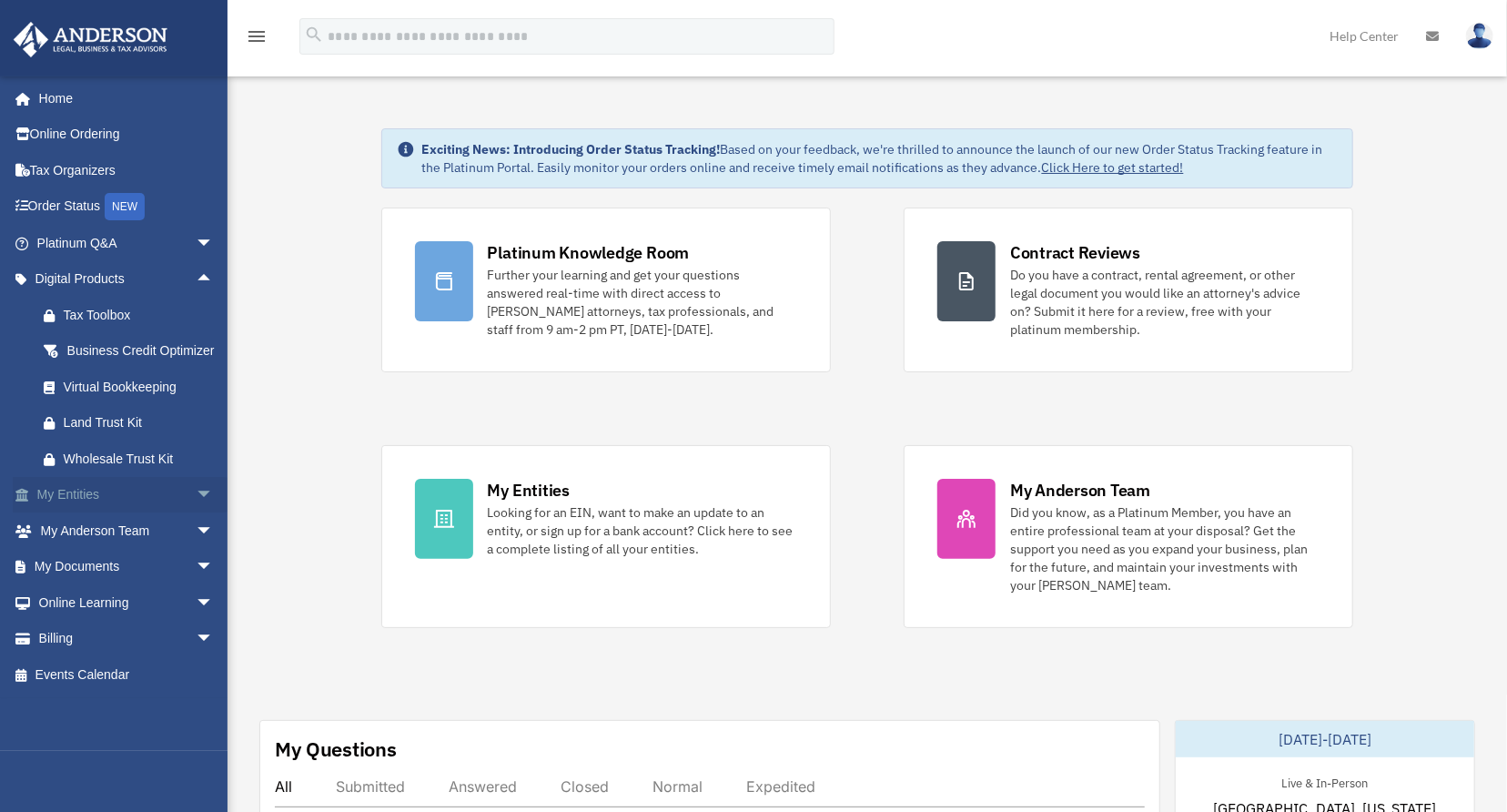
click at [196, 514] on span "arrow_drop_down" at bounding box center [214, 495] width 36 height 37
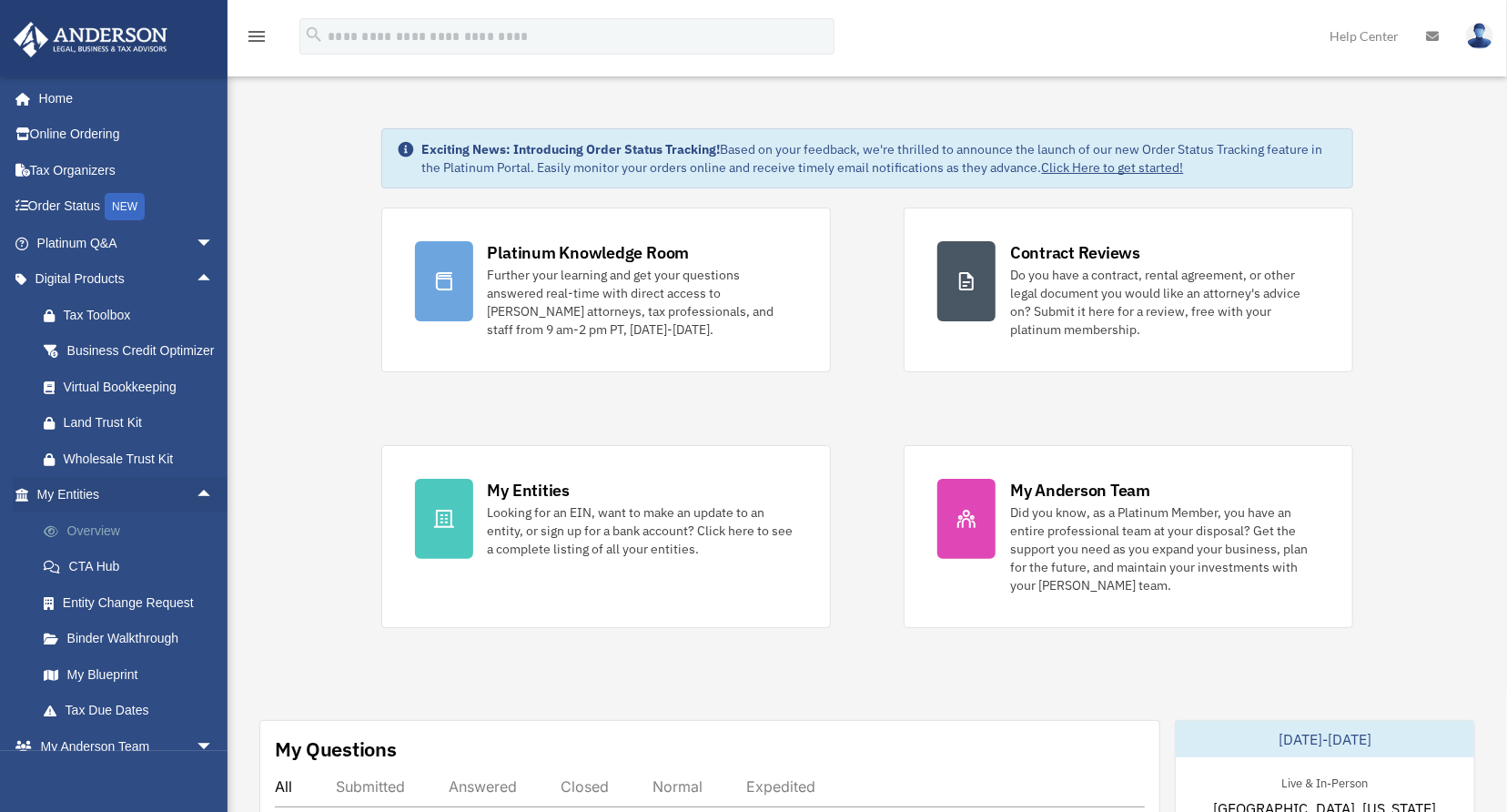
scroll to position [91, 0]
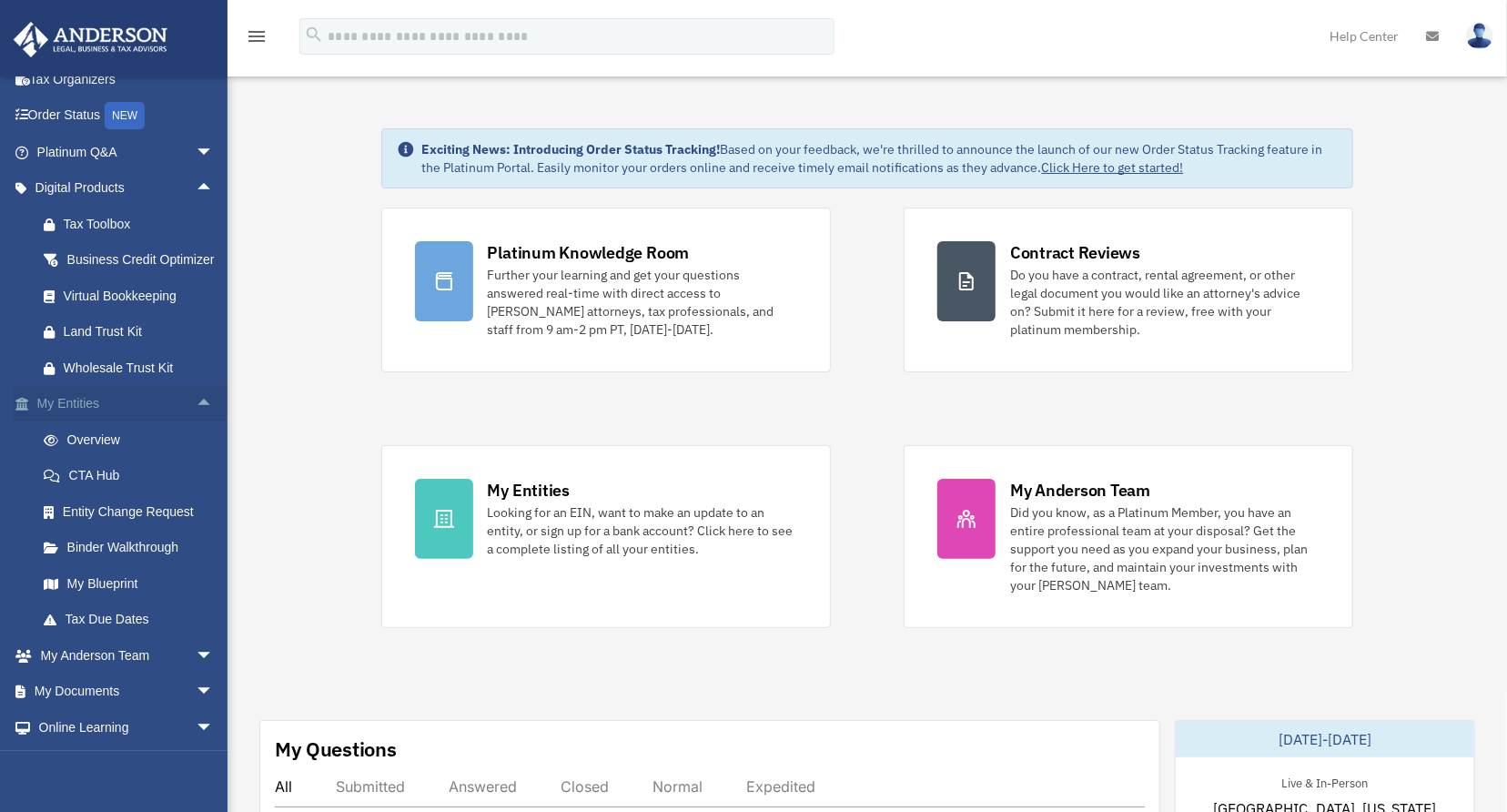
click at [196, 423] on span "arrow_drop_up" at bounding box center [214, 404] width 36 height 37
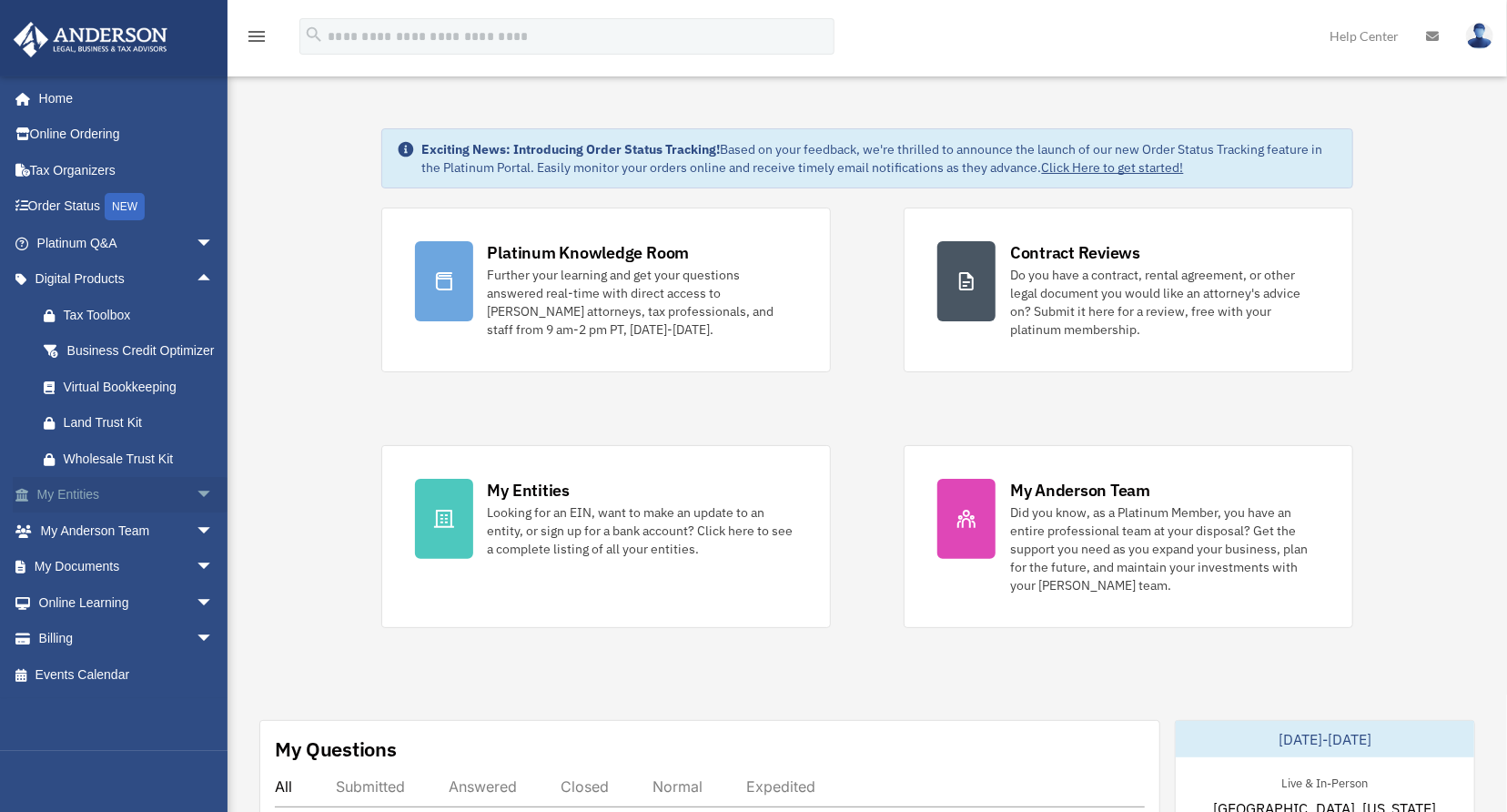
click at [196, 511] on span "arrow_drop_down" at bounding box center [214, 495] width 36 height 37
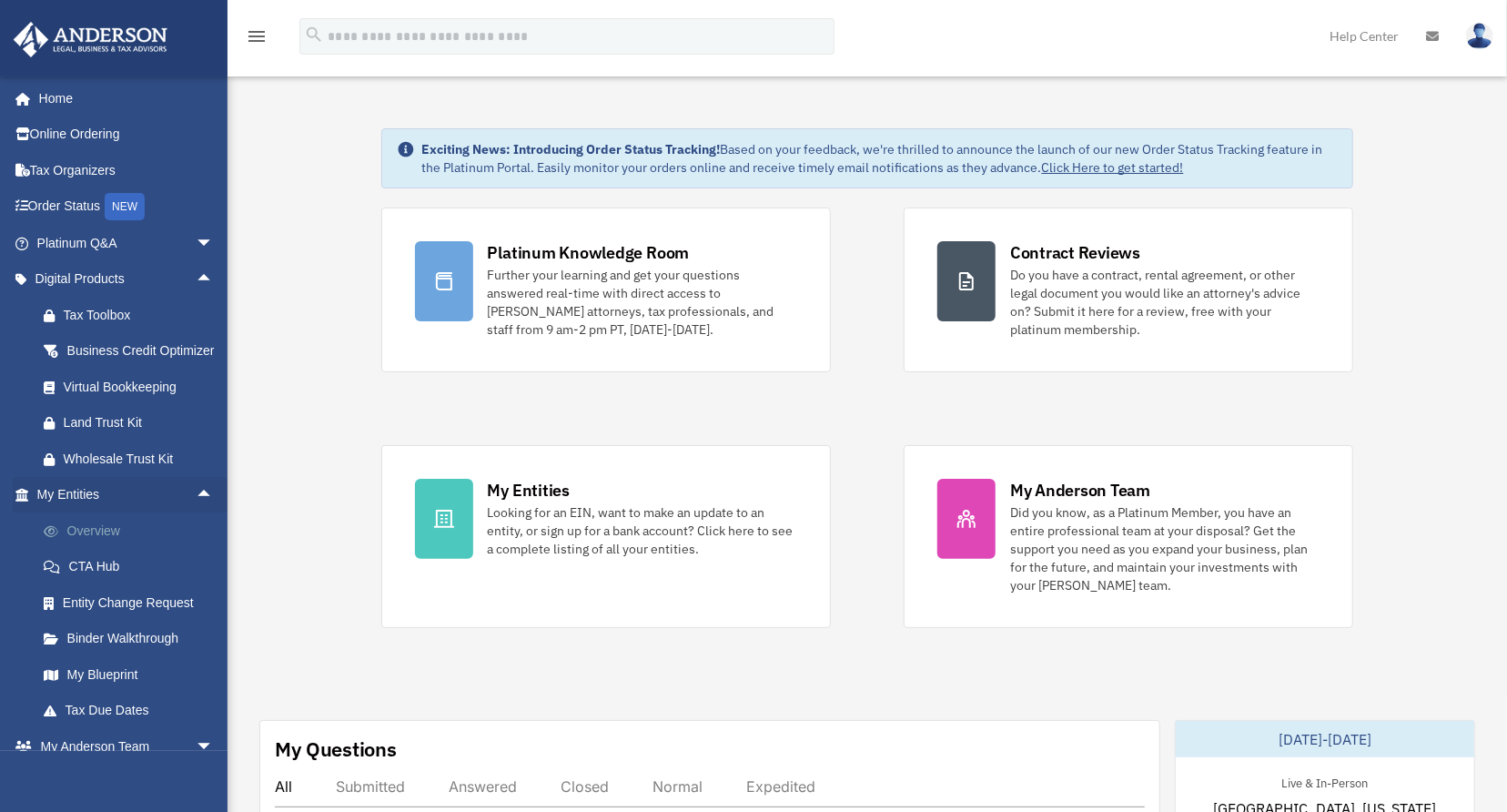
click at [131, 548] on link "Overview" at bounding box center [133, 530] width 216 height 36
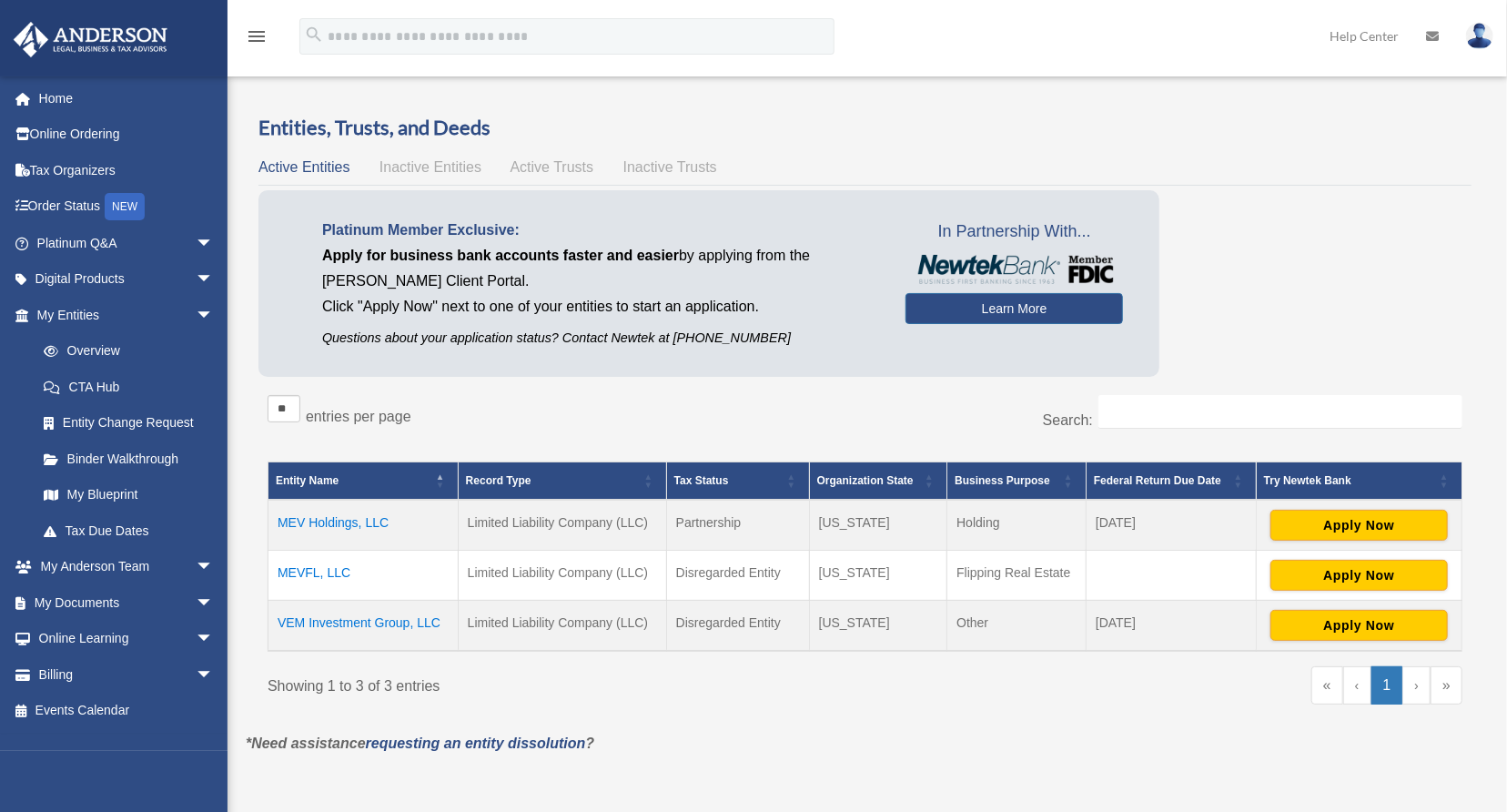
click at [737, 371] on div "Platinum Member Exclusive: Apply for business bank accounts faster and easier b…" at bounding box center [709, 283] width 901 height 187
click at [988, 308] on link "Learn More" at bounding box center [1013, 309] width 218 height 31
